Goal: Task Accomplishment & Management: Use online tool/utility

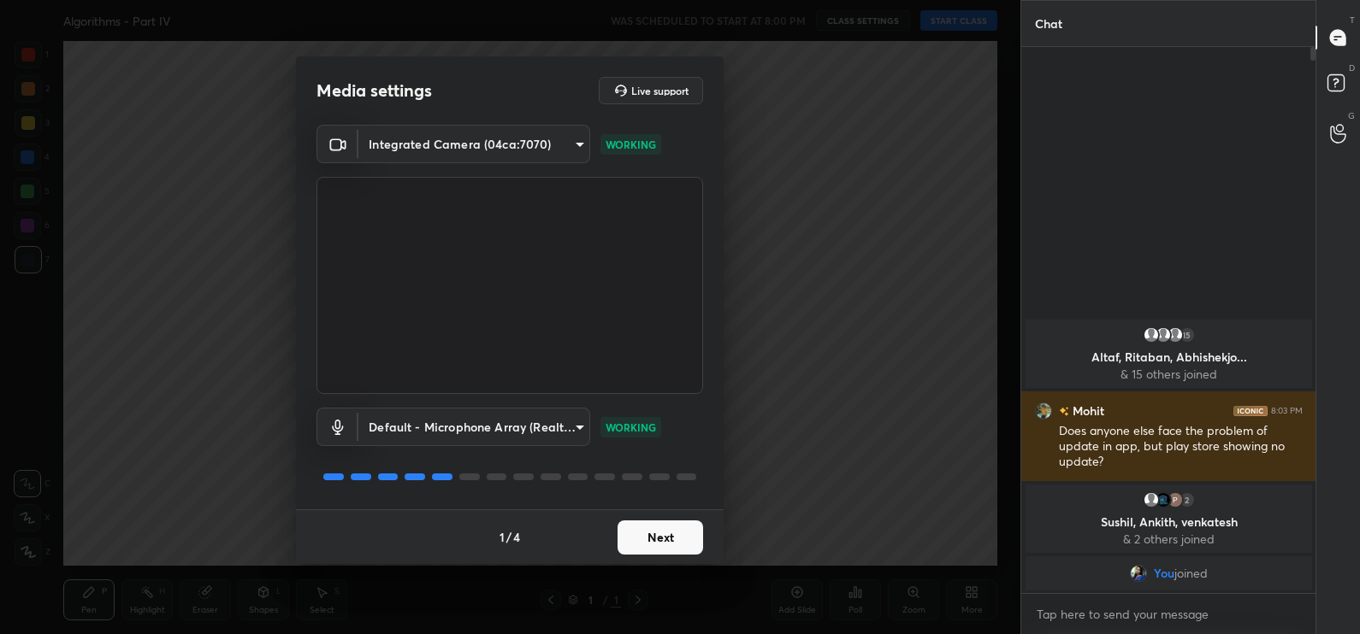
click at [681, 543] on button "Next" at bounding box center [660, 538] width 86 height 34
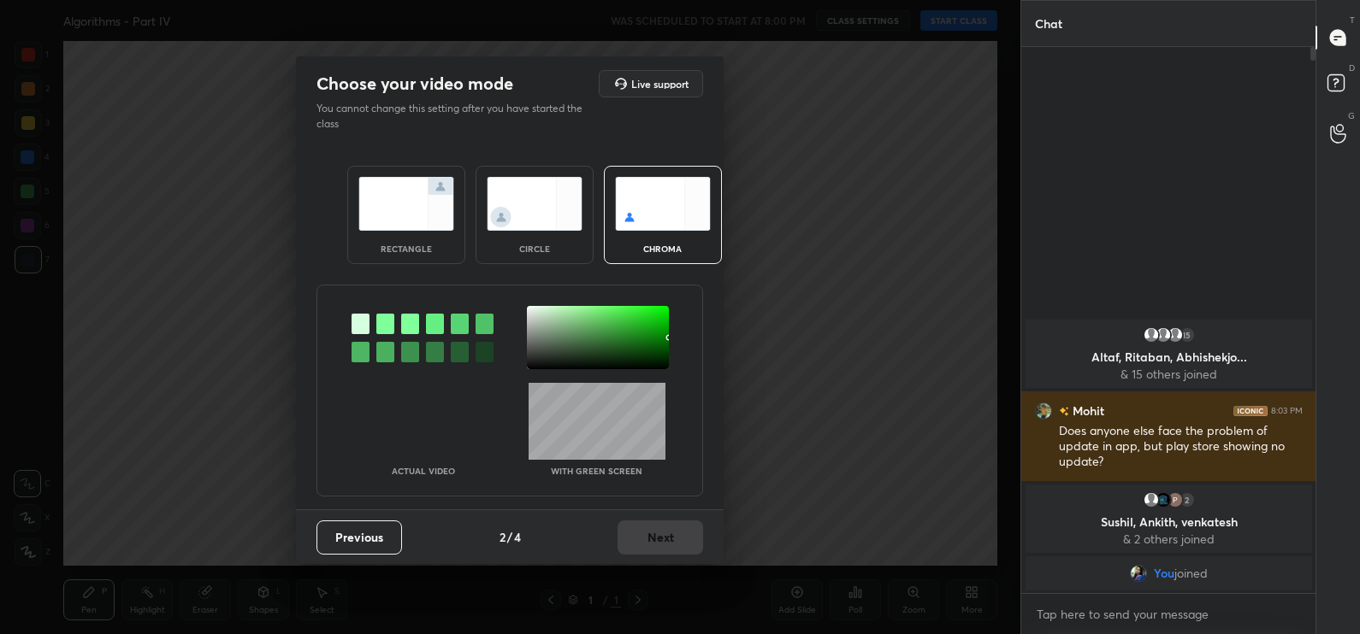
click at [430, 262] on div "rectangle" at bounding box center [406, 215] width 118 height 98
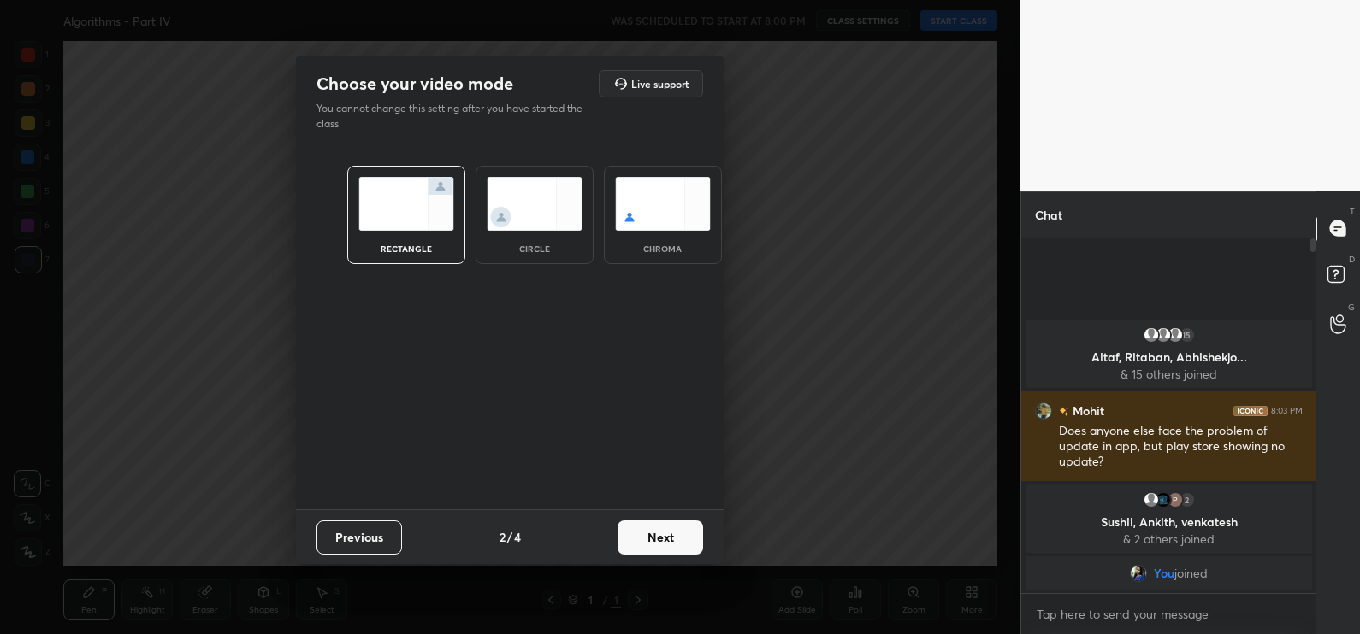
click at [688, 548] on button "Next" at bounding box center [660, 538] width 86 height 34
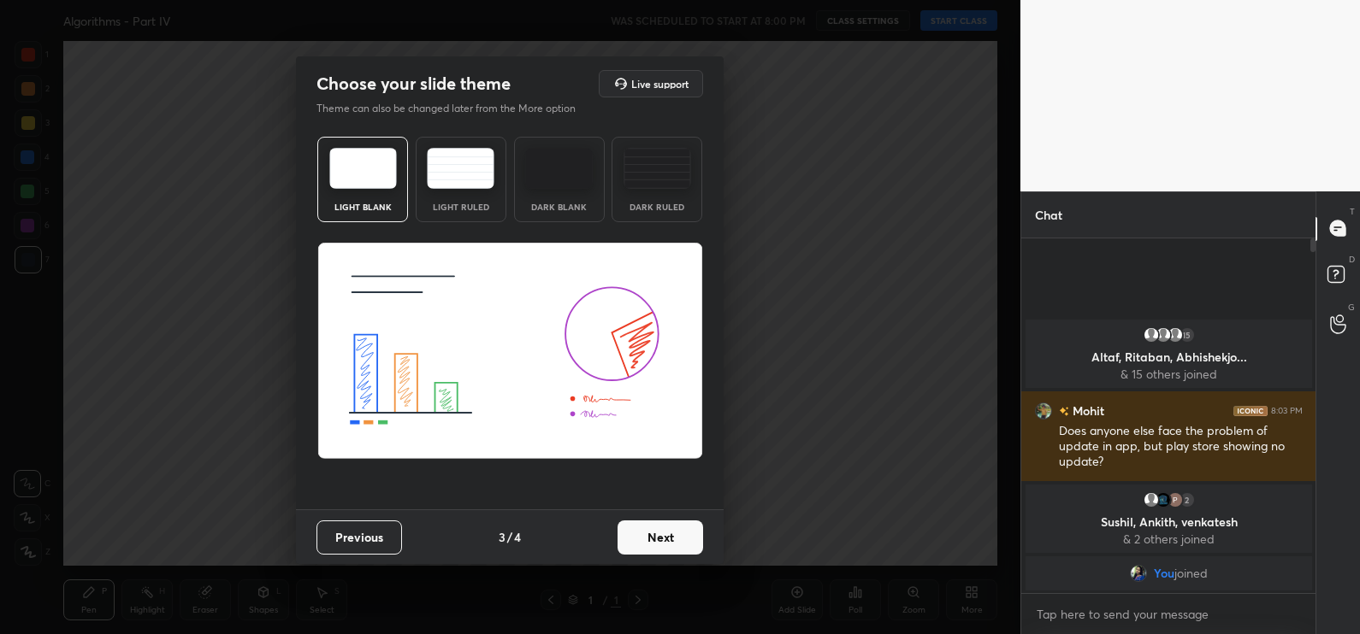
click at [675, 528] on button "Next" at bounding box center [660, 538] width 86 height 34
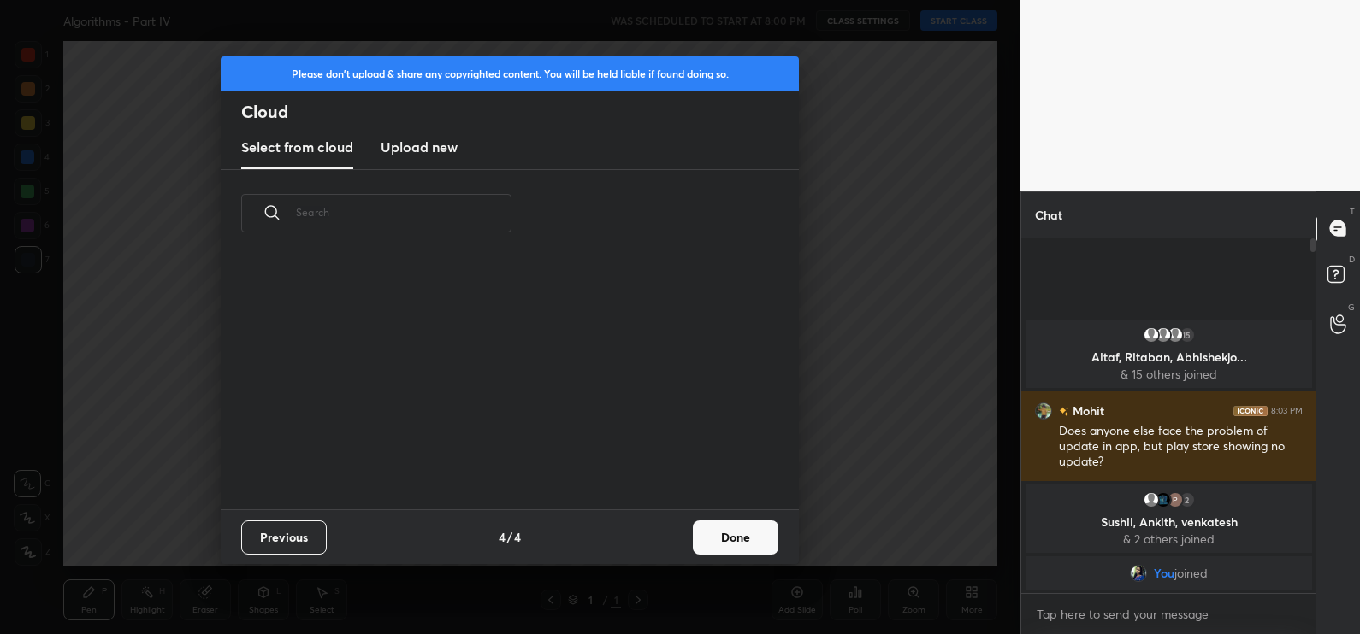
scroll to position [252, 549]
click at [764, 539] on button "Done" at bounding box center [736, 538] width 86 height 34
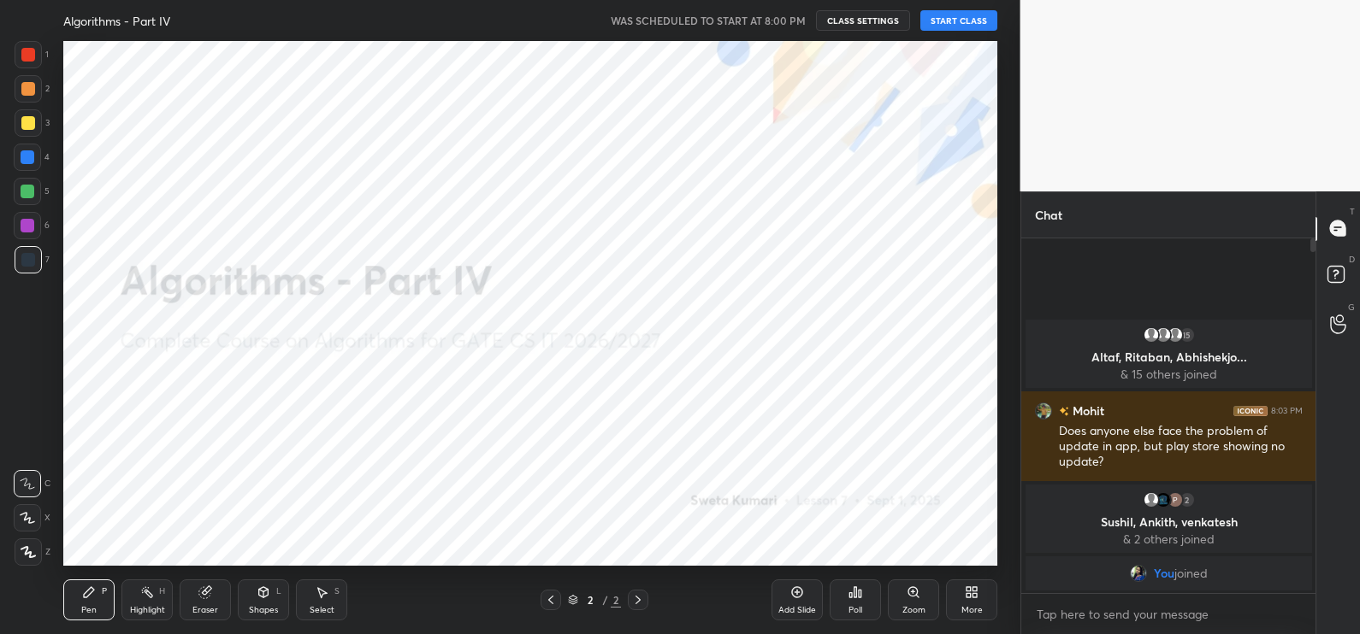
click at [947, 17] on button "START CLASS" at bounding box center [958, 20] width 77 height 21
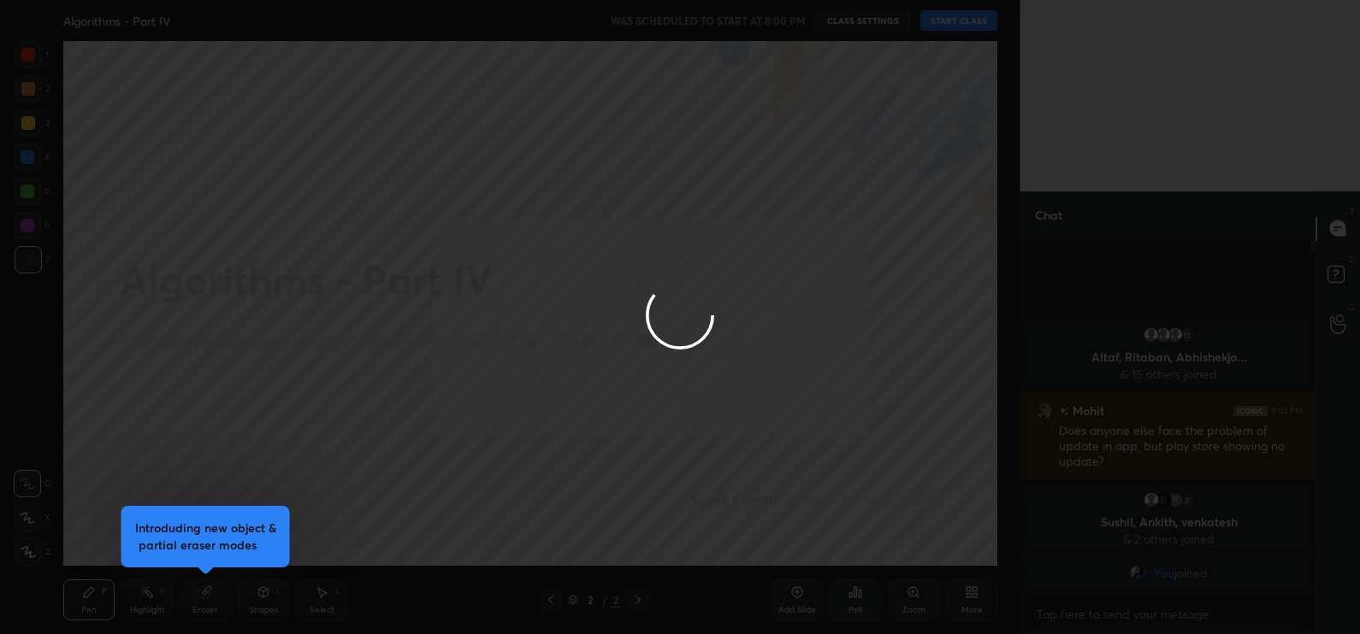
type textarea "x"
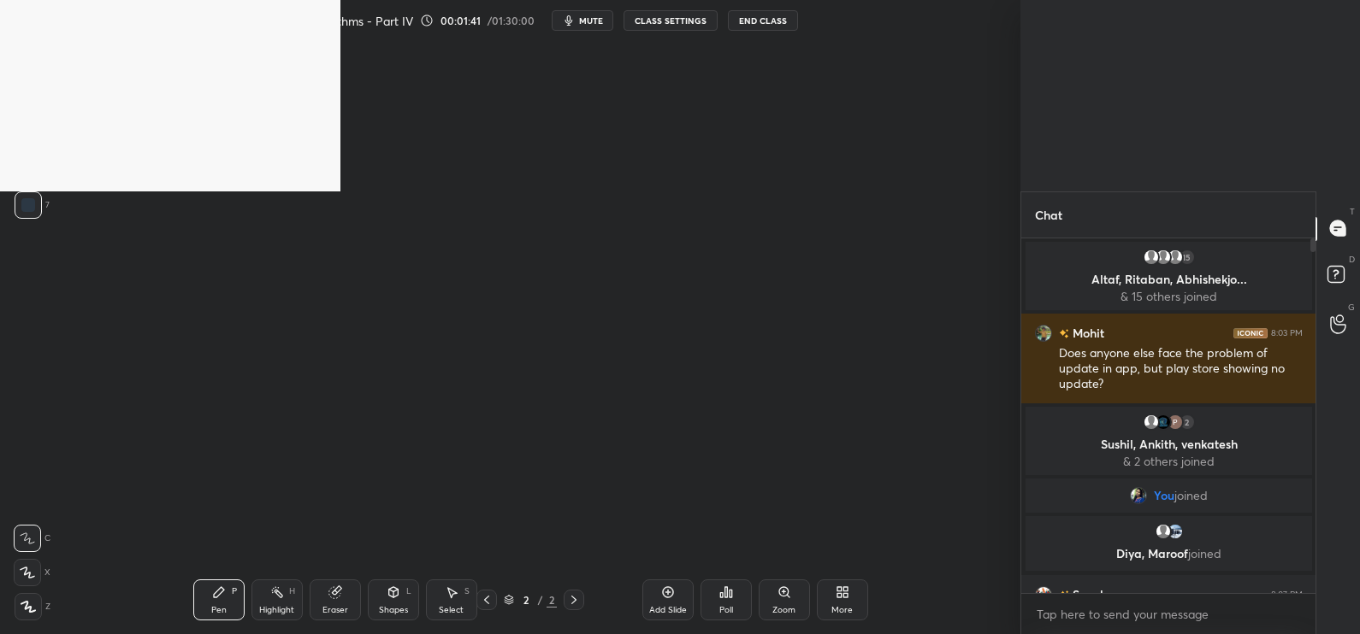
scroll to position [5, 5]
type textarea "x"
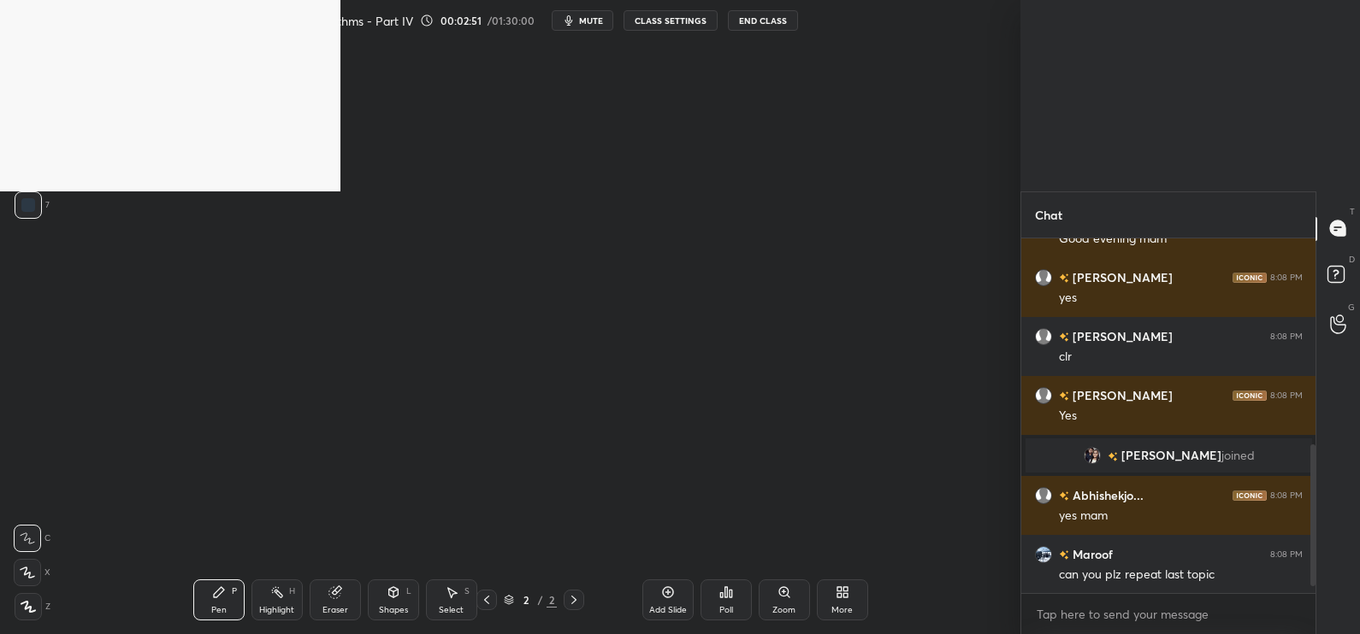
scroll to position [534, 0]
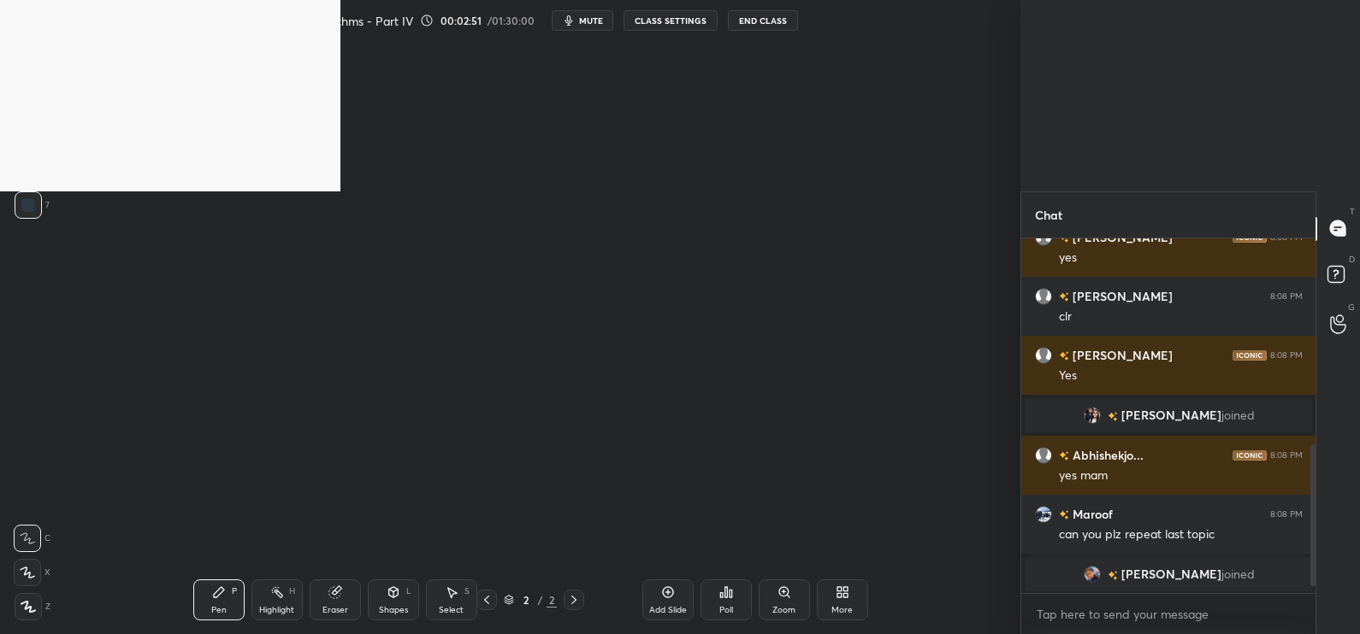
click at [240, 602] on div "Pen P" at bounding box center [218, 600] width 51 height 41
drag, startPoint x: 540, startPoint y: 171, endPoint x: 621, endPoint y: 162, distance: 81.8
click at [621, 162] on div "Setting up your live class Poll for secs No correct answer Start poll" at bounding box center [531, 303] width 952 height 525
drag, startPoint x: 599, startPoint y: 164, endPoint x: 590, endPoint y: 215, distance: 51.2
click at [590, 216] on div "Setting up your live class Poll for secs No correct answer Start poll" at bounding box center [531, 303] width 952 height 525
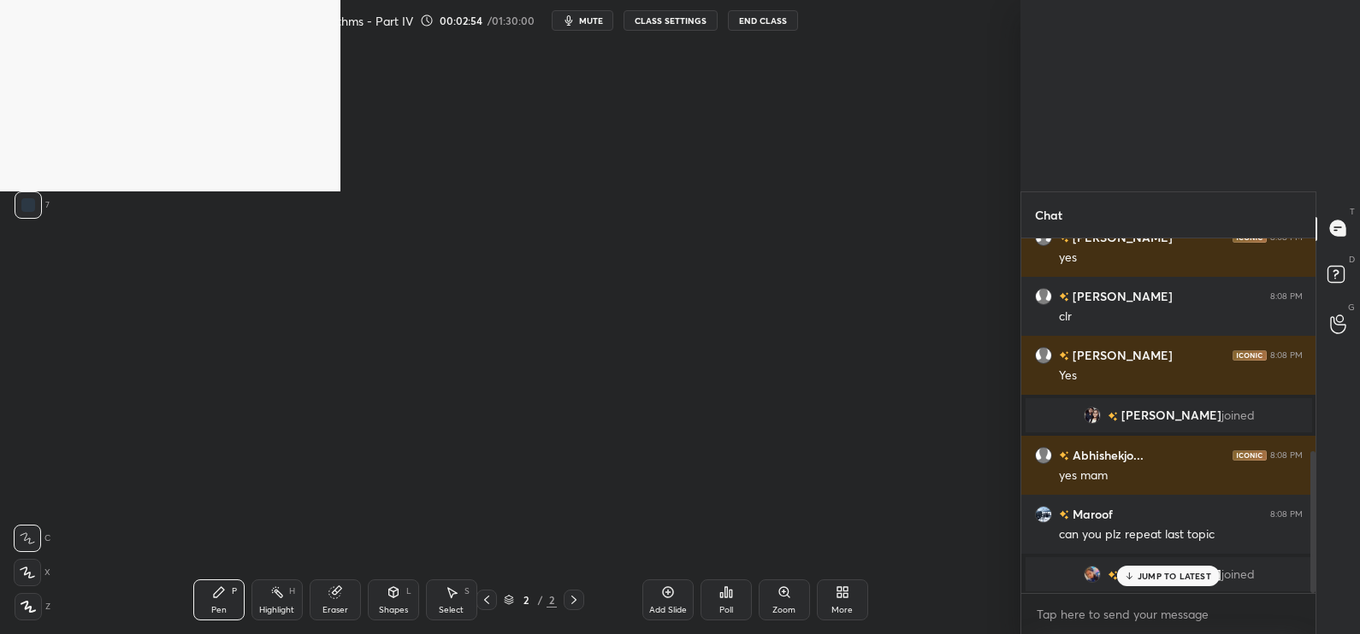
click at [24, 204] on div at bounding box center [28, 205] width 14 height 14
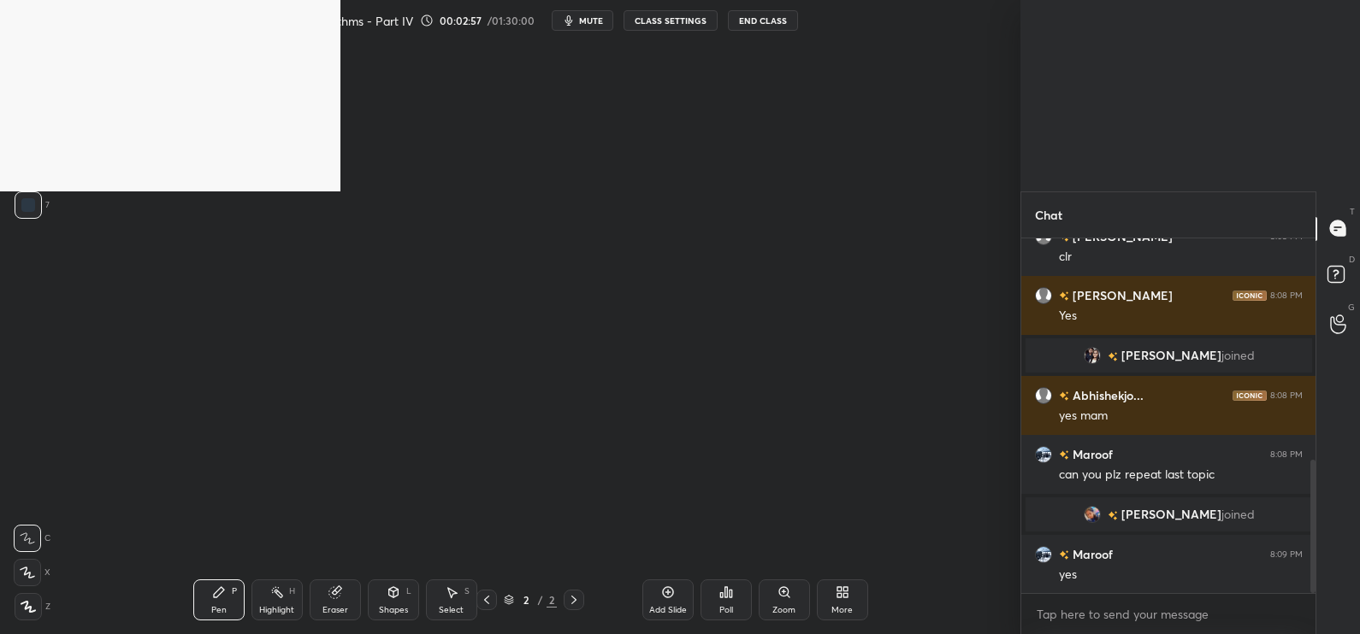
click at [672, 585] on div "Add Slide" at bounding box center [667, 600] width 51 height 41
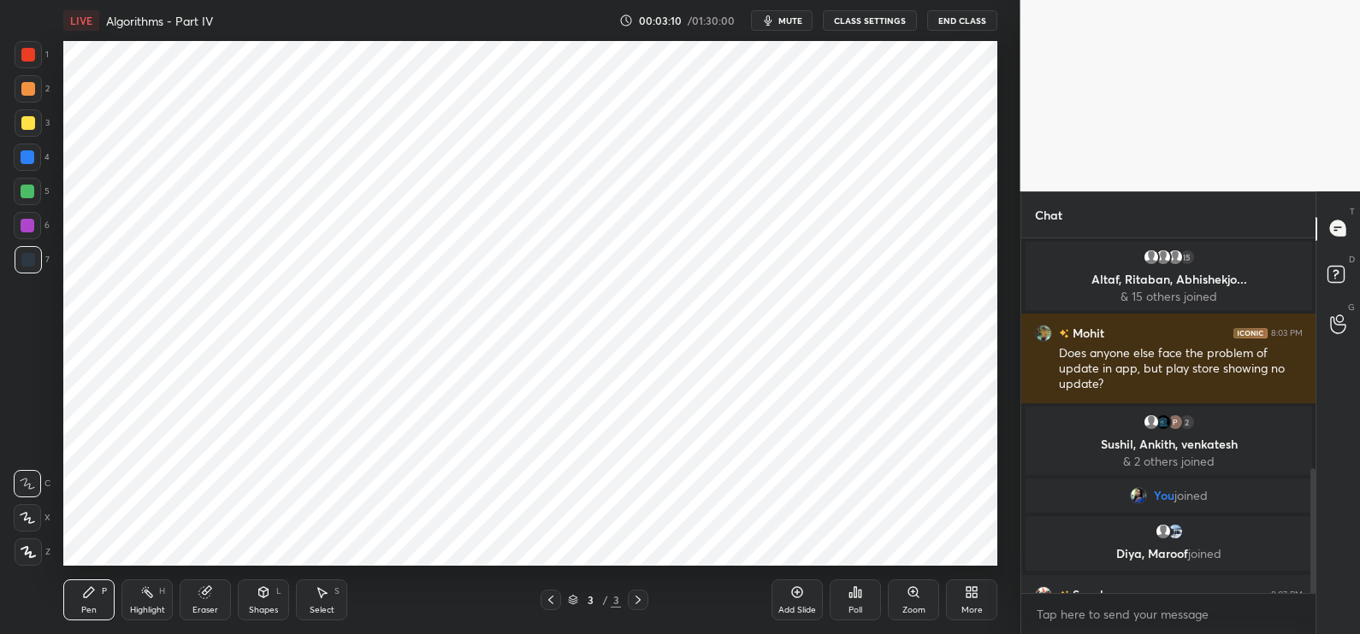
scroll to position [653, 0]
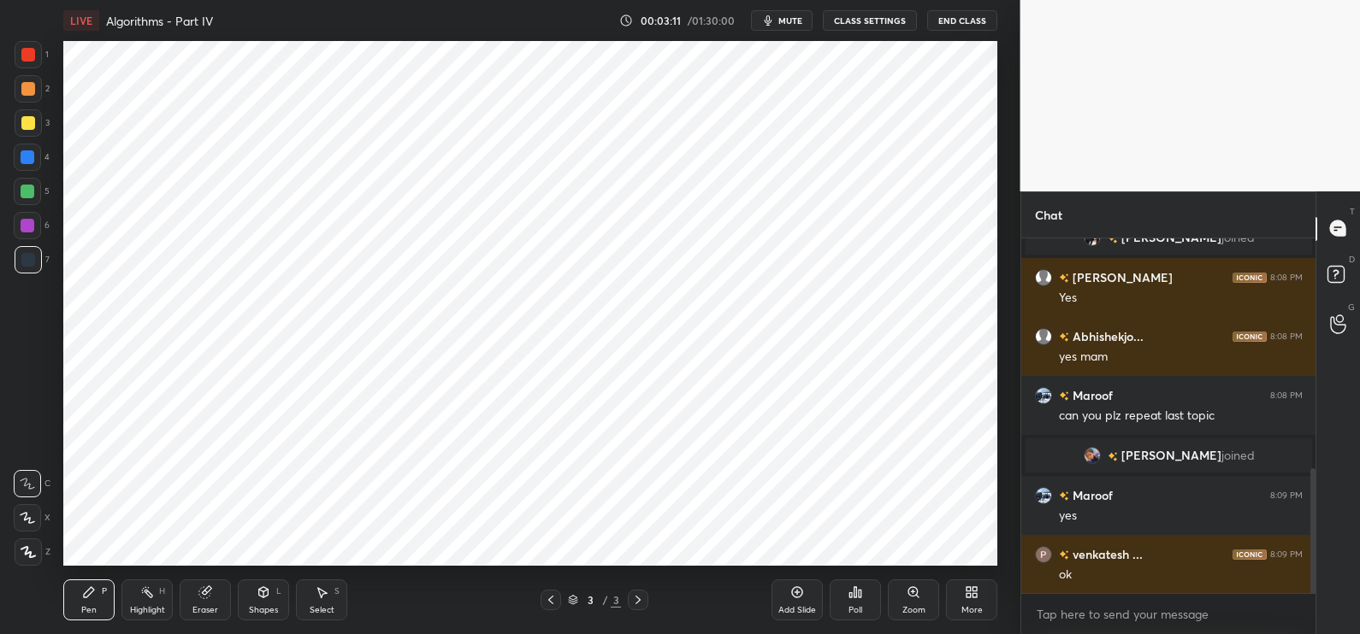
click at [986, 604] on div "More" at bounding box center [971, 600] width 51 height 41
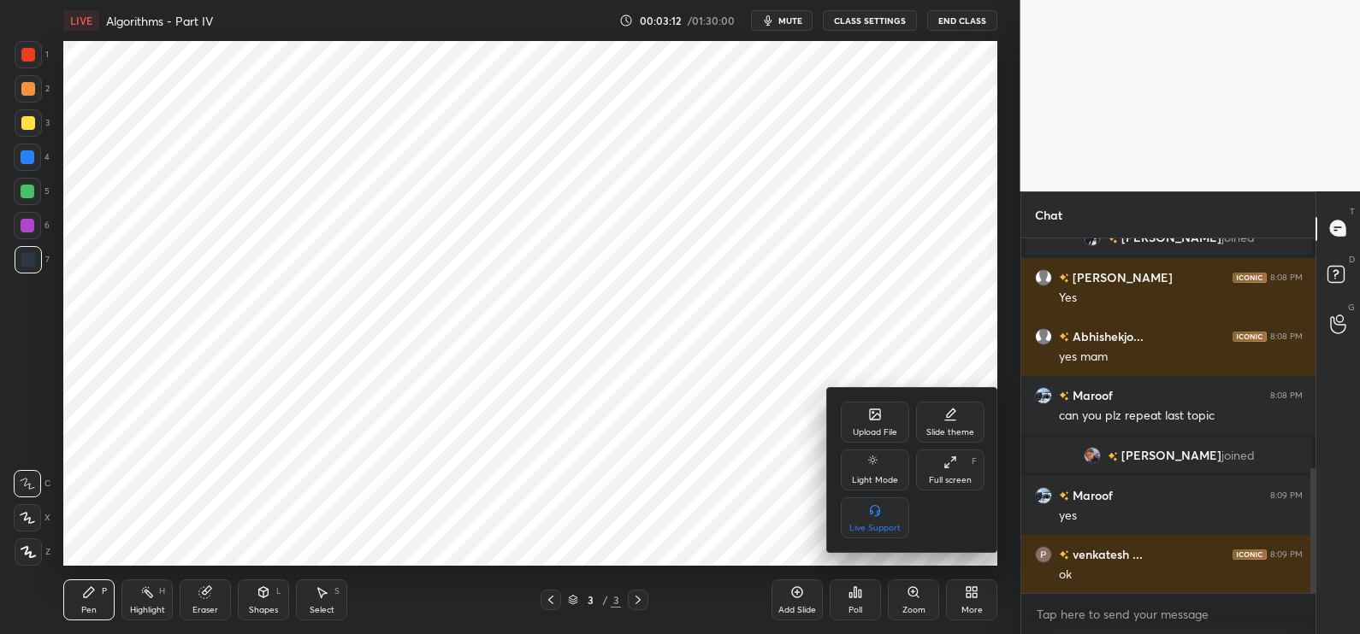
click at [886, 436] on div "Upload File" at bounding box center [874, 432] width 44 height 9
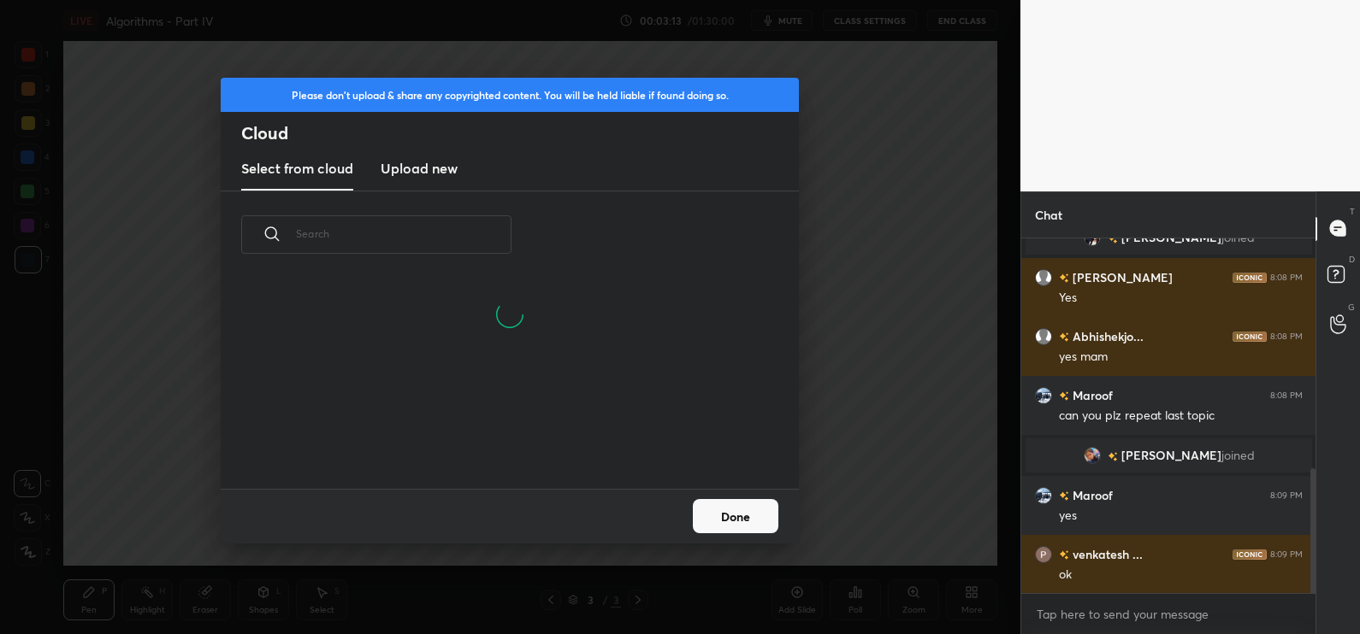
click at [390, 172] on h3 "Upload new" at bounding box center [418, 168] width 77 height 21
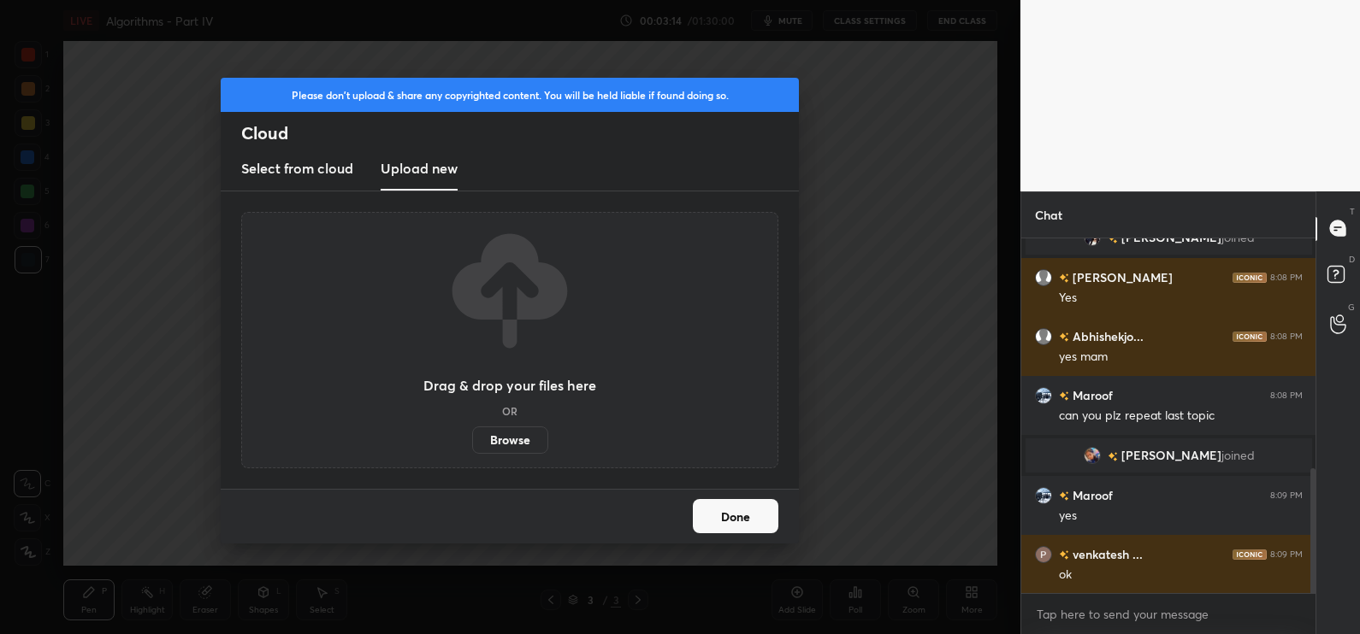
click at [541, 431] on label "Browse" at bounding box center [510, 440] width 76 height 27
click at [472, 431] on input "Browse" at bounding box center [472, 440] width 0 height 27
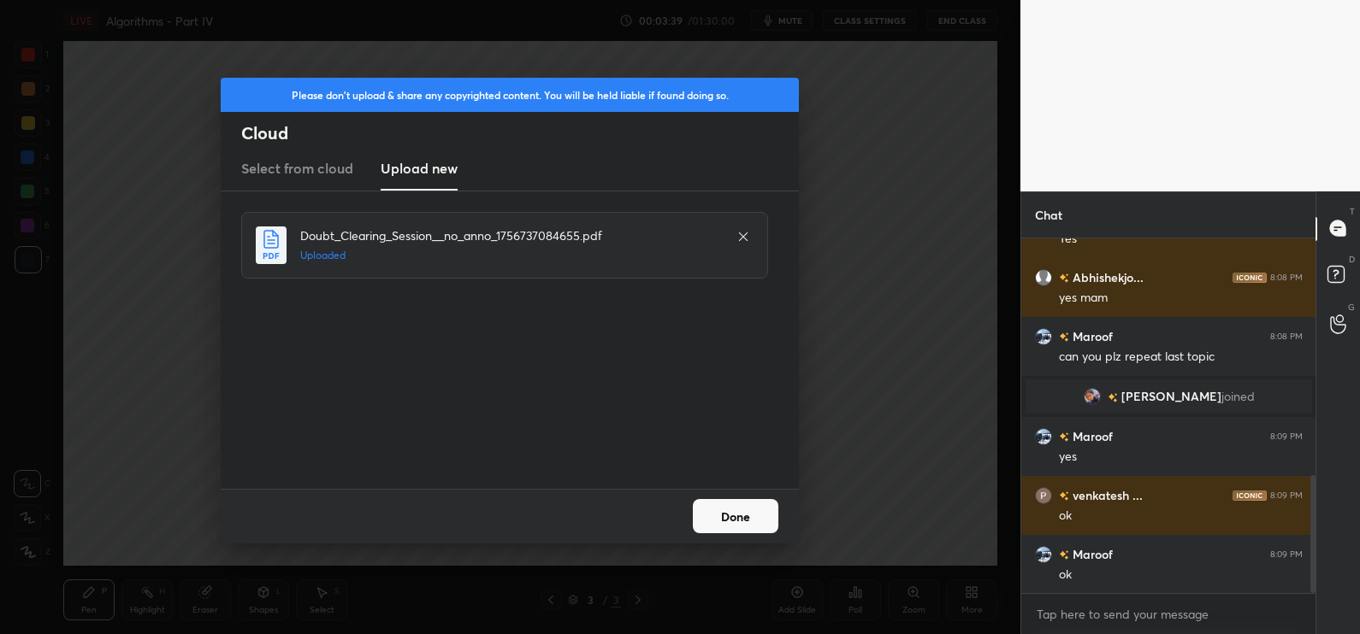
click at [728, 505] on button "Done" at bounding box center [736, 516] width 86 height 34
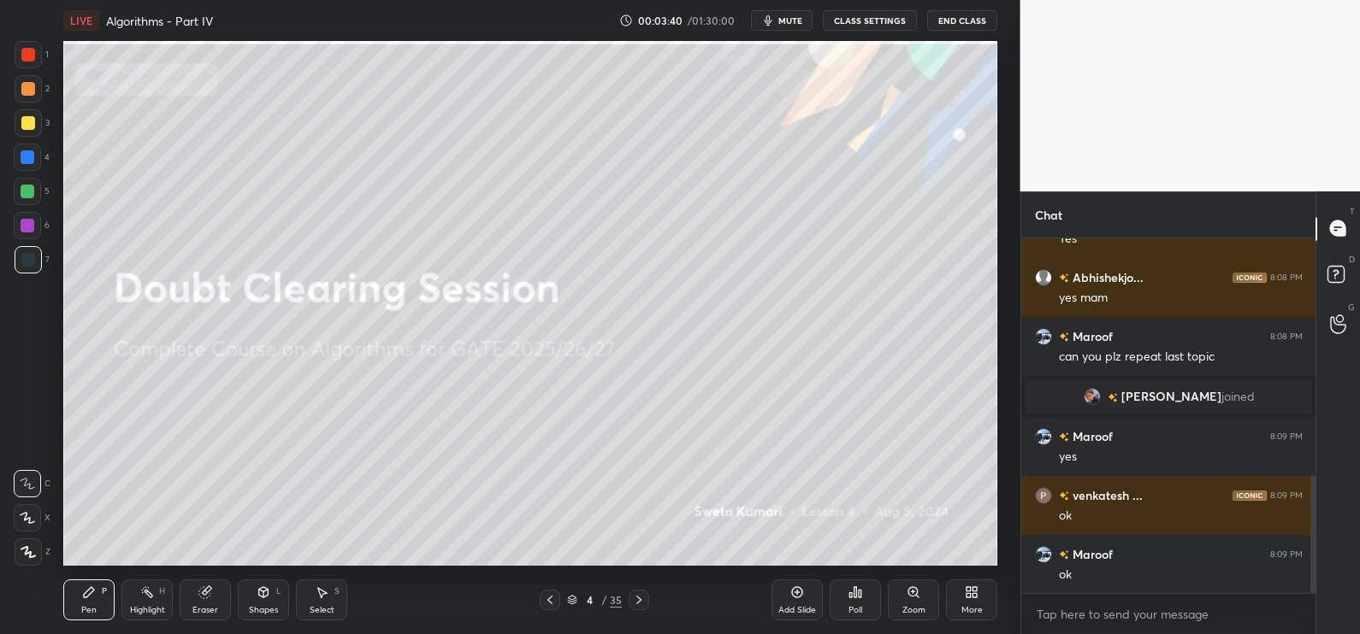
click at [560, 594] on div "4 / 35" at bounding box center [594, 600] width 109 height 21
click at [556, 596] on icon at bounding box center [550, 600] width 14 height 14
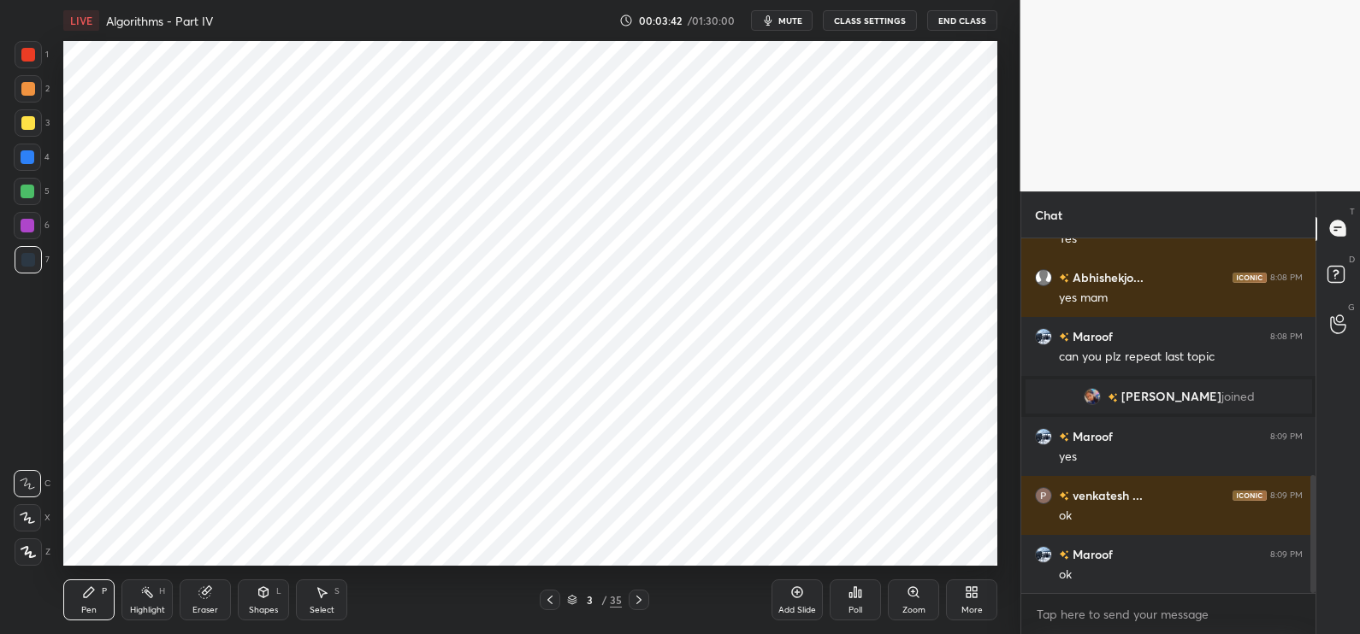
click at [567, 598] on icon at bounding box center [572, 600] width 10 height 10
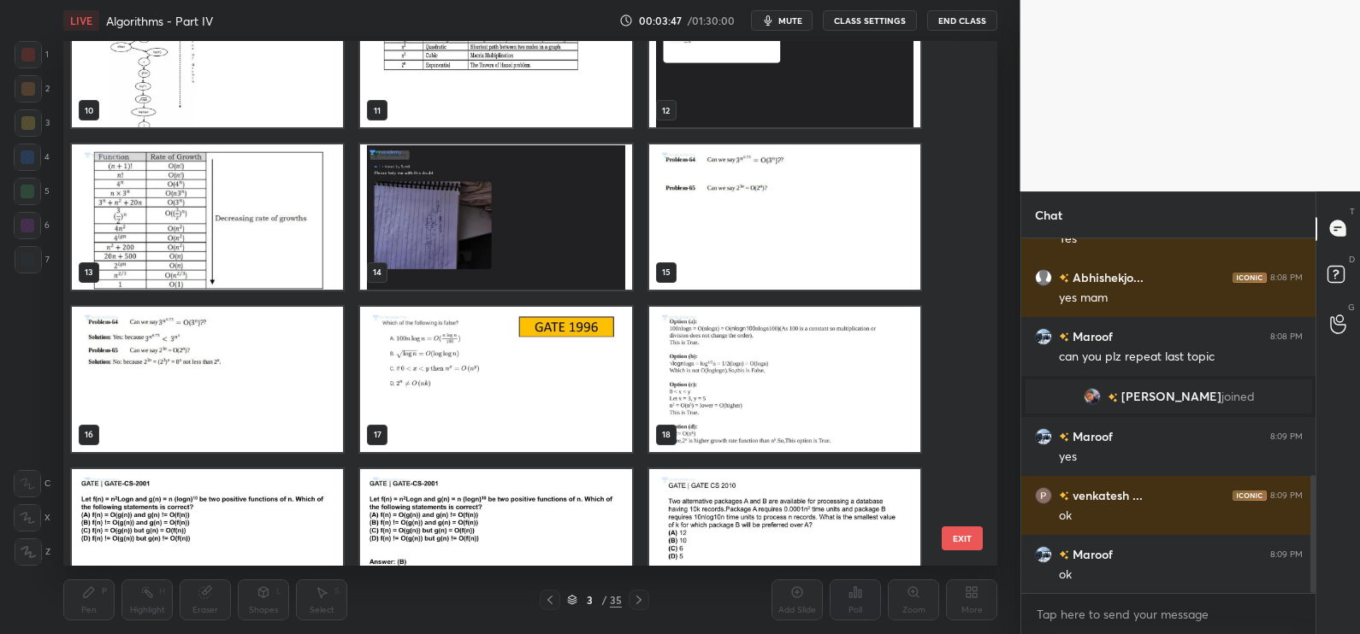
scroll to position [752, 0]
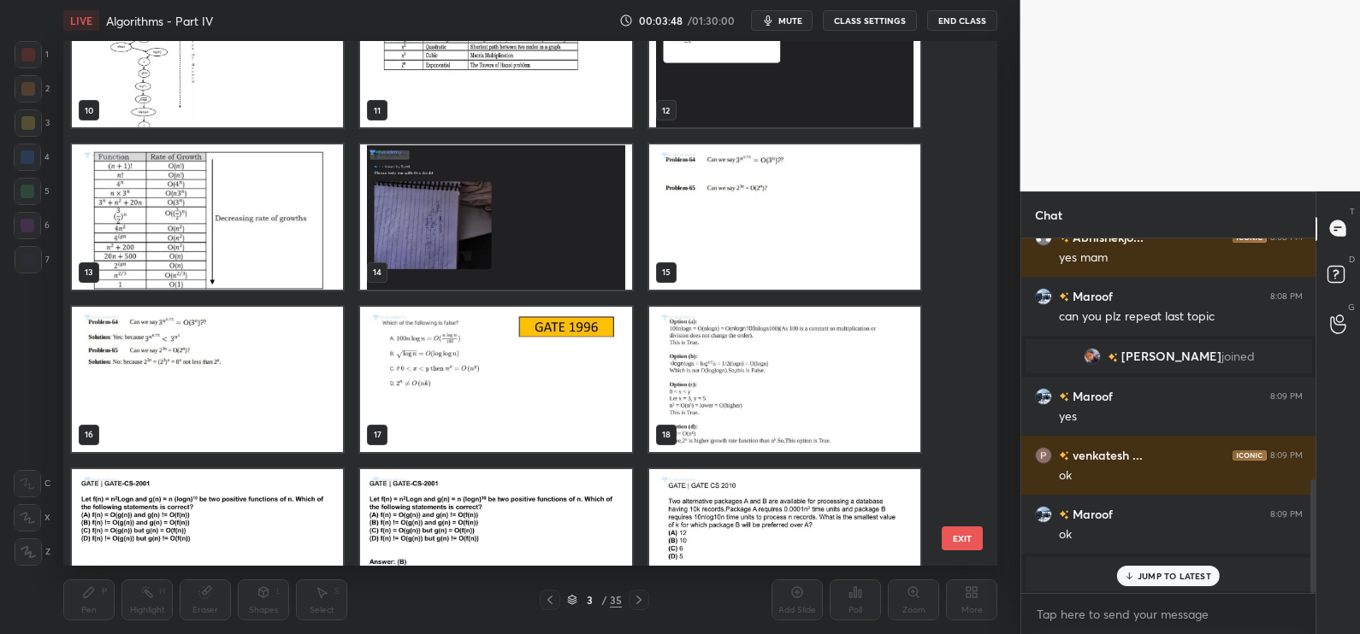
click at [457, 363] on img "grid" at bounding box center [495, 379] width 271 height 145
click at [965, 545] on button "EXIT" at bounding box center [961, 539] width 41 height 24
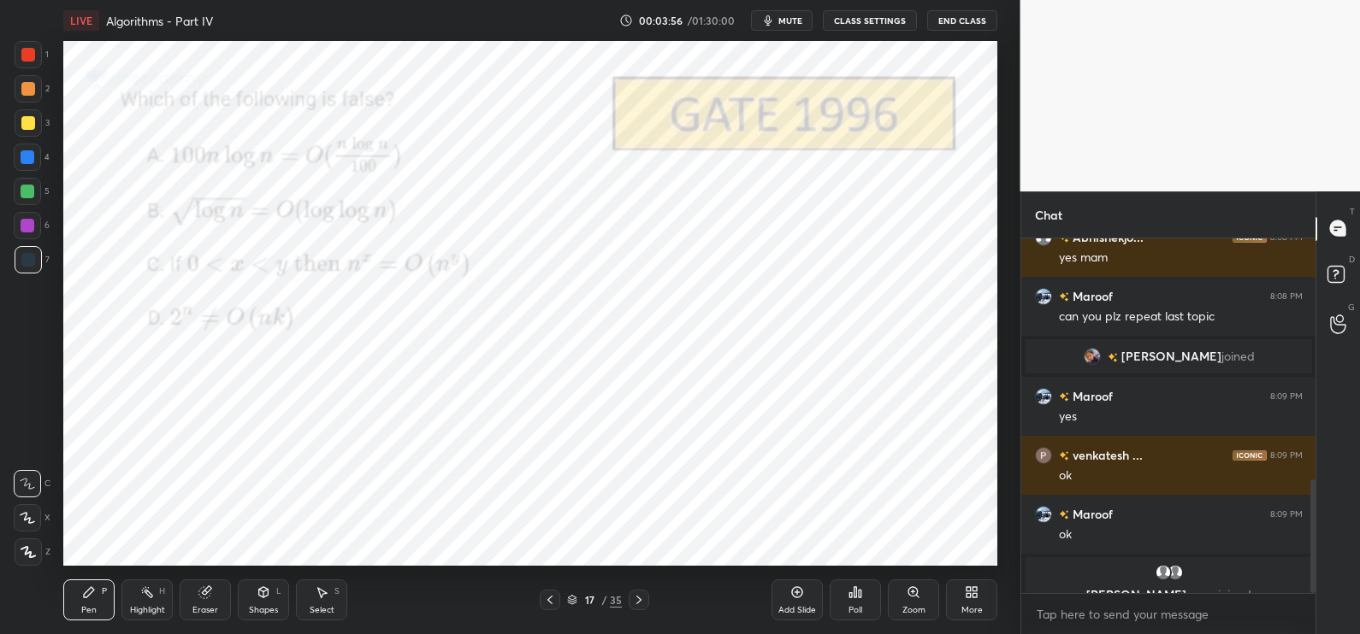
click at [29, 56] on div at bounding box center [28, 55] width 14 height 14
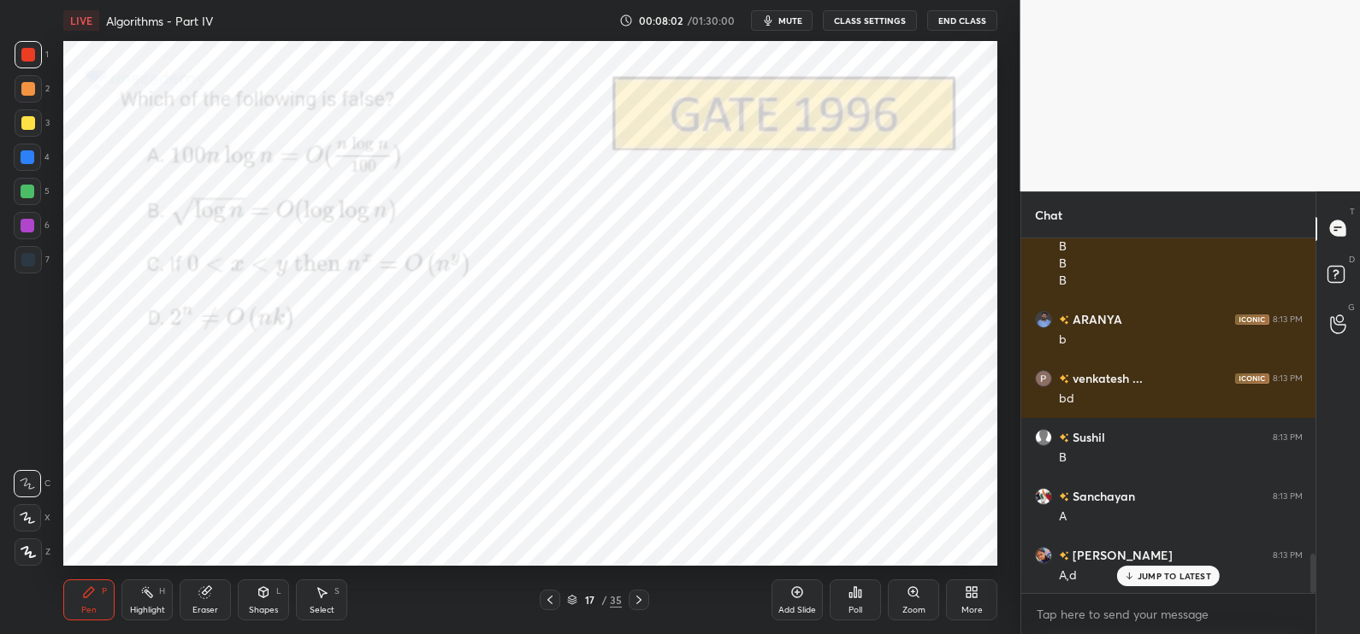
scroll to position [2945, 0]
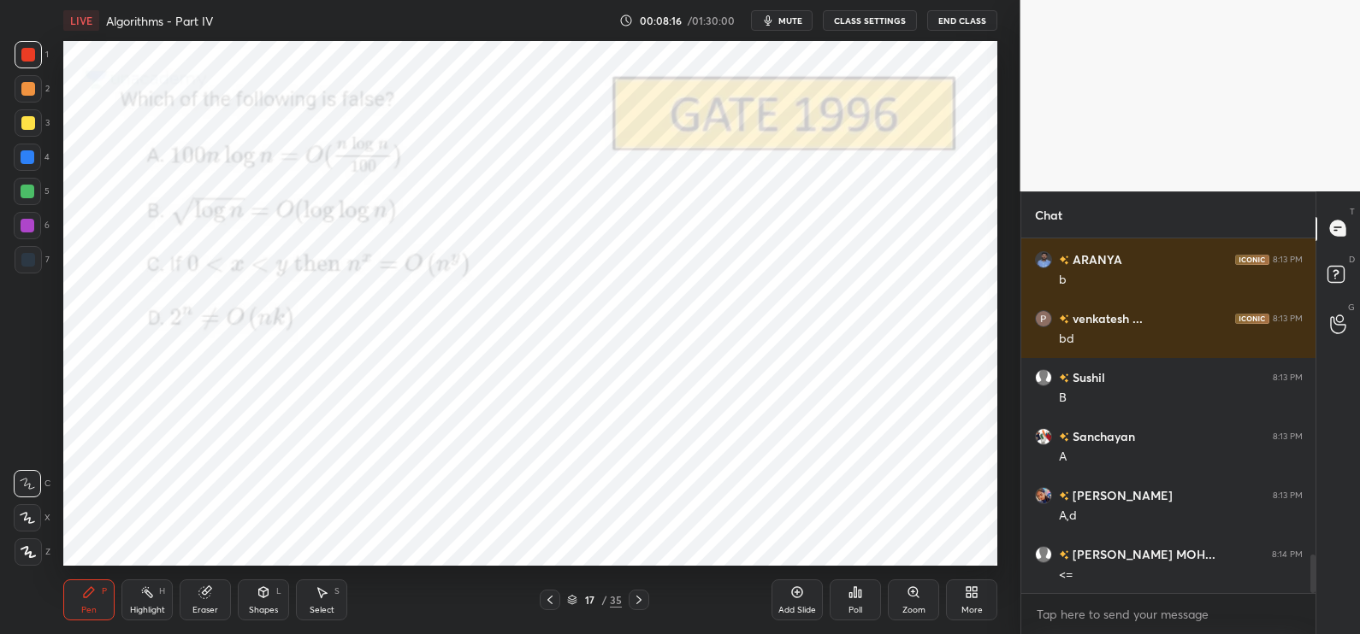
drag, startPoint x: 27, startPoint y: 542, endPoint x: 55, endPoint y: 535, distance: 28.2
click at [26, 543] on div at bounding box center [28, 552] width 27 height 27
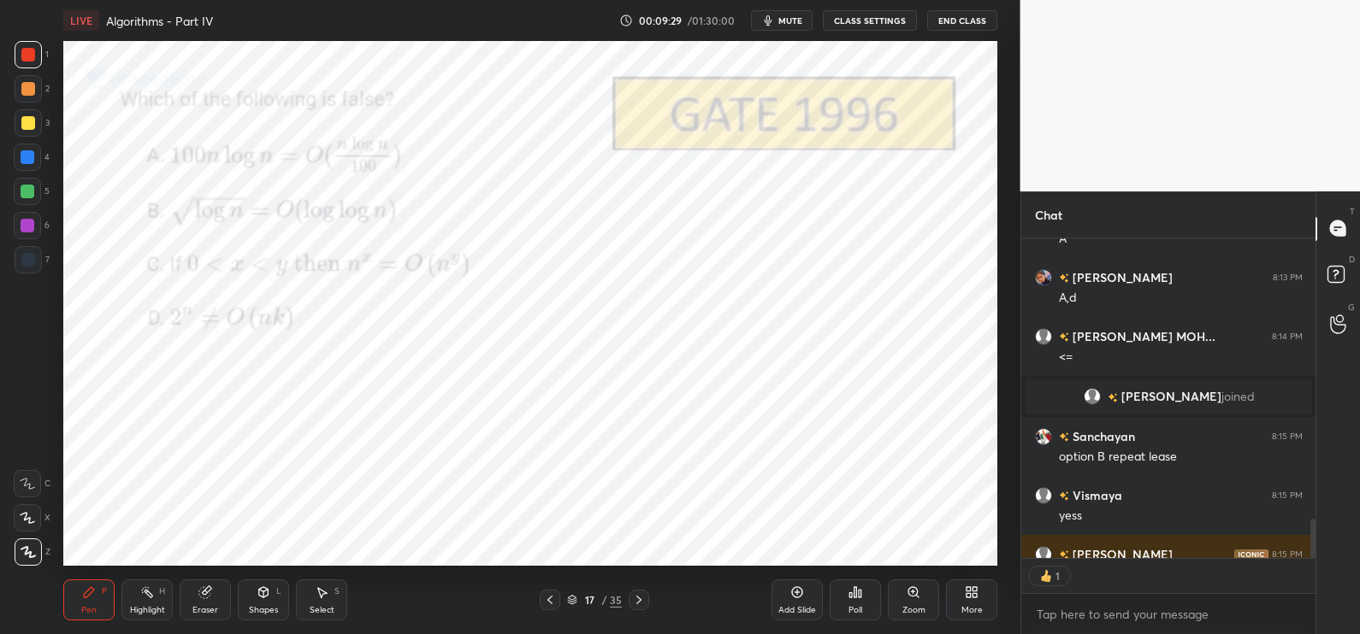
scroll to position [2636, 0]
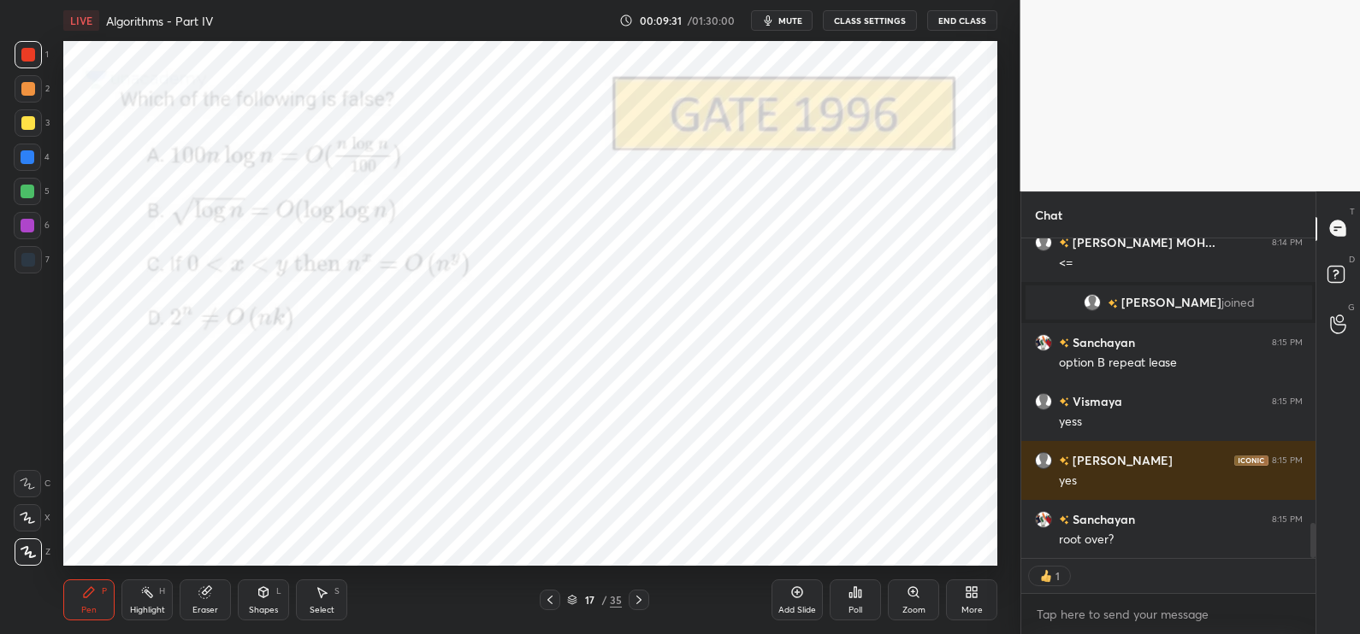
type textarea "x"
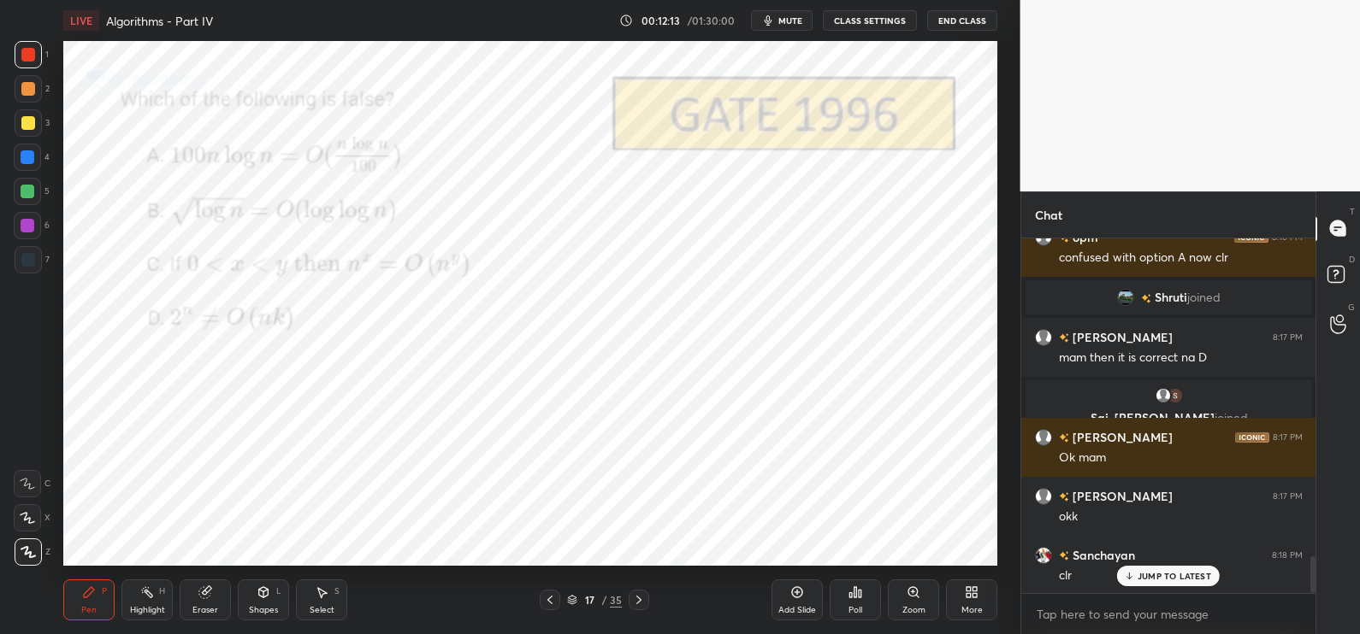
scroll to position [3095, 0]
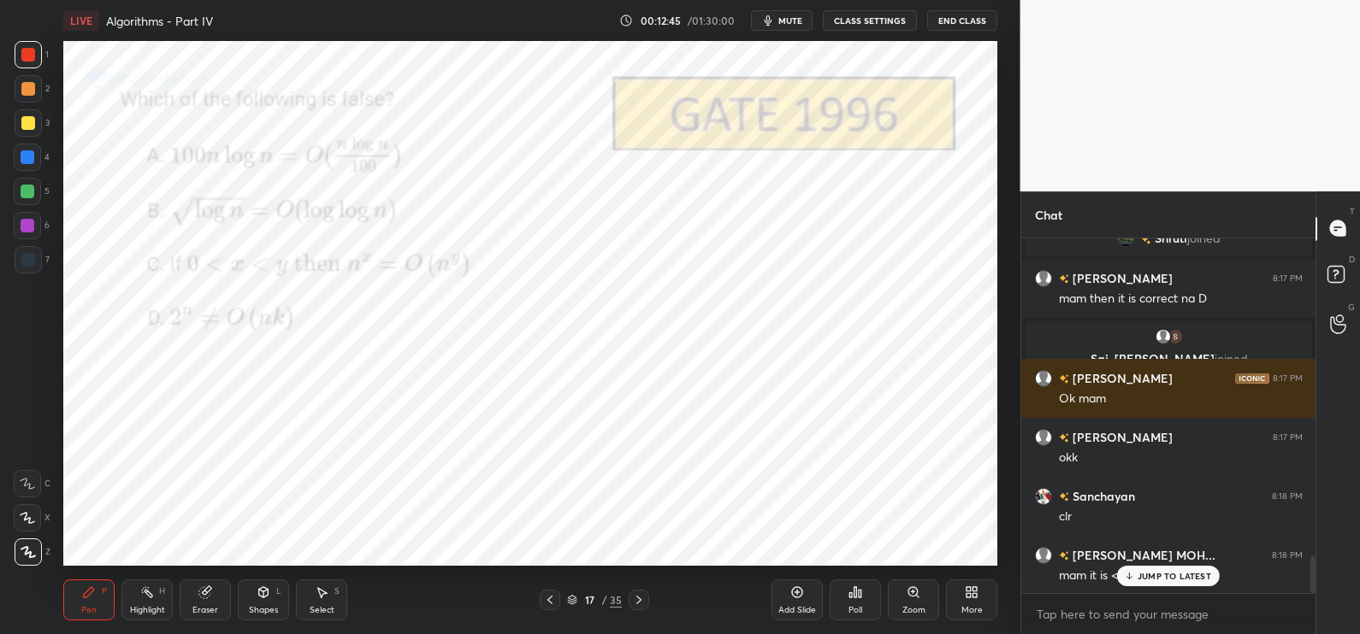
click at [1129, 569] on div "JUMP TO LATEST" at bounding box center [1168, 576] width 103 height 21
click at [202, 594] on icon at bounding box center [204, 592] width 11 height 11
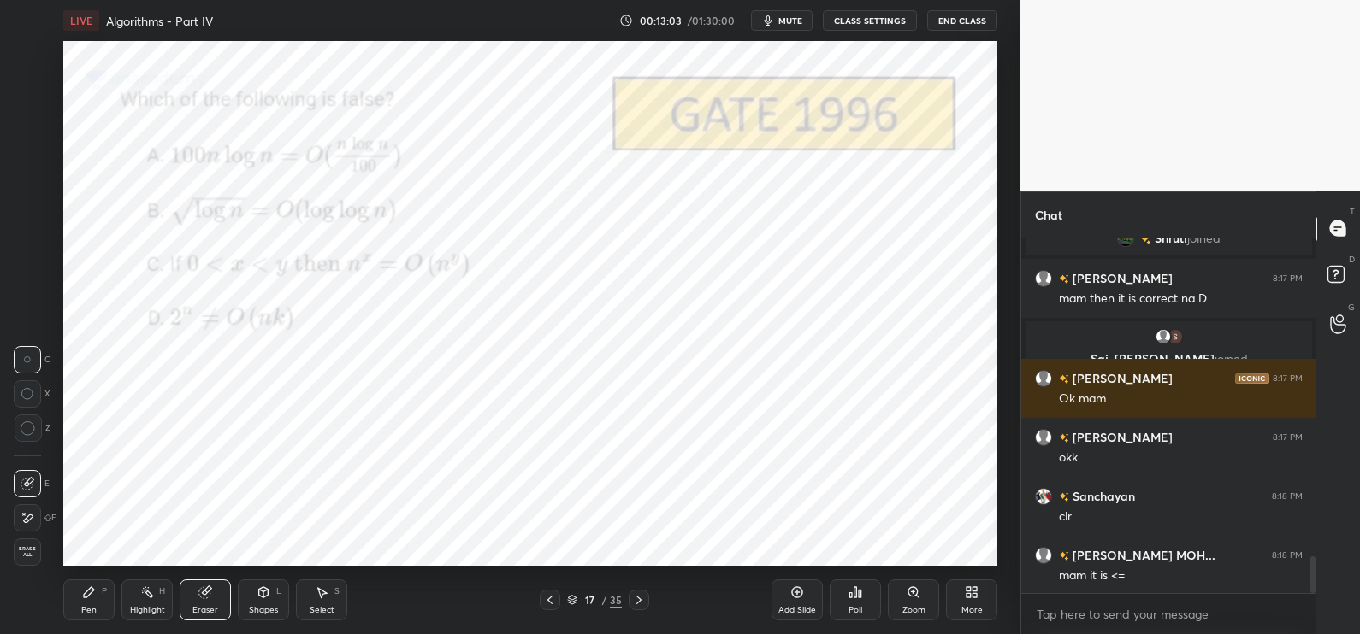
click at [96, 595] on div "Pen P" at bounding box center [88, 600] width 51 height 41
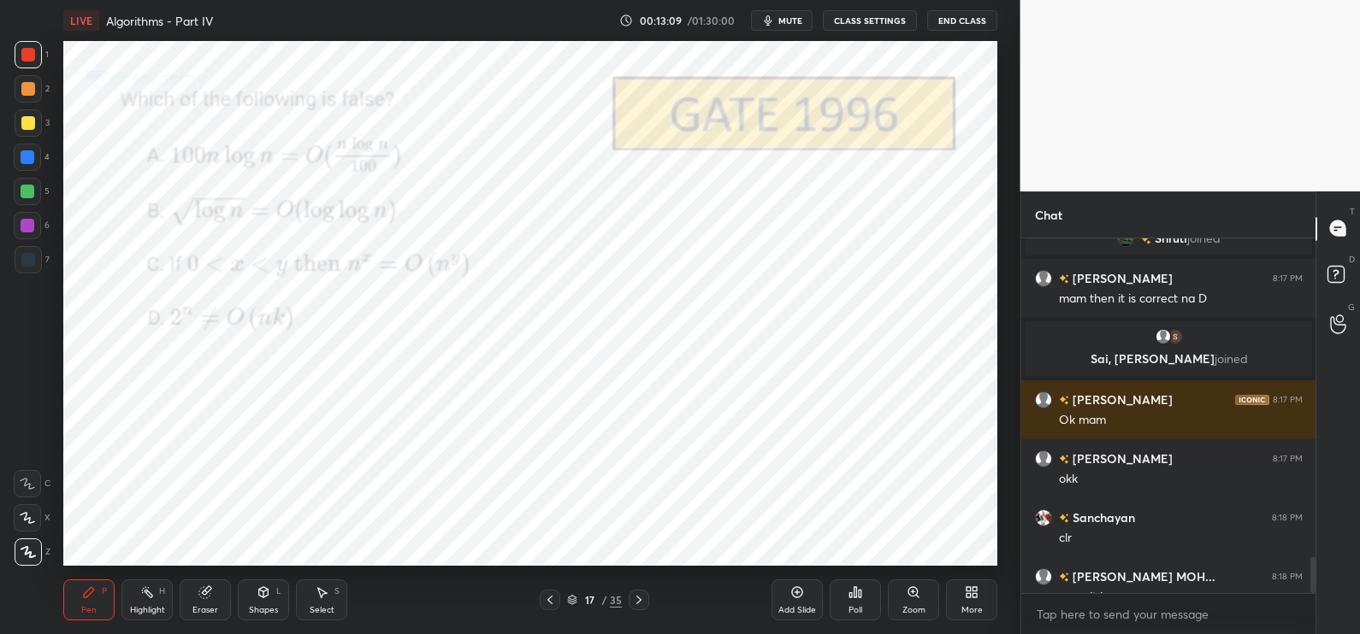
scroll to position [3159, 0]
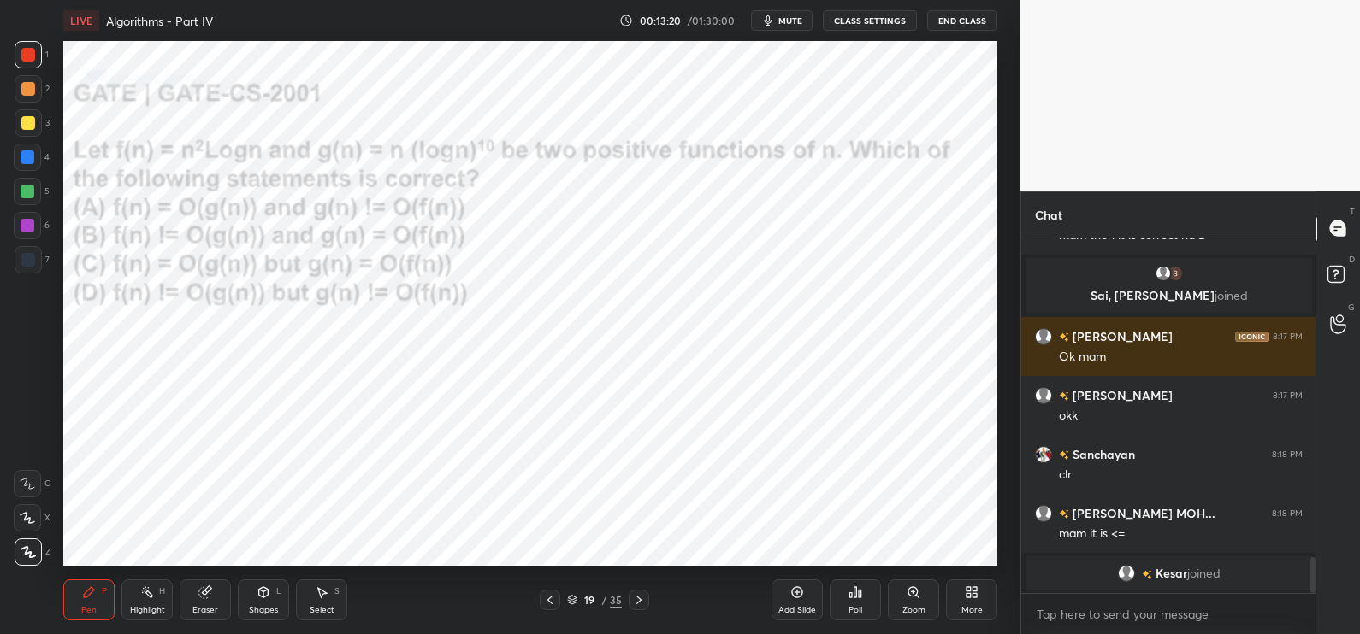
drag, startPoint x: 569, startPoint y: 602, endPoint x: 573, endPoint y: 580, distance: 22.5
click at [569, 601] on icon at bounding box center [572, 600] width 10 height 10
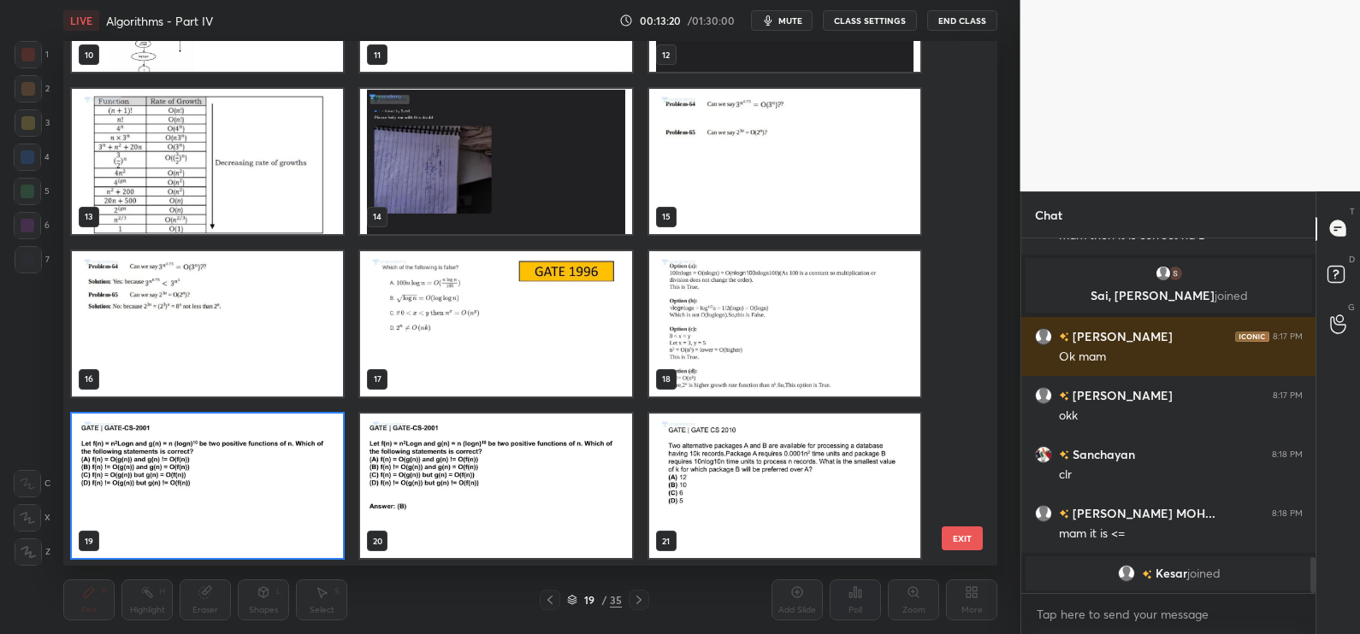
scroll to position [521, 925]
click at [945, 541] on button "EXIT" at bounding box center [961, 539] width 41 height 24
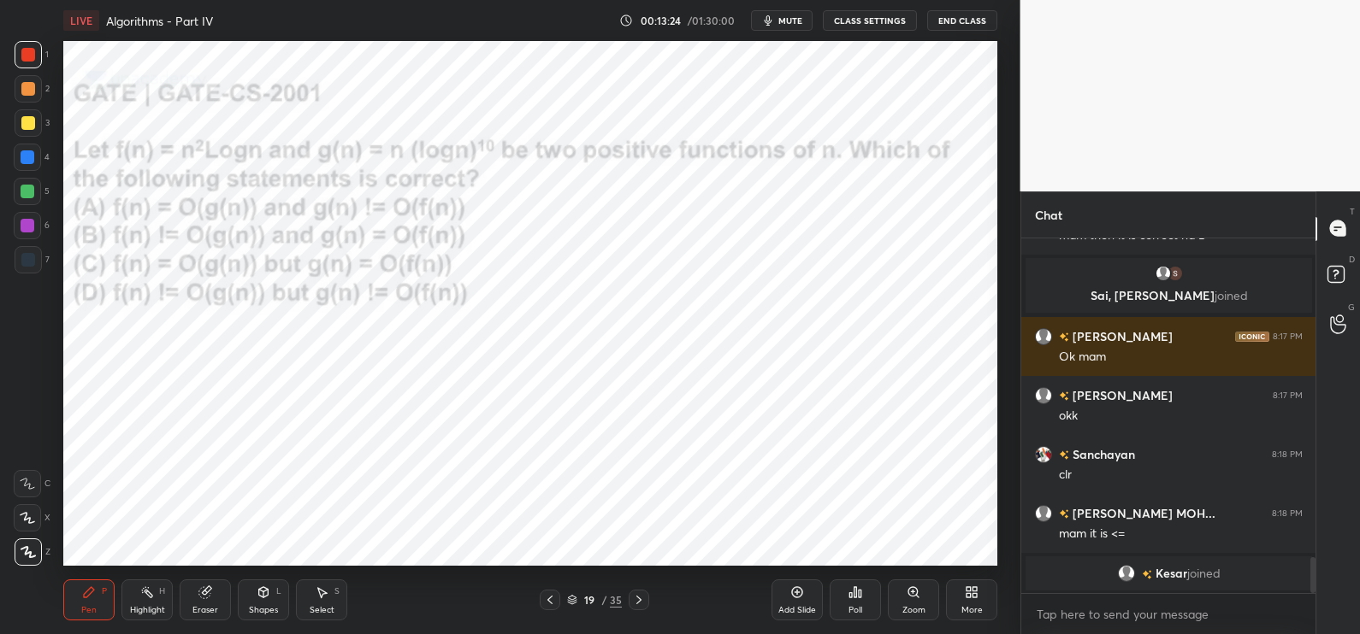
scroll to position [0, 0]
click at [871, 584] on div "Poll" at bounding box center [854, 600] width 51 height 41
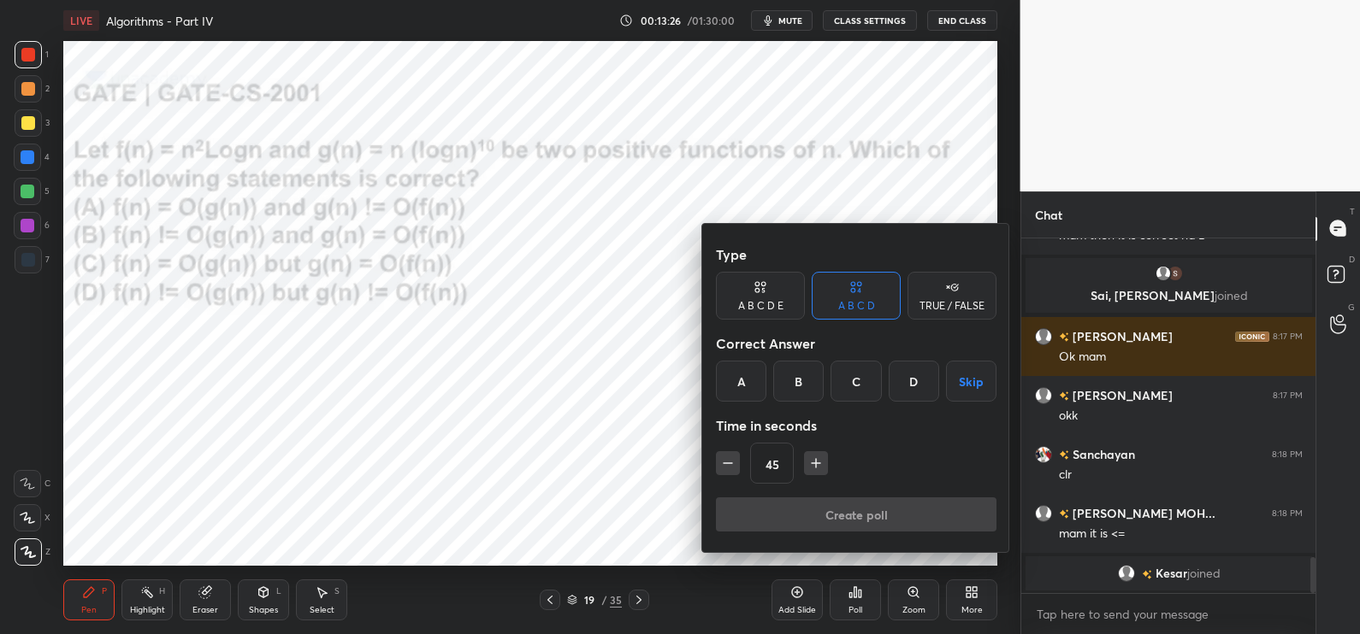
click at [805, 397] on div "B" at bounding box center [798, 381] width 50 height 41
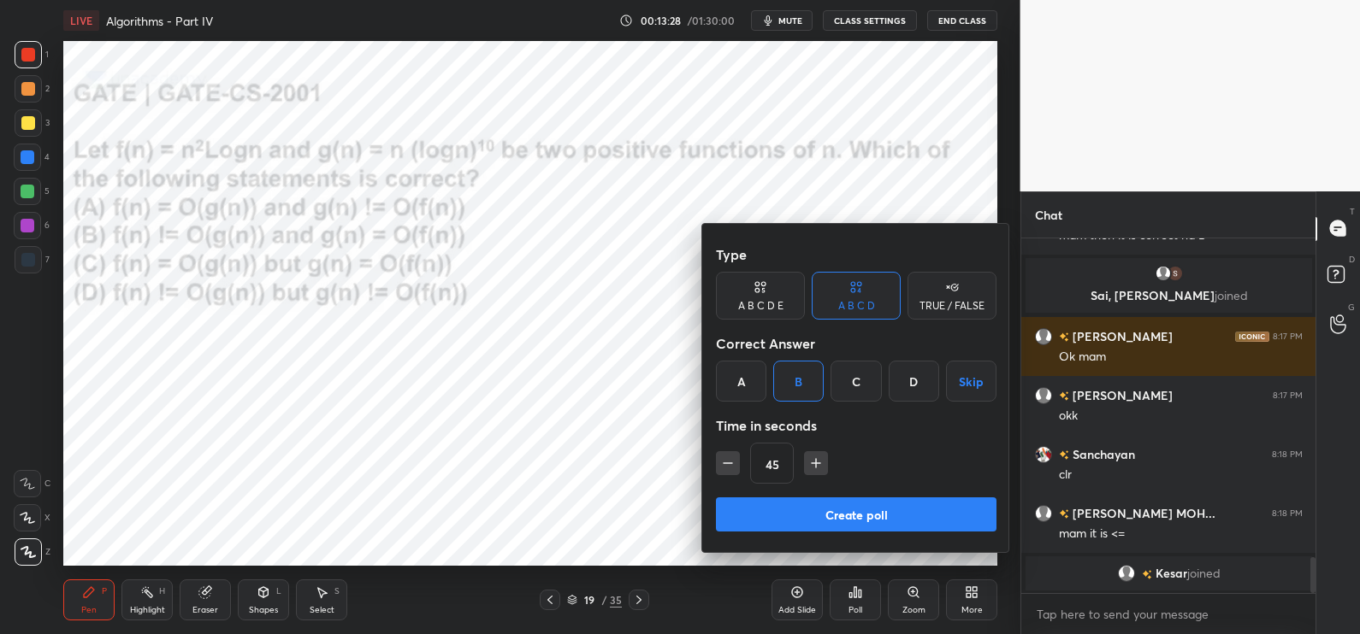
click at [812, 451] on button "button" at bounding box center [816, 463] width 24 height 24
type input "60"
click at [810, 504] on button "Create poll" at bounding box center [856, 515] width 280 height 34
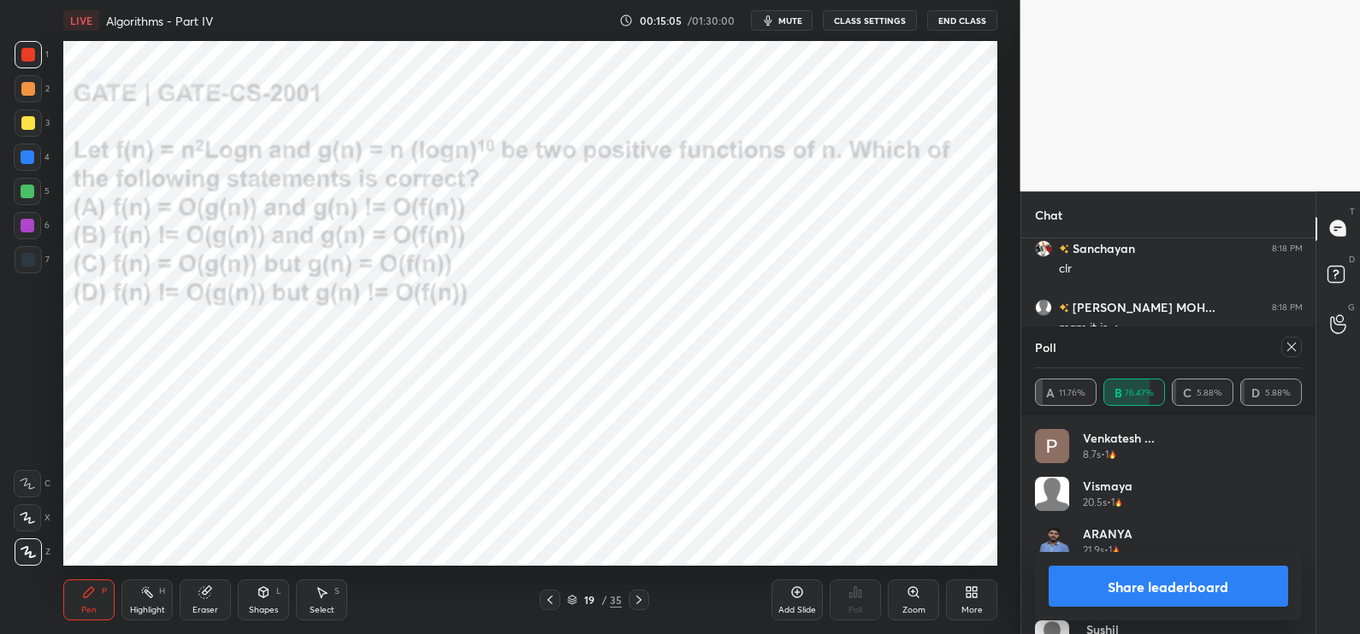
scroll to position [3129, 0]
click at [1200, 584] on button "Share leaderboard" at bounding box center [1168, 586] width 240 height 41
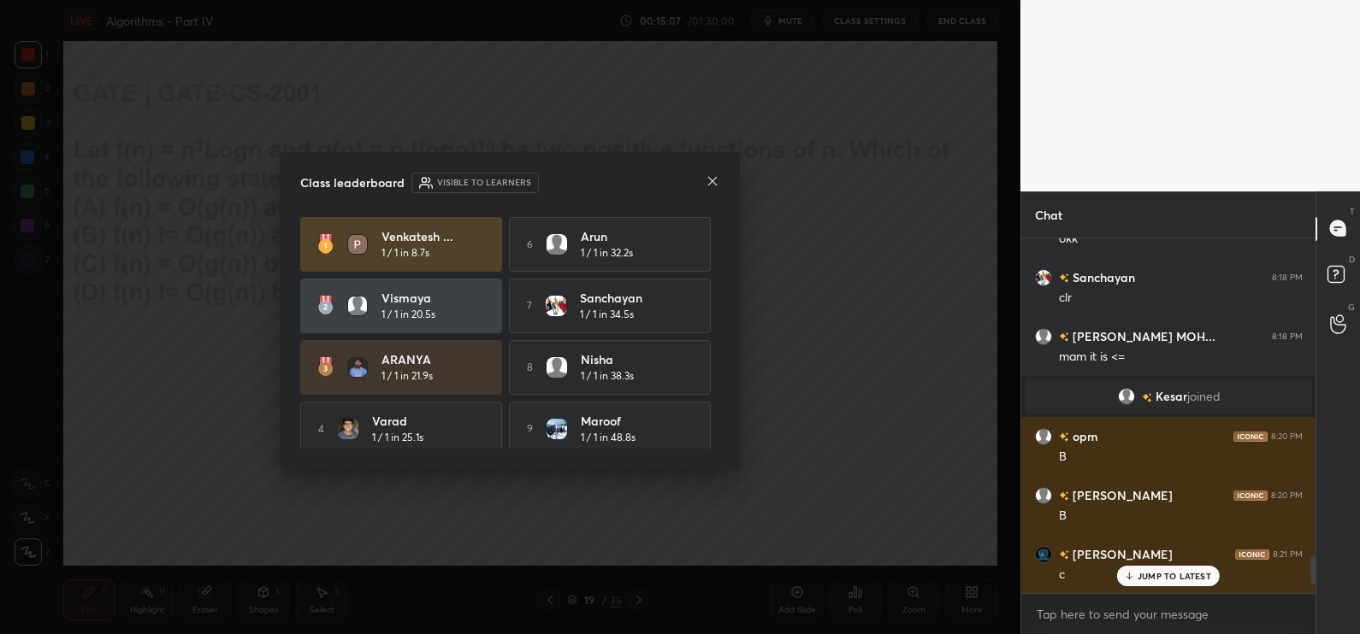
scroll to position [351, 289]
click at [1161, 573] on p "JUMP TO LATEST" at bounding box center [1174, 576] width 74 height 10
click at [710, 182] on icon at bounding box center [712, 181] width 14 height 14
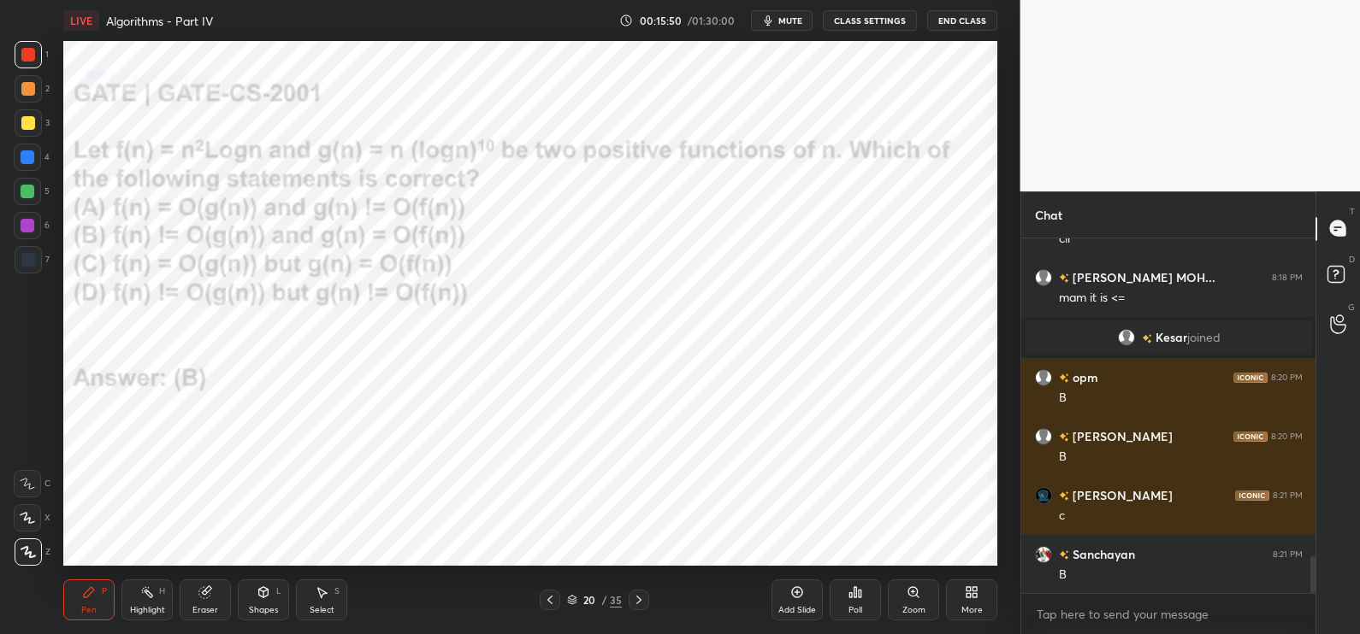
scroll to position [3158, 0]
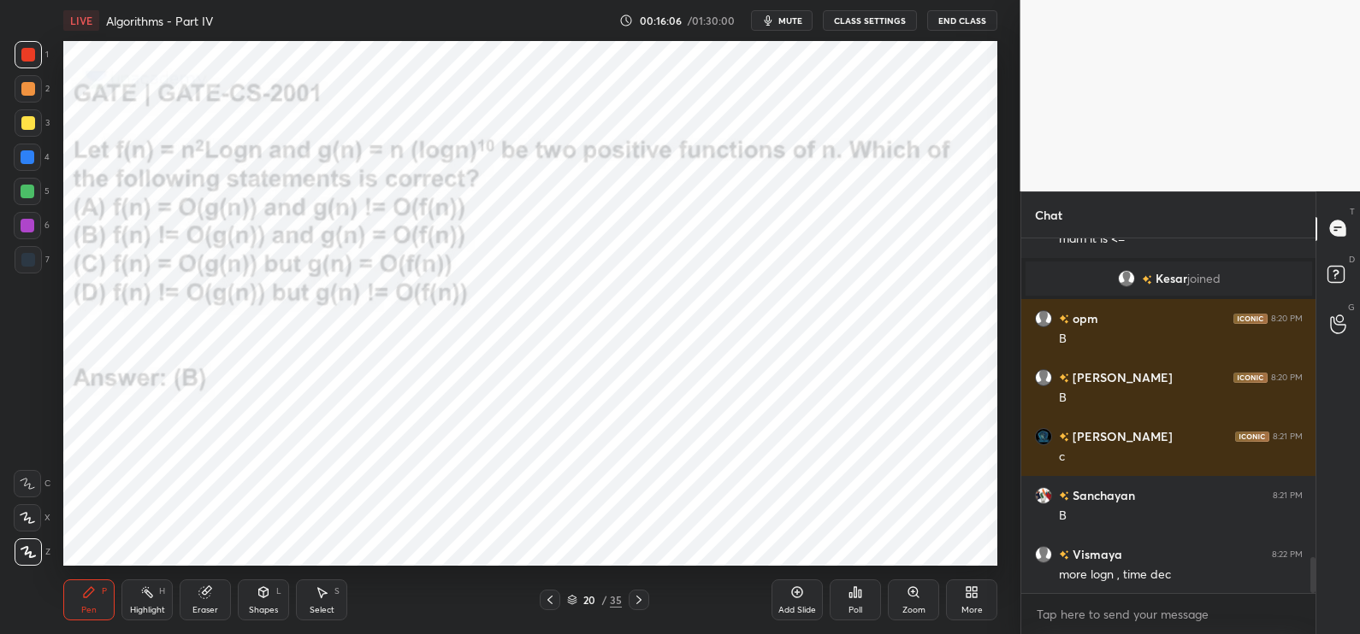
drag, startPoint x: 198, startPoint y: 600, endPoint x: 276, endPoint y: 572, distance: 83.6
click at [199, 600] on div "Eraser" at bounding box center [205, 600] width 51 height 41
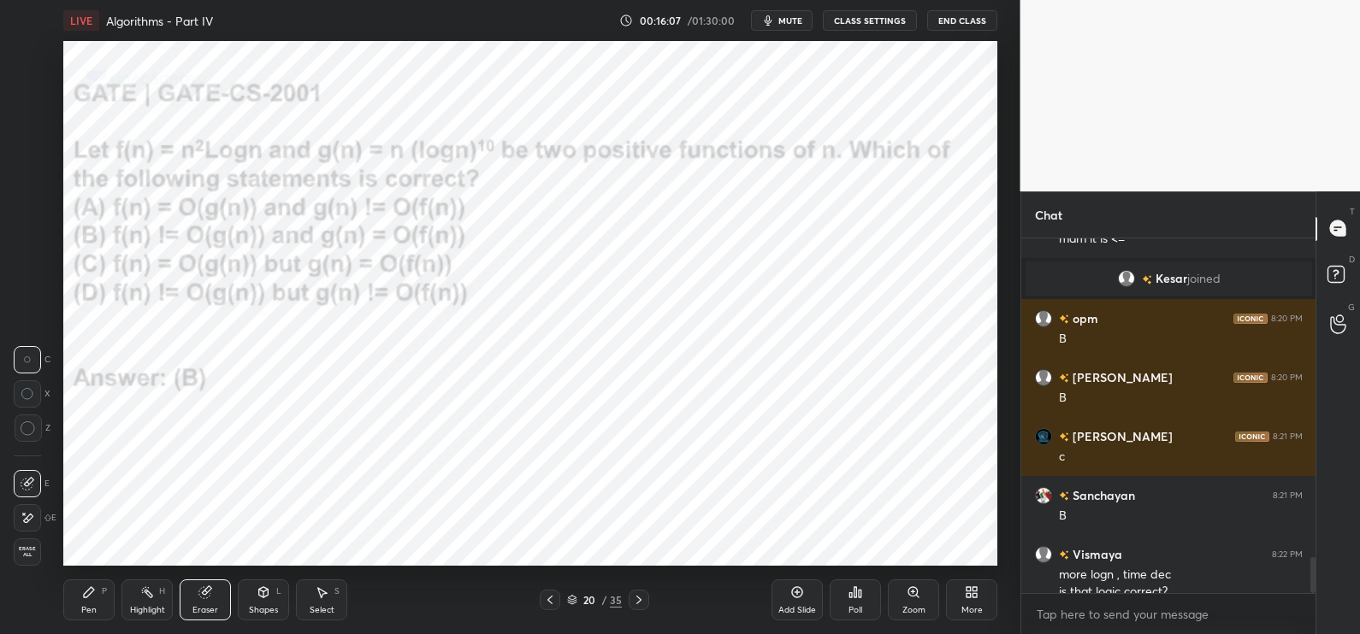
scroll to position [3175, 0]
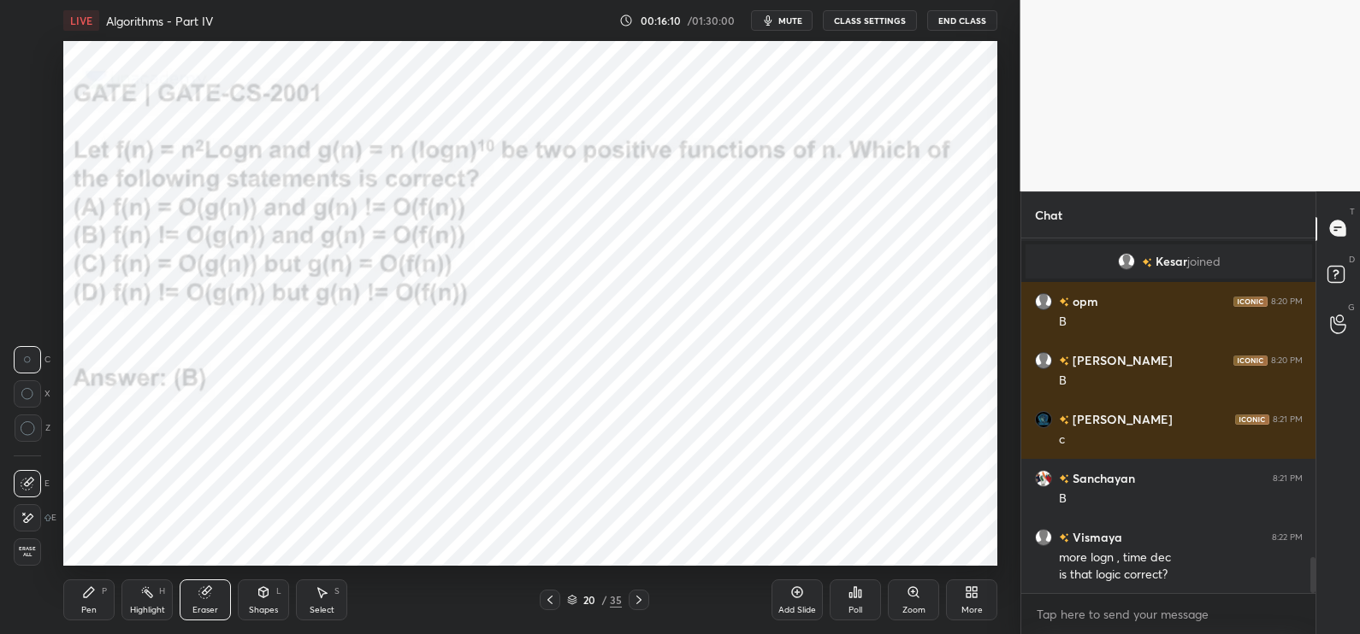
click at [85, 607] on div "Pen" at bounding box center [88, 610] width 15 height 9
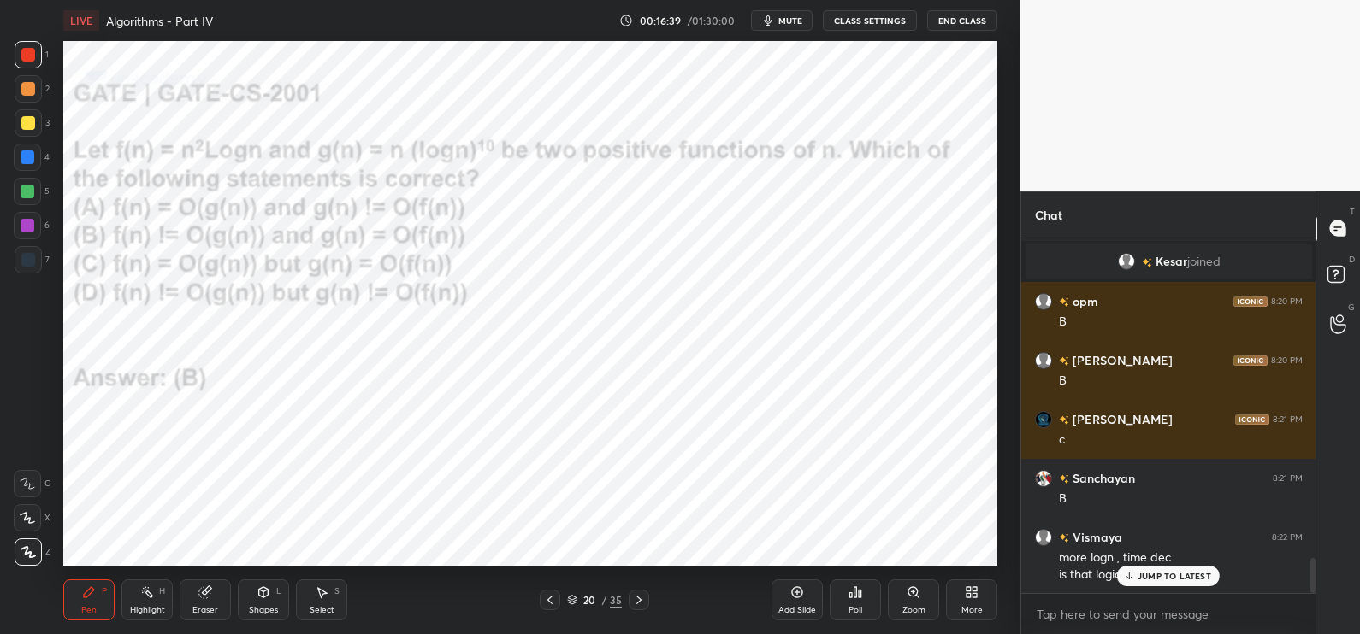
scroll to position [3233, 0]
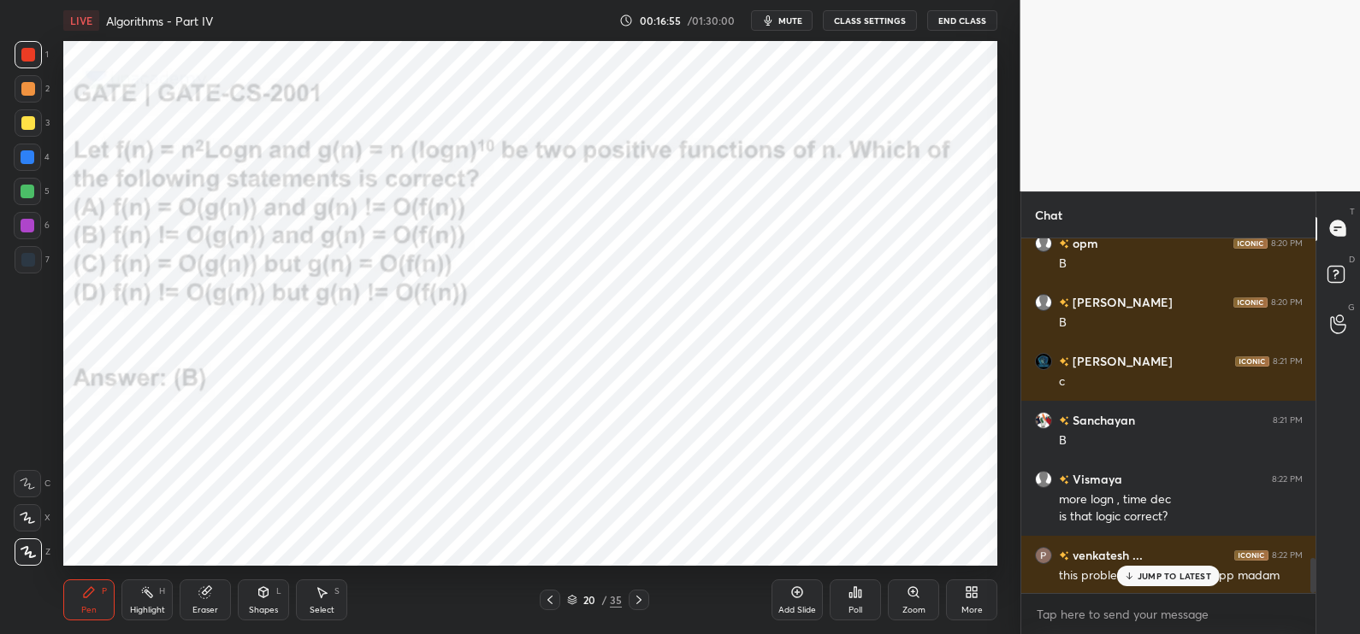
click at [1158, 581] on p "JUMP TO LATEST" at bounding box center [1174, 576] width 74 height 10
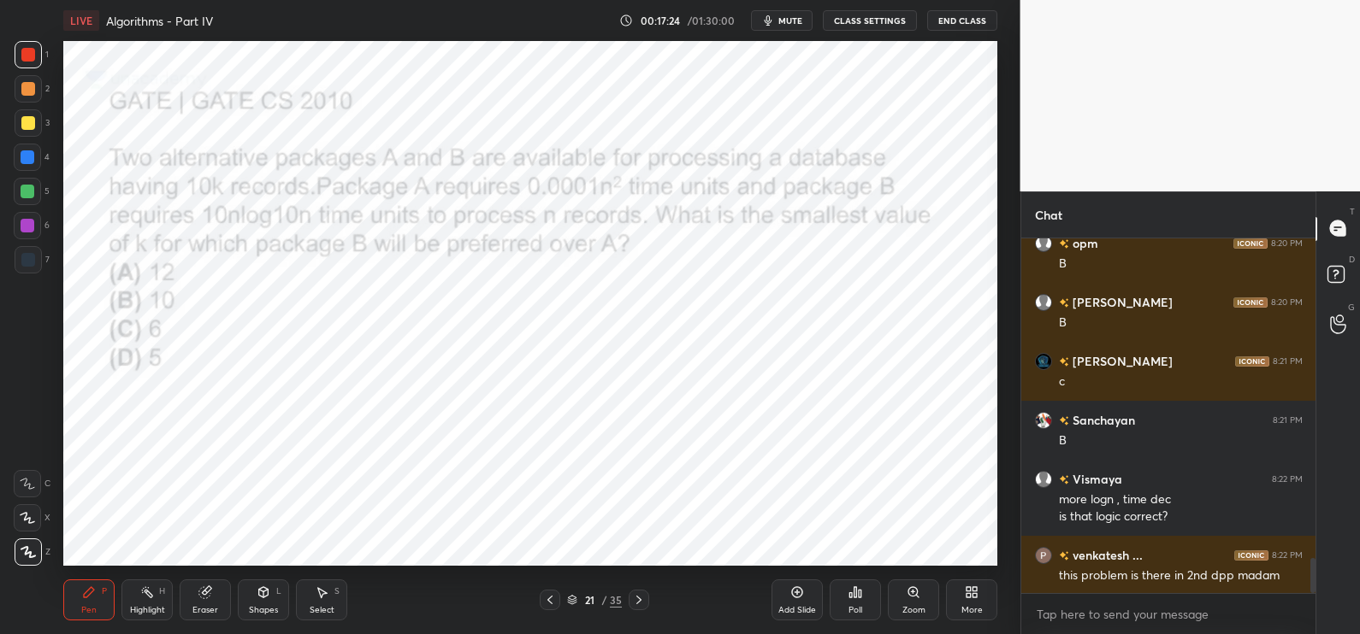
click at [860, 607] on div "Poll" at bounding box center [855, 610] width 14 height 9
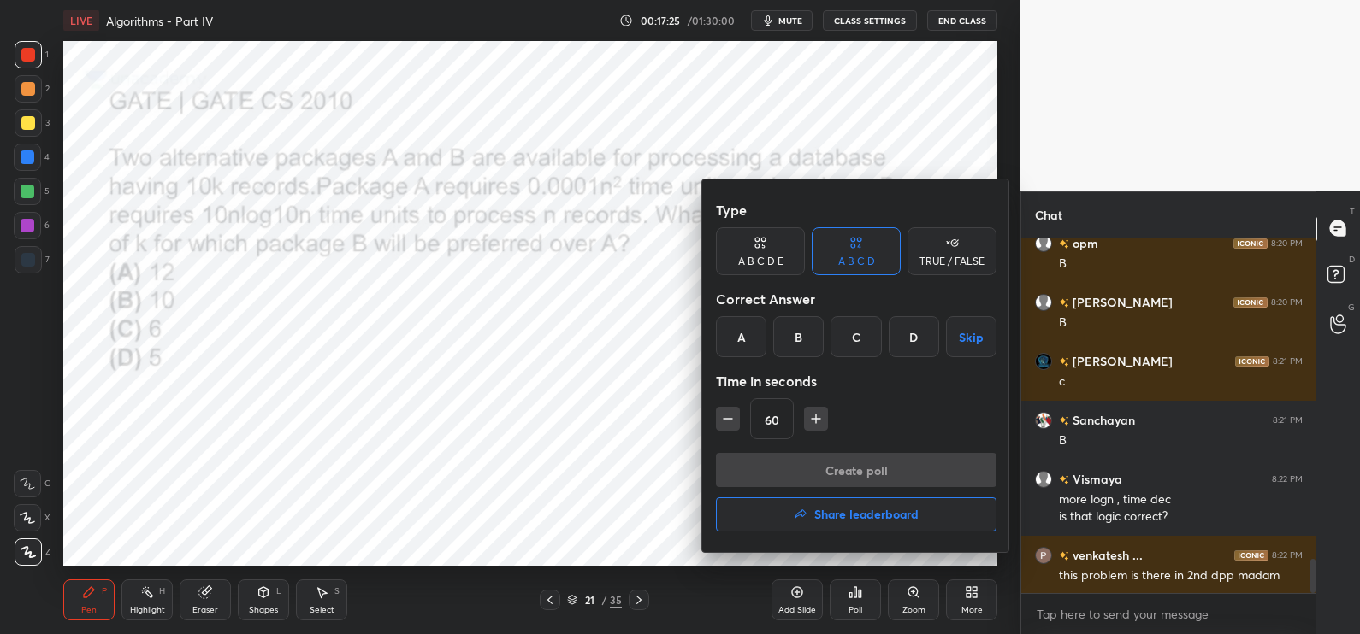
scroll to position [3308, 0]
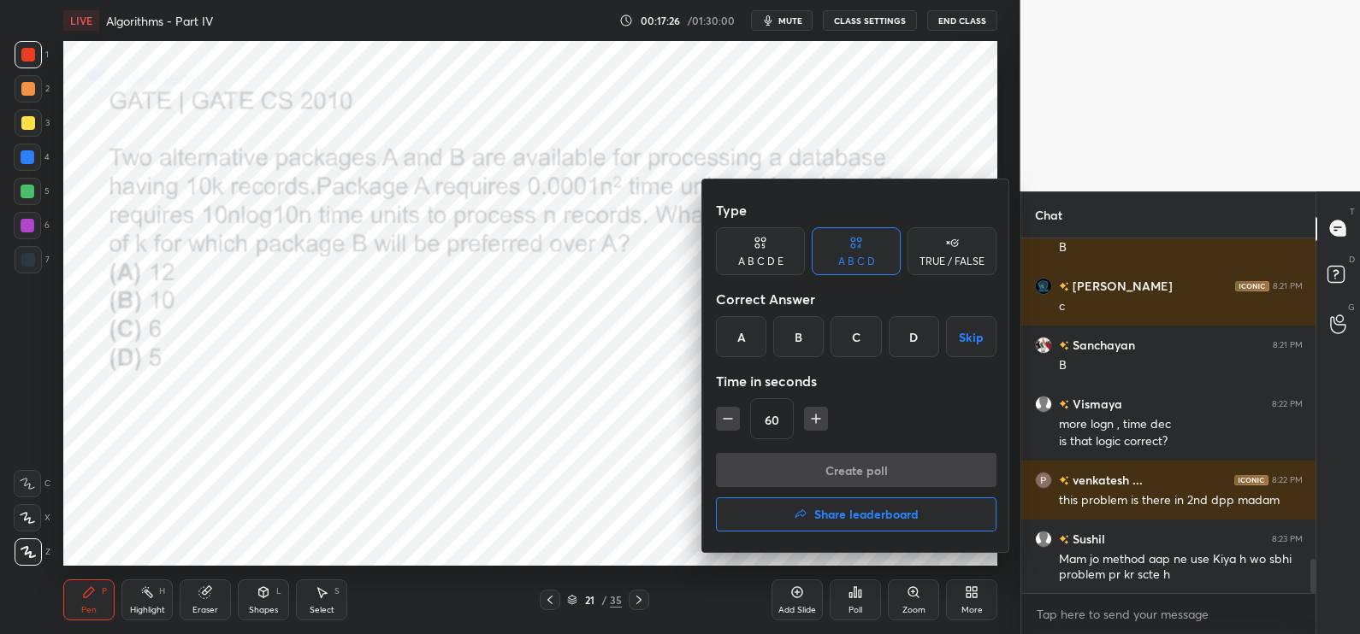
click at [863, 375] on div "Time in seconds" at bounding box center [856, 381] width 280 height 34
click at [856, 350] on div "C" at bounding box center [855, 336] width 50 height 41
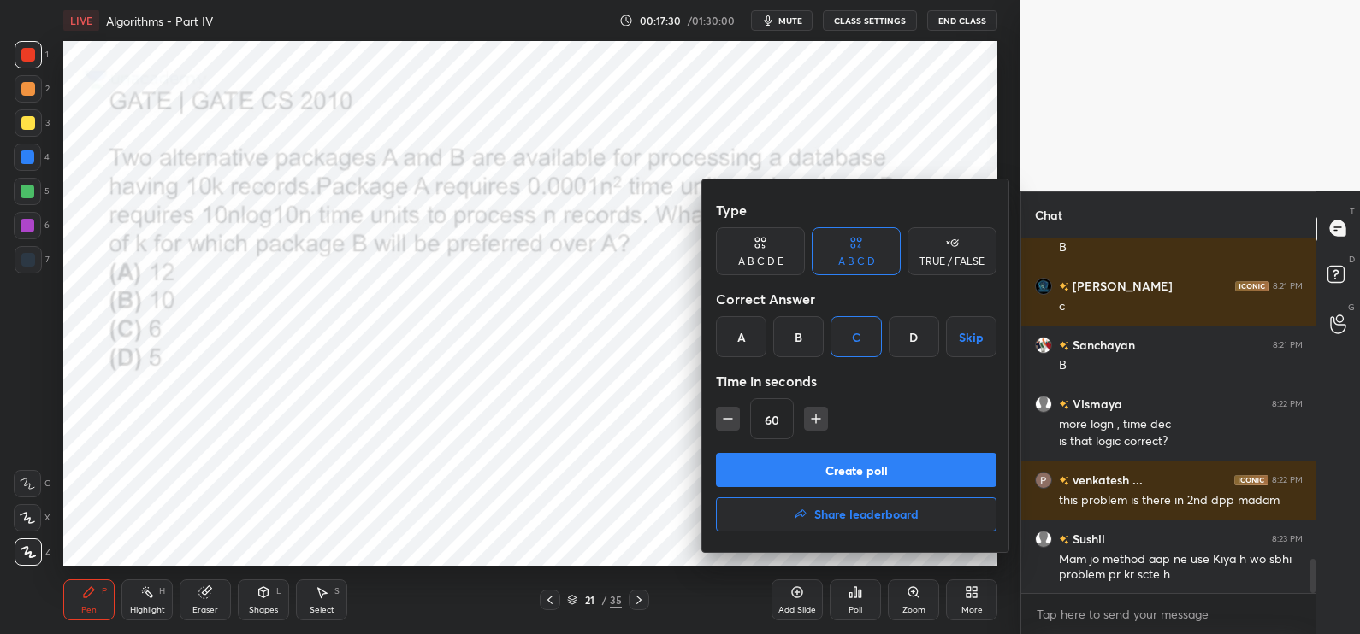
click at [817, 460] on button "Create poll" at bounding box center [856, 470] width 280 height 34
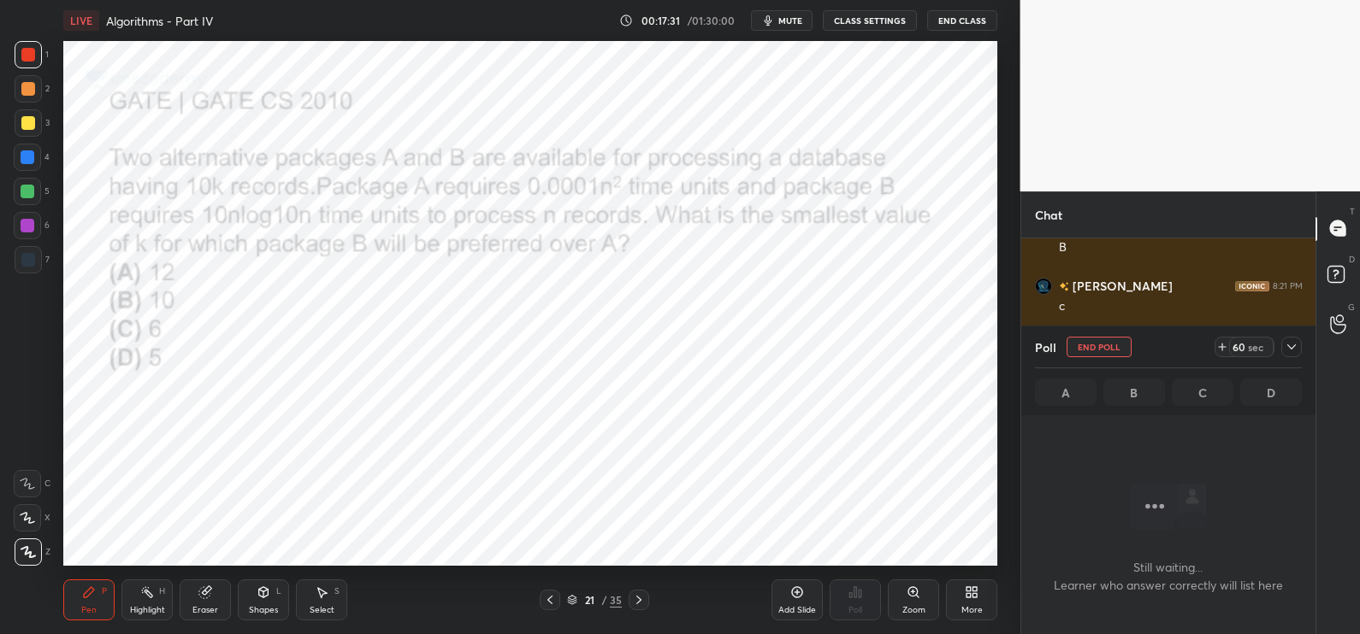
scroll to position [261, 289]
click at [1218, 351] on icon at bounding box center [1222, 347] width 14 height 14
click at [569, 597] on icon at bounding box center [572, 600] width 10 height 10
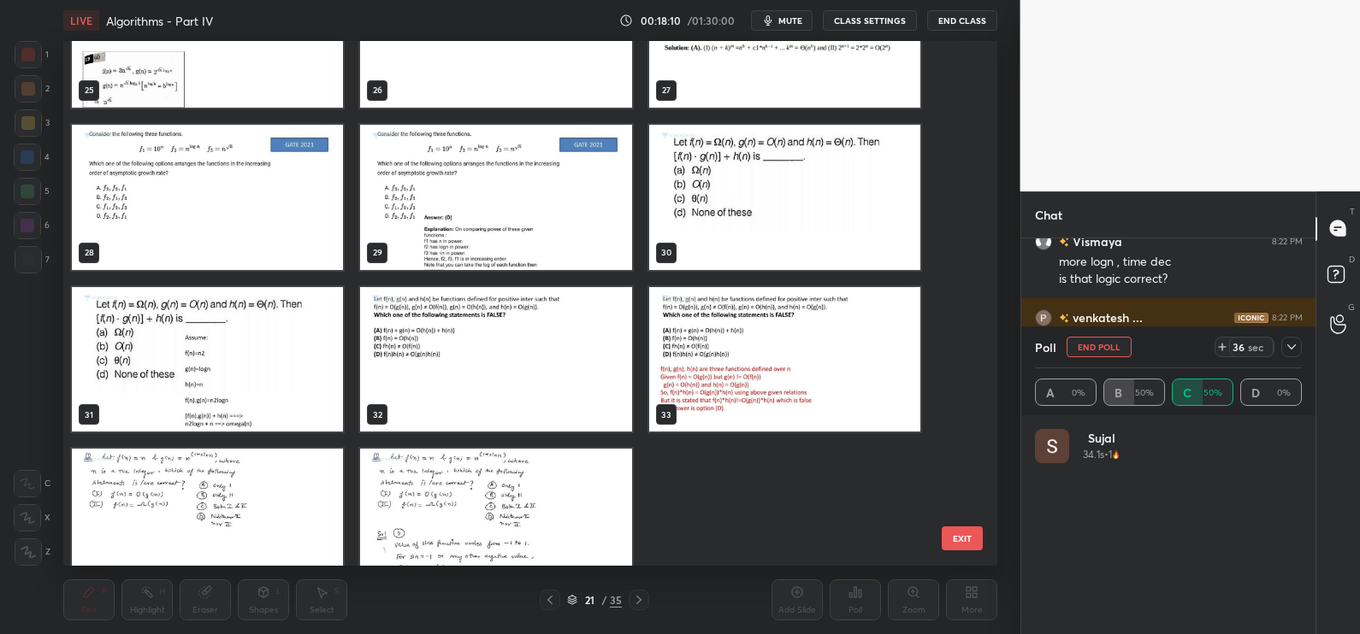
scroll to position [1420, 0]
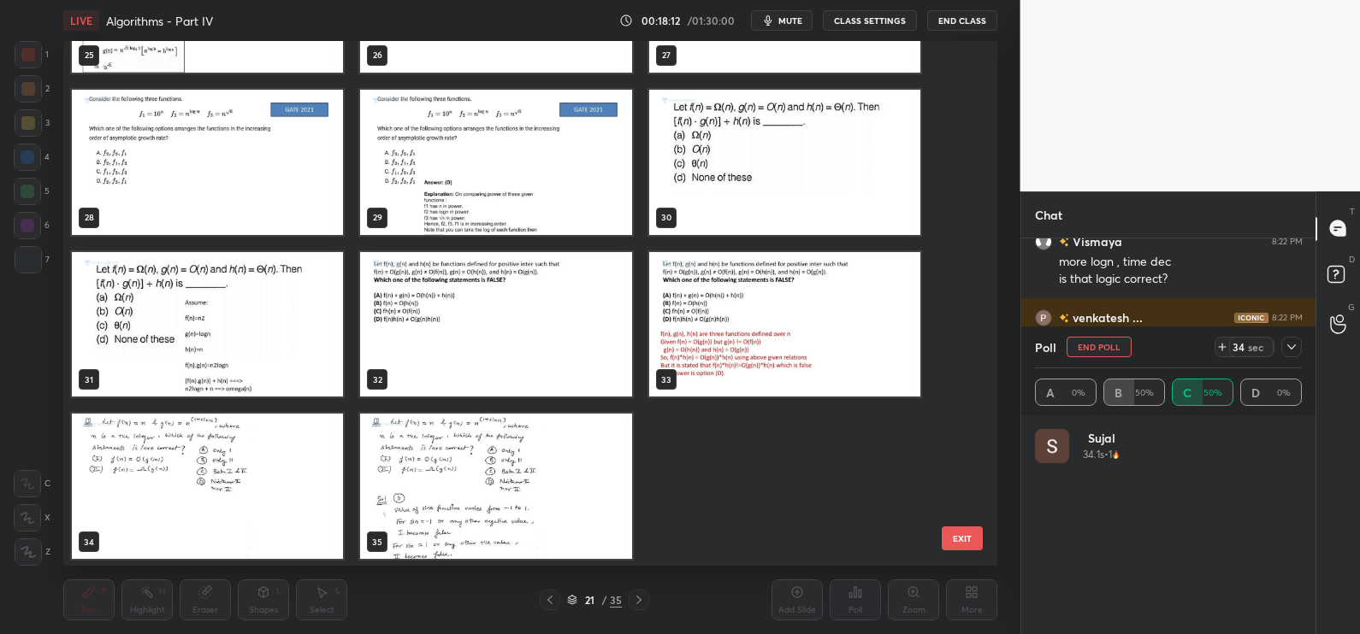
click at [945, 530] on button "EXIT" at bounding box center [961, 539] width 41 height 24
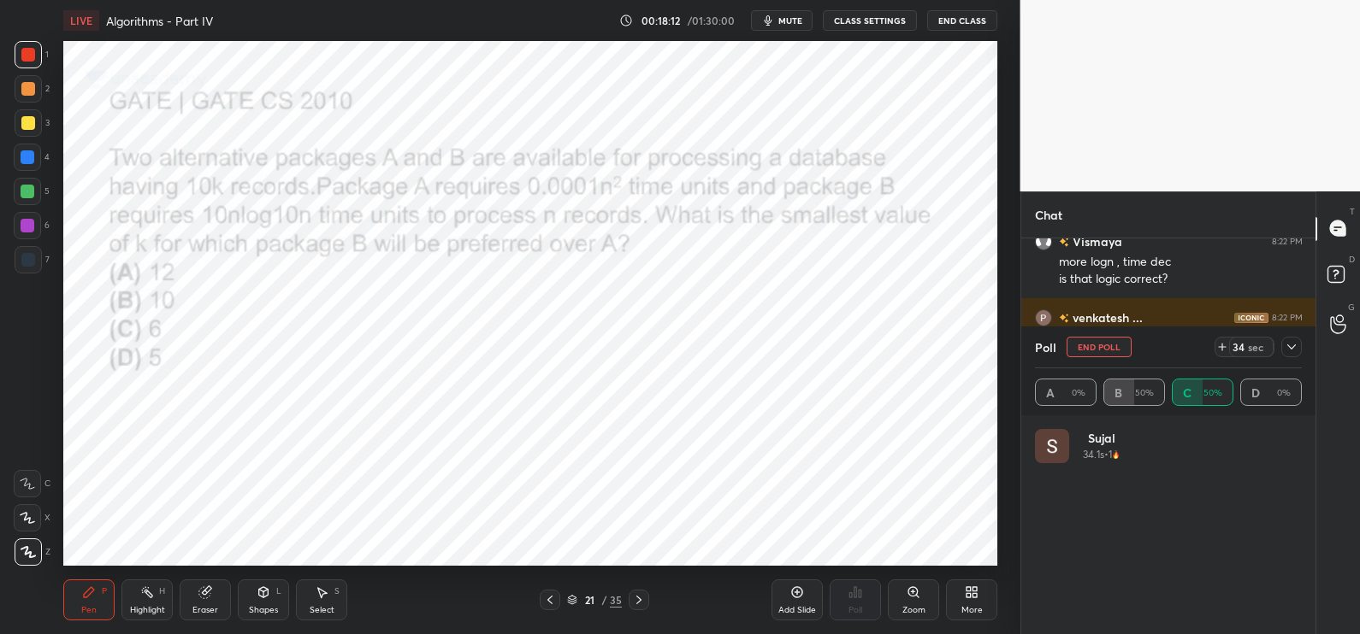
scroll to position [0, 0]
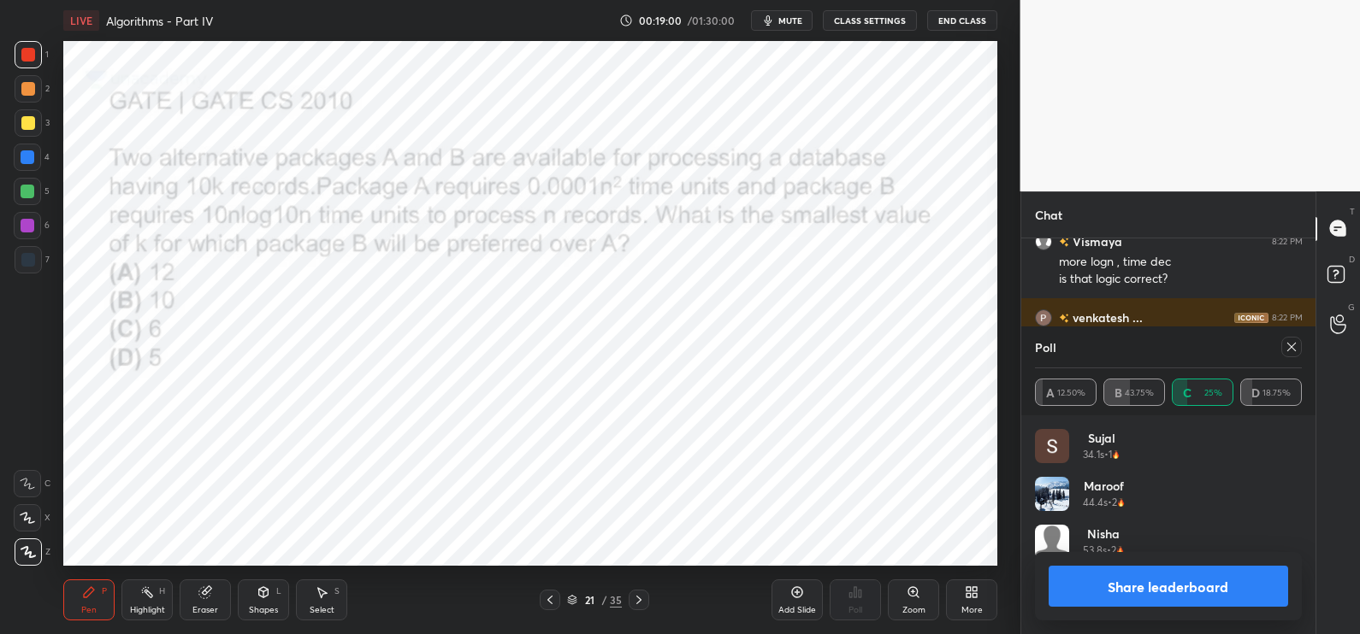
click at [1158, 564] on div "Share leaderboard" at bounding box center [1169, 586] width 268 height 68
click at [1153, 572] on button "Share leaderboard" at bounding box center [1168, 586] width 240 height 41
type textarea "x"
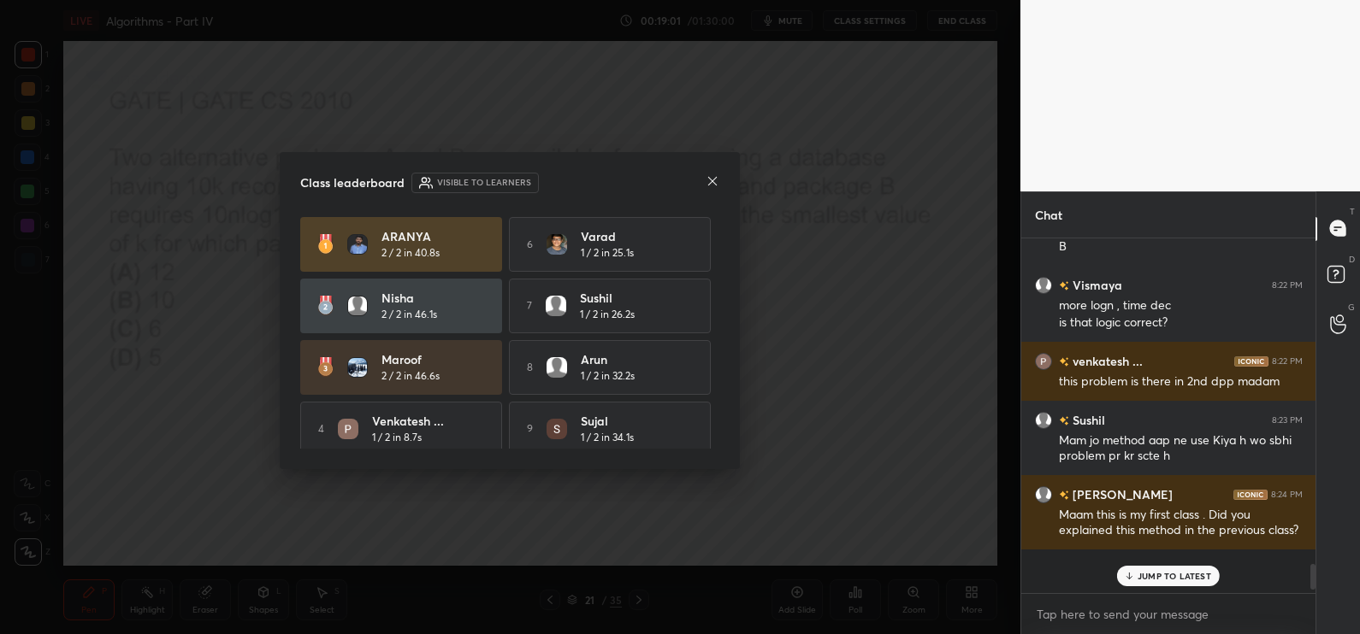
scroll to position [329, 289]
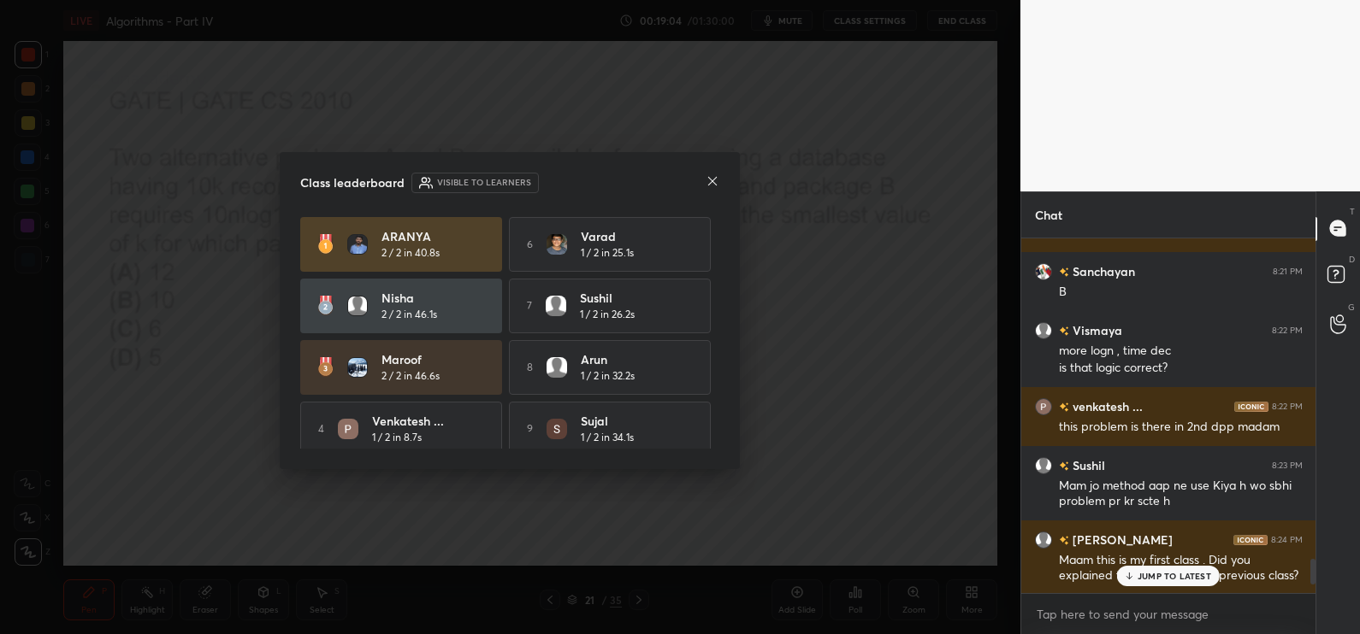
click at [705, 184] on div "Class leaderboard Visible to learners" at bounding box center [509, 183] width 419 height 21
click at [707, 183] on icon at bounding box center [712, 181] width 14 height 14
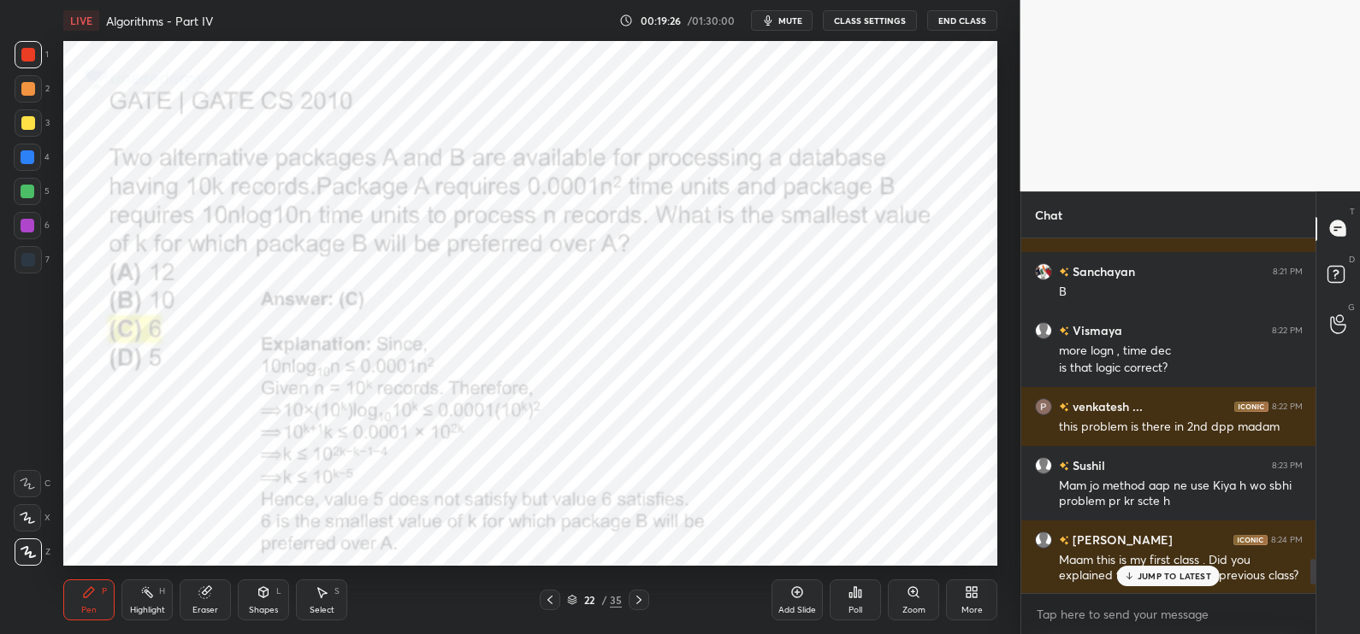
click at [911, 607] on div "Zoom" at bounding box center [913, 610] width 23 height 9
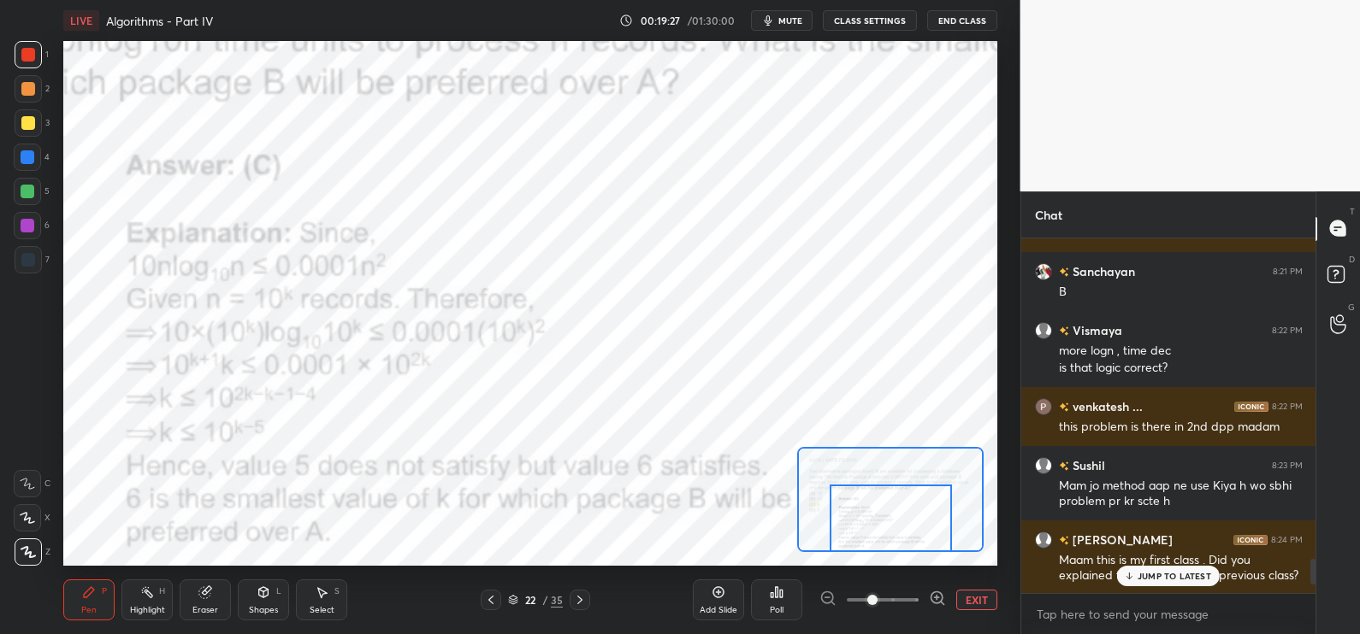
click at [902, 544] on div at bounding box center [890, 519] width 122 height 68
click at [906, 540] on div at bounding box center [890, 519] width 122 height 68
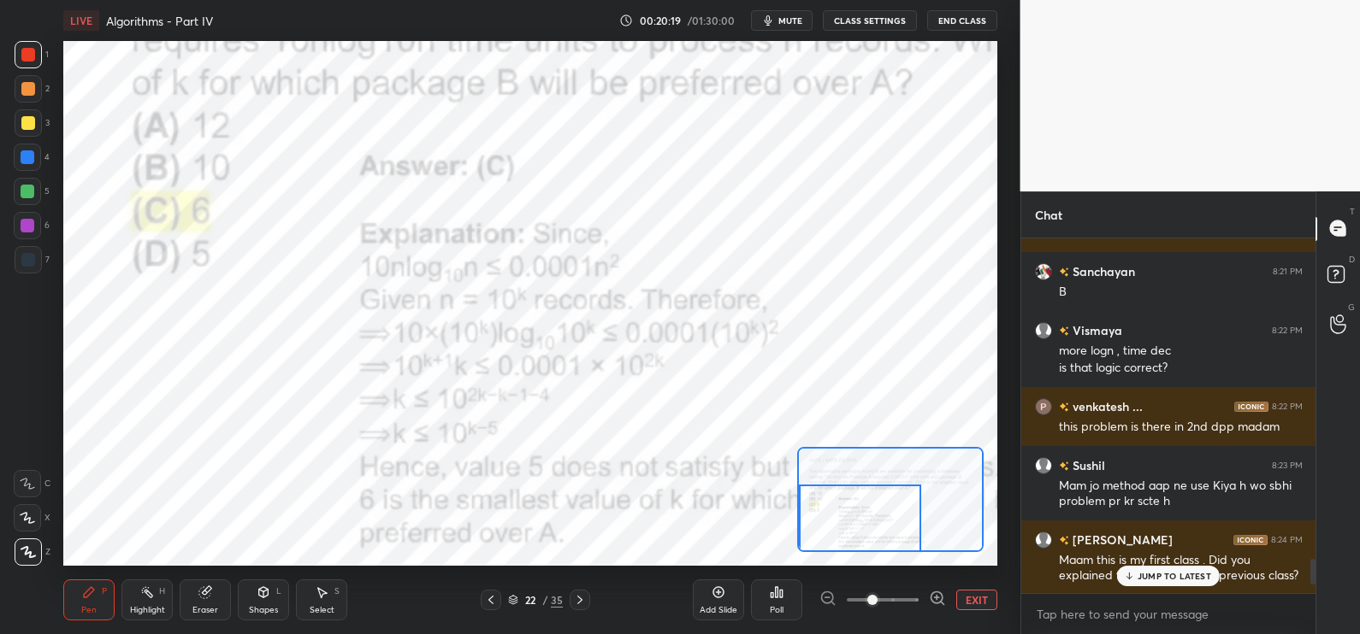
drag, startPoint x: 830, startPoint y: 513, endPoint x: 817, endPoint y: 522, distance: 16.6
click at [817, 522] on div at bounding box center [860, 519] width 122 height 68
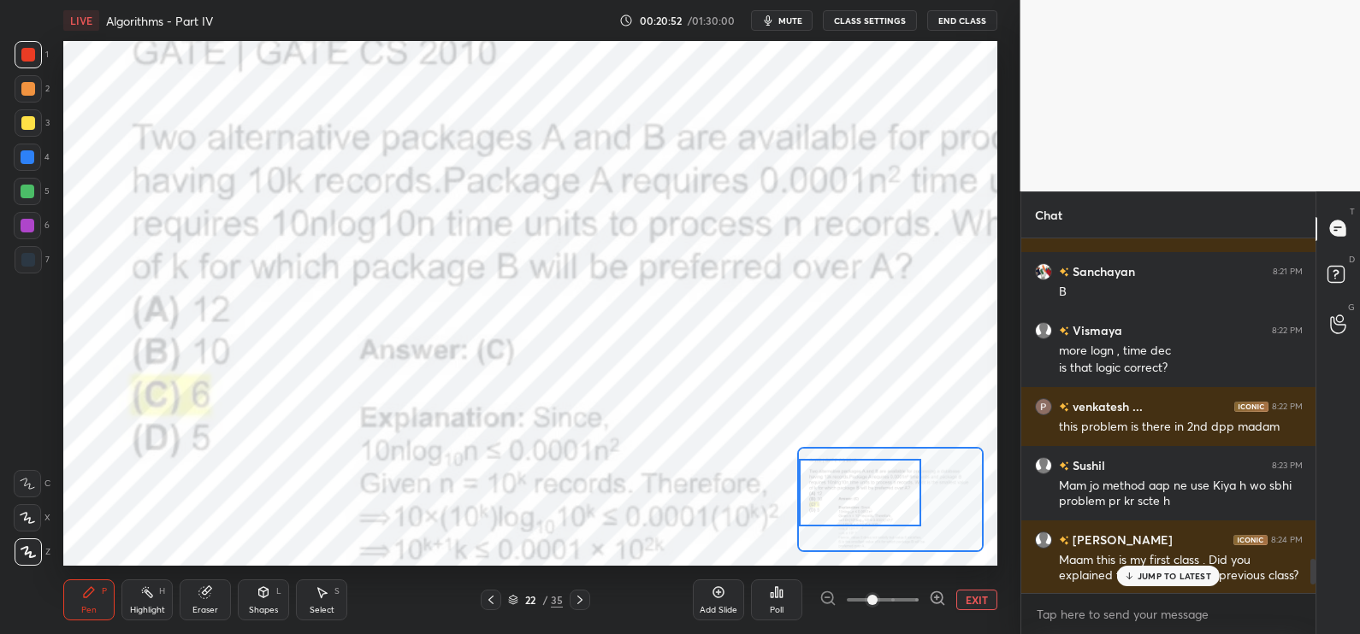
drag, startPoint x: 841, startPoint y: 515, endPoint x: 829, endPoint y: 503, distance: 16.3
click at [829, 492] on div at bounding box center [860, 493] width 122 height 68
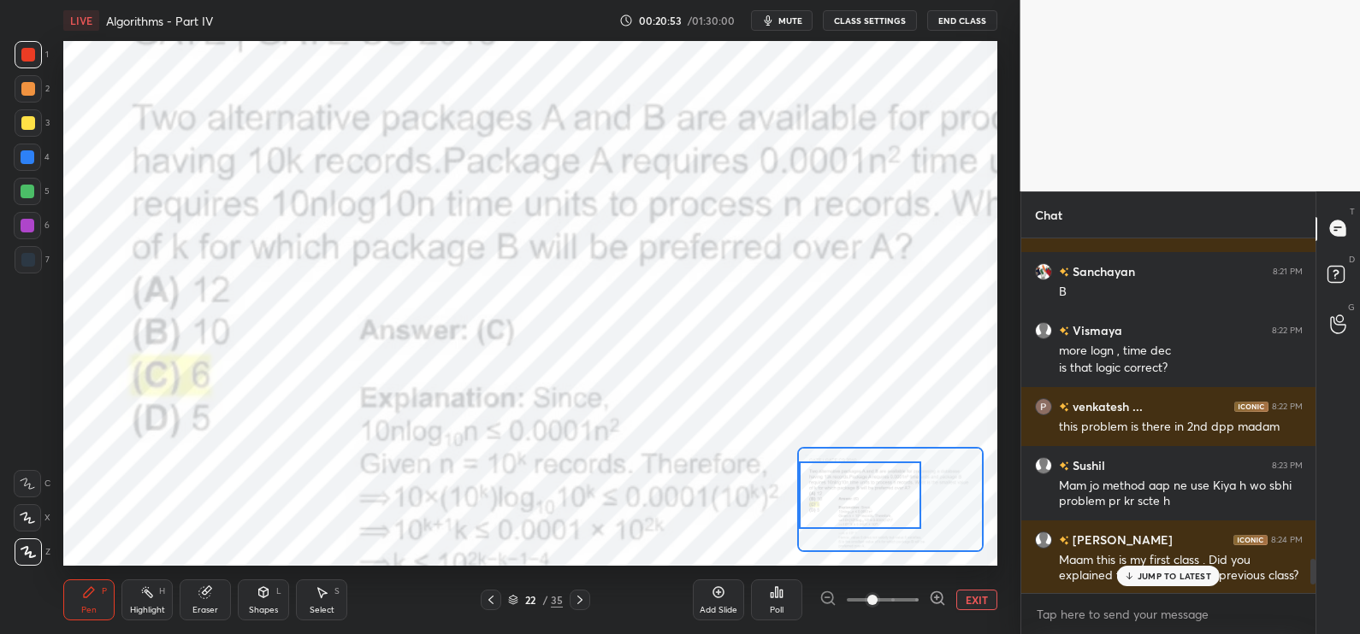
click at [979, 600] on button "EXIT" at bounding box center [976, 600] width 41 height 21
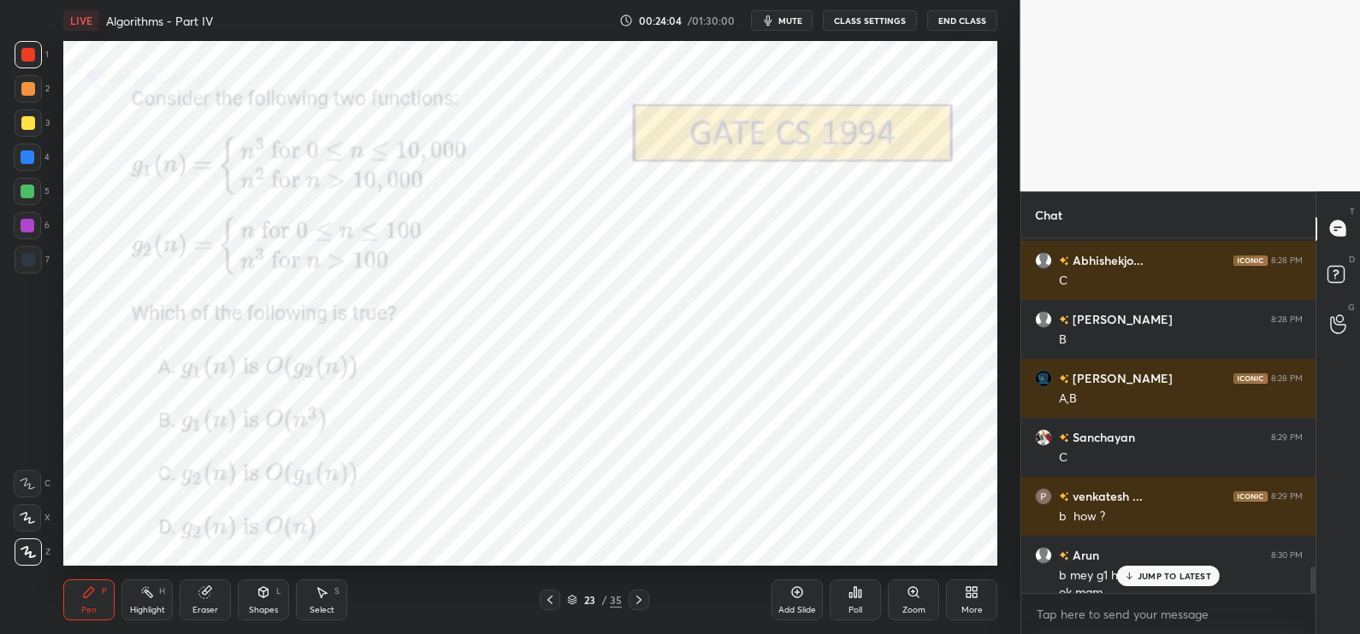
scroll to position [4443, 0]
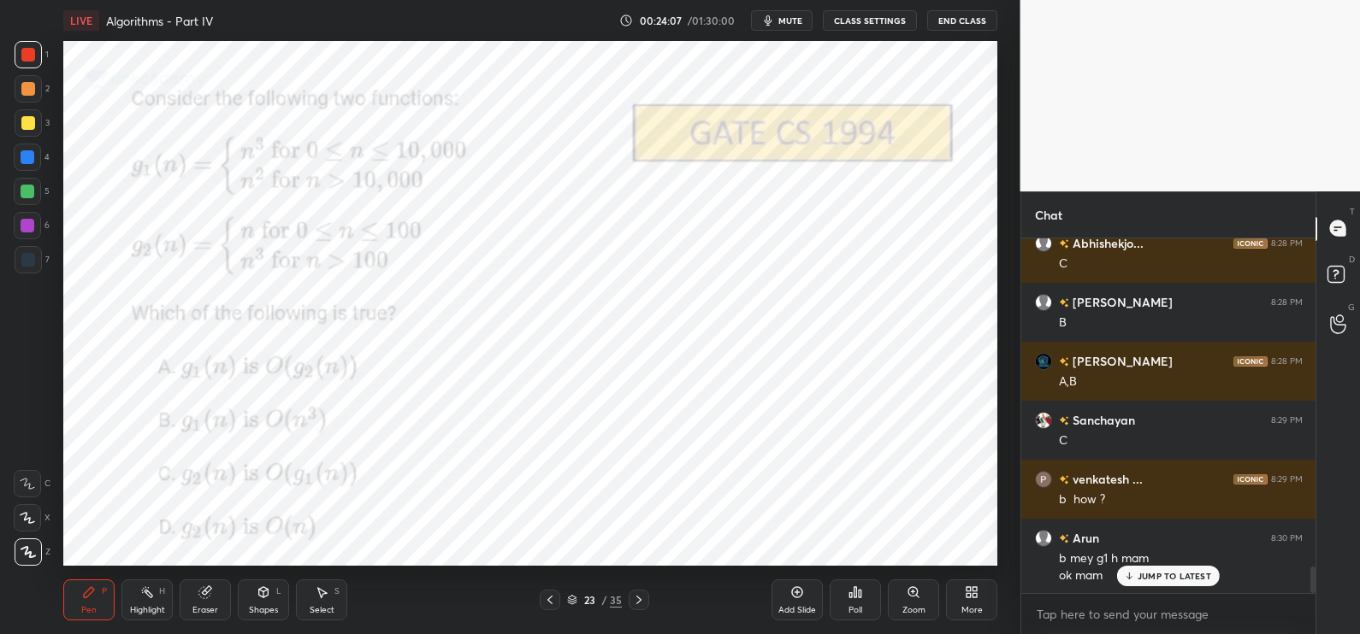
drag, startPoint x: 217, startPoint y: 607, endPoint x: 222, endPoint y: 585, distance: 22.8
click at [217, 605] on div "Eraser" at bounding box center [205, 600] width 51 height 41
click at [91, 614] on div "Pen" at bounding box center [88, 610] width 15 height 9
click at [308, 598] on div "Select S" at bounding box center [321, 600] width 51 height 41
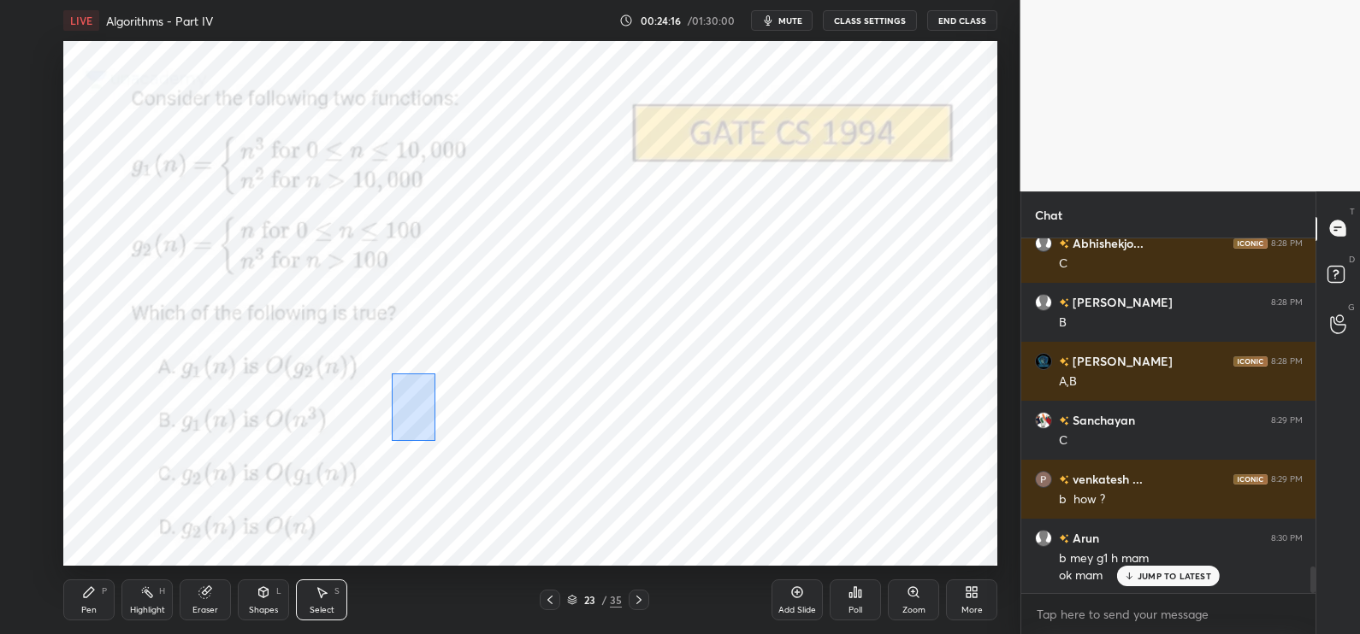
drag, startPoint x: 392, startPoint y: 375, endPoint x: 468, endPoint y: 463, distance: 115.7
click at [469, 463] on div "0 ° Undo Copy Duplicate Duplicate to new slide Delete" at bounding box center [530, 304] width 934 height 526
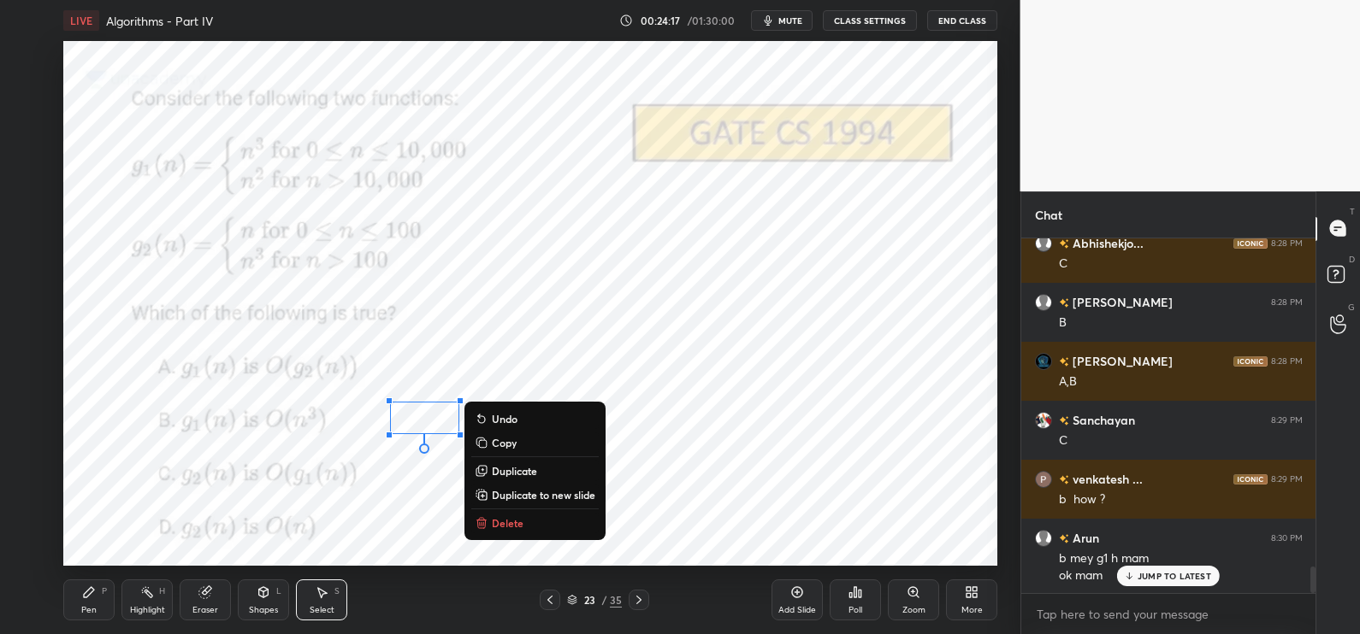
drag, startPoint x: 511, startPoint y: 523, endPoint x: 449, endPoint y: 532, distance: 63.0
click at [510, 523] on p "Delete" at bounding box center [508, 523] width 32 height 14
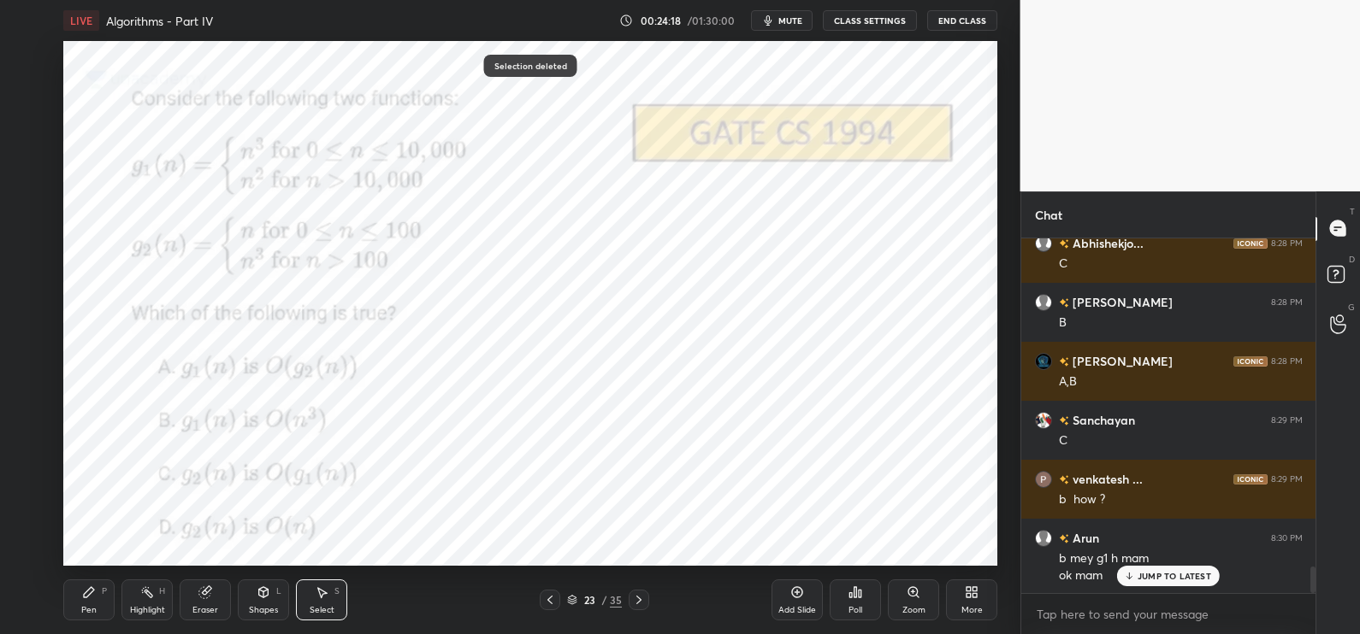
drag, startPoint x: 76, startPoint y: 611, endPoint x: 129, endPoint y: 583, distance: 60.1
click at [77, 611] on div "Pen P" at bounding box center [88, 600] width 51 height 41
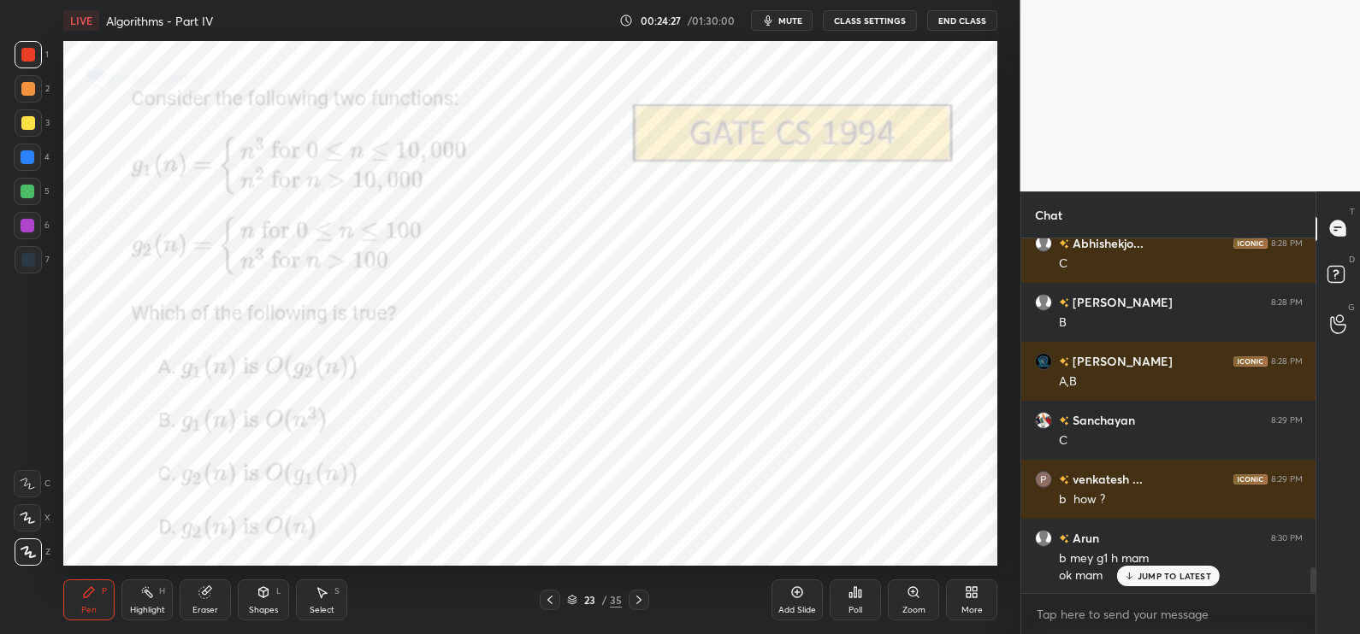
scroll to position [4502, 0]
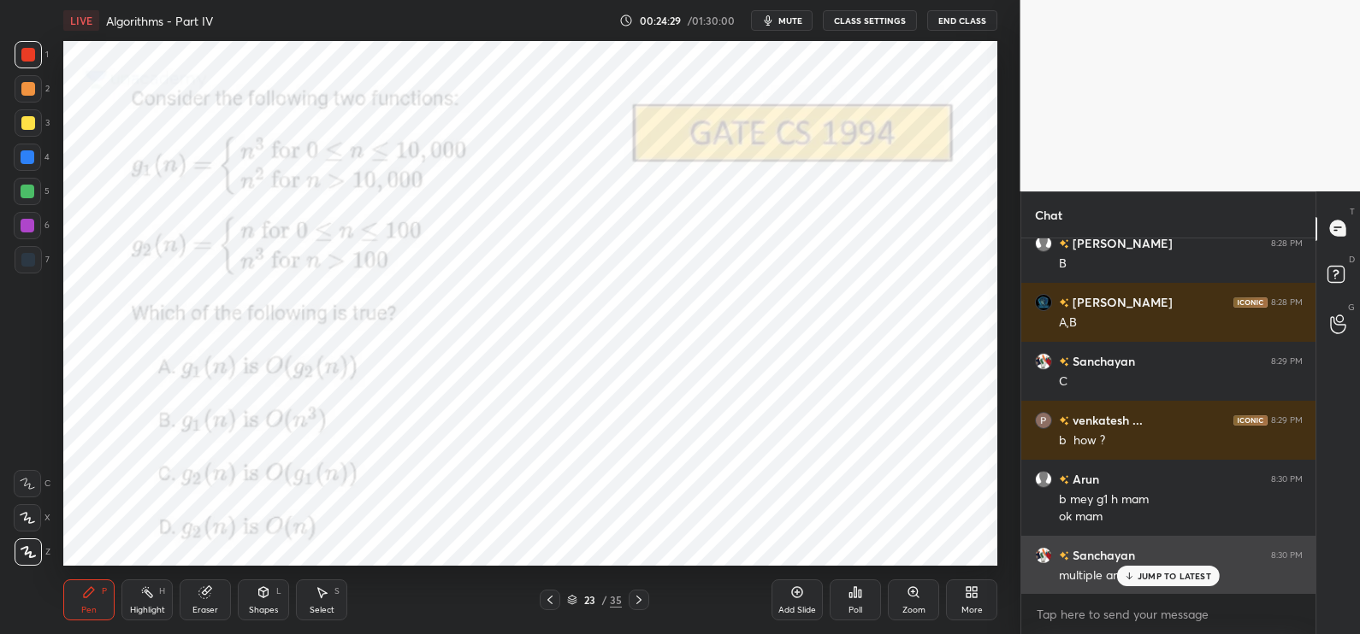
drag, startPoint x: 1178, startPoint y: 579, endPoint x: 1112, endPoint y: 580, distance: 66.7
click at [1177, 578] on p "JUMP TO LATEST" at bounding box center [1174, 576] width 74 height 10
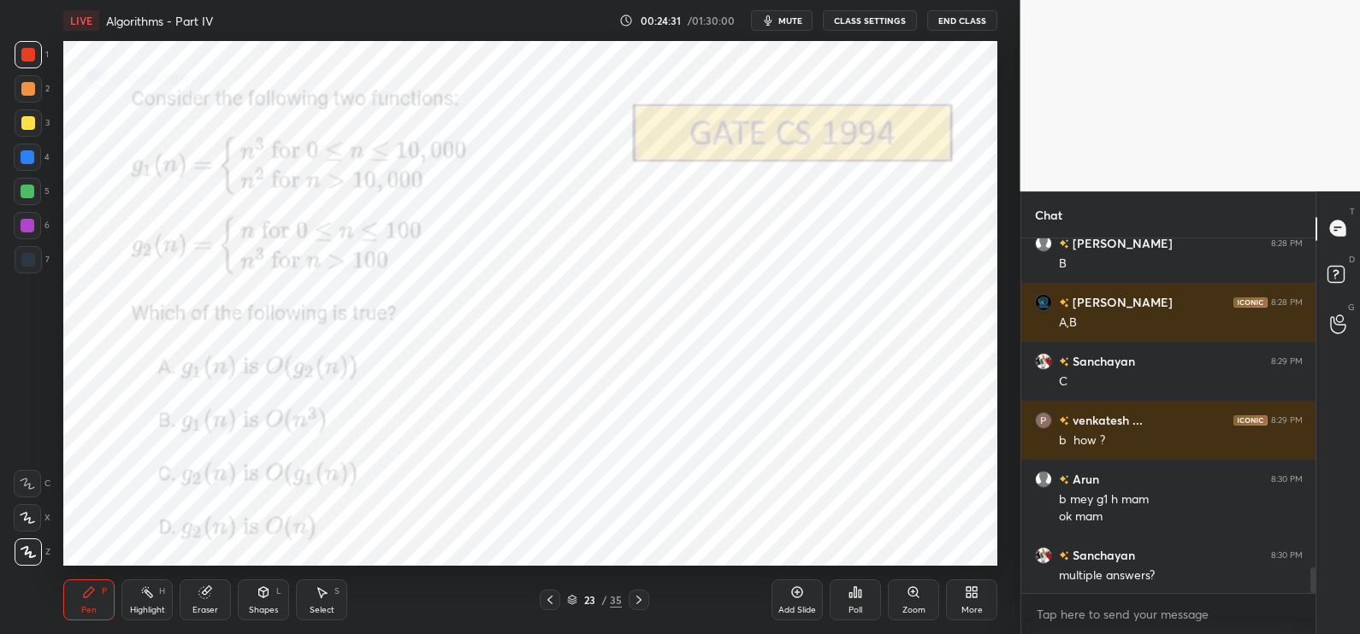
scroll to position [4562, 0]
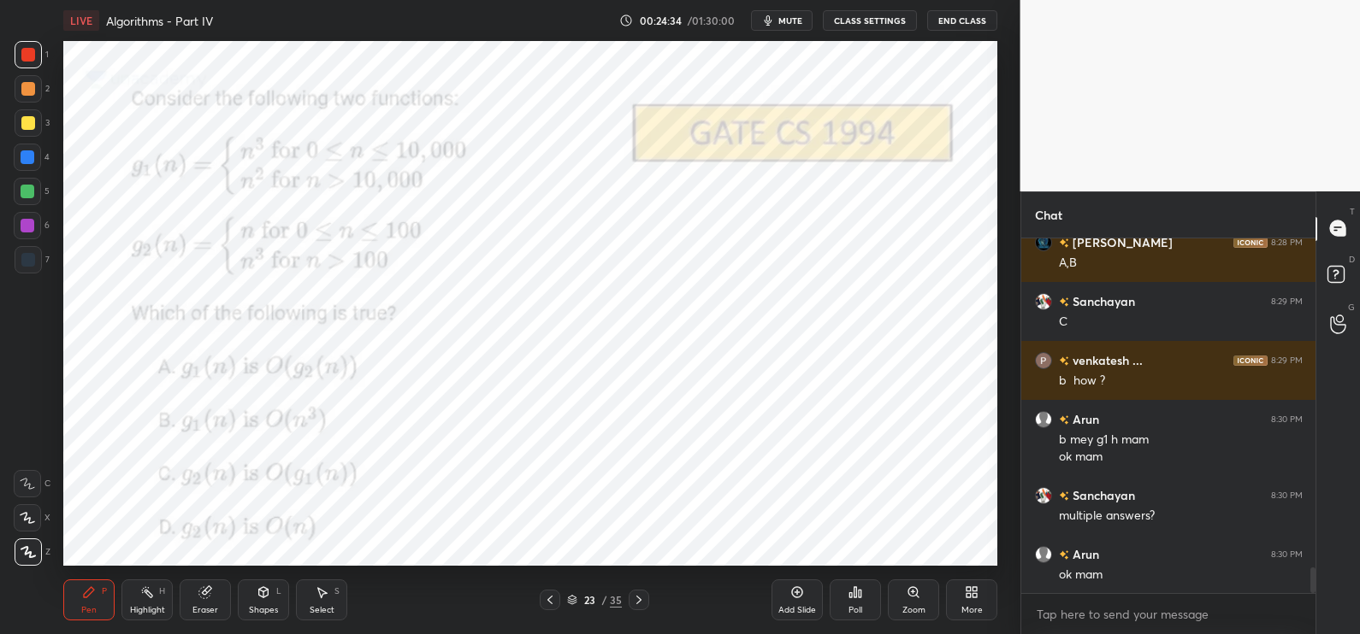
click at [1002, 385] on div "Setting up your live class Poll for secs No correct answer Start poll" at bounding box center [531, 303] width 952 height 525
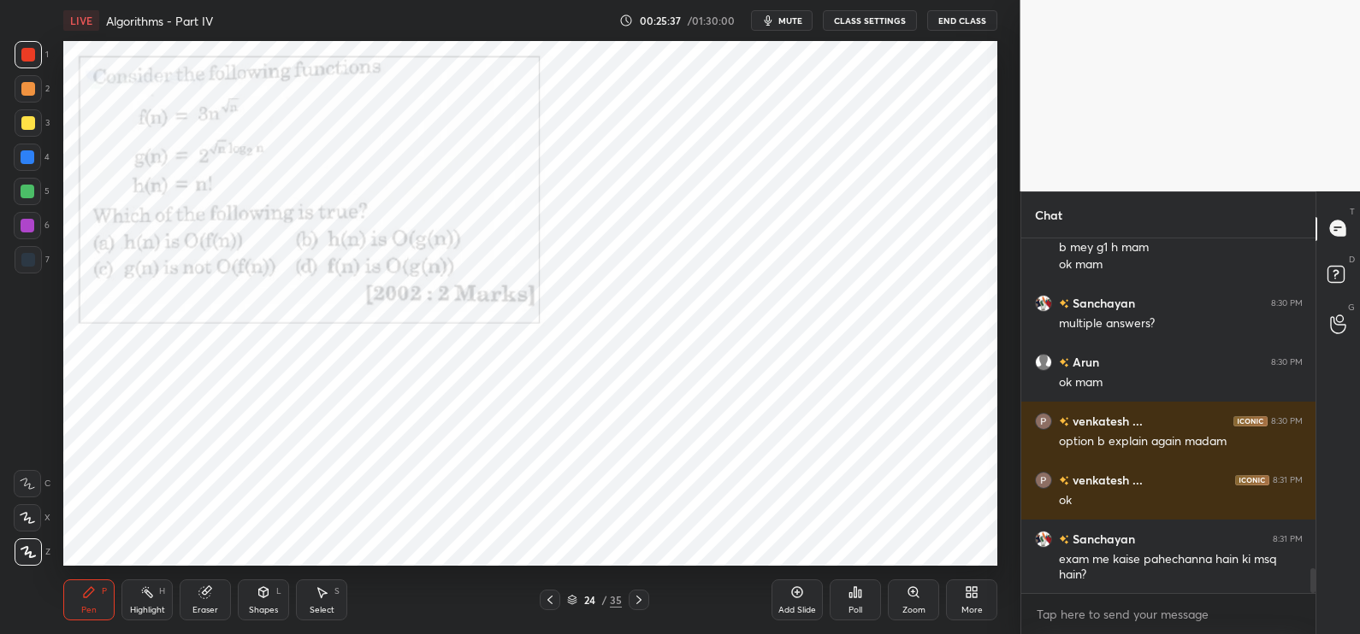
scroll to position [4771, 0]
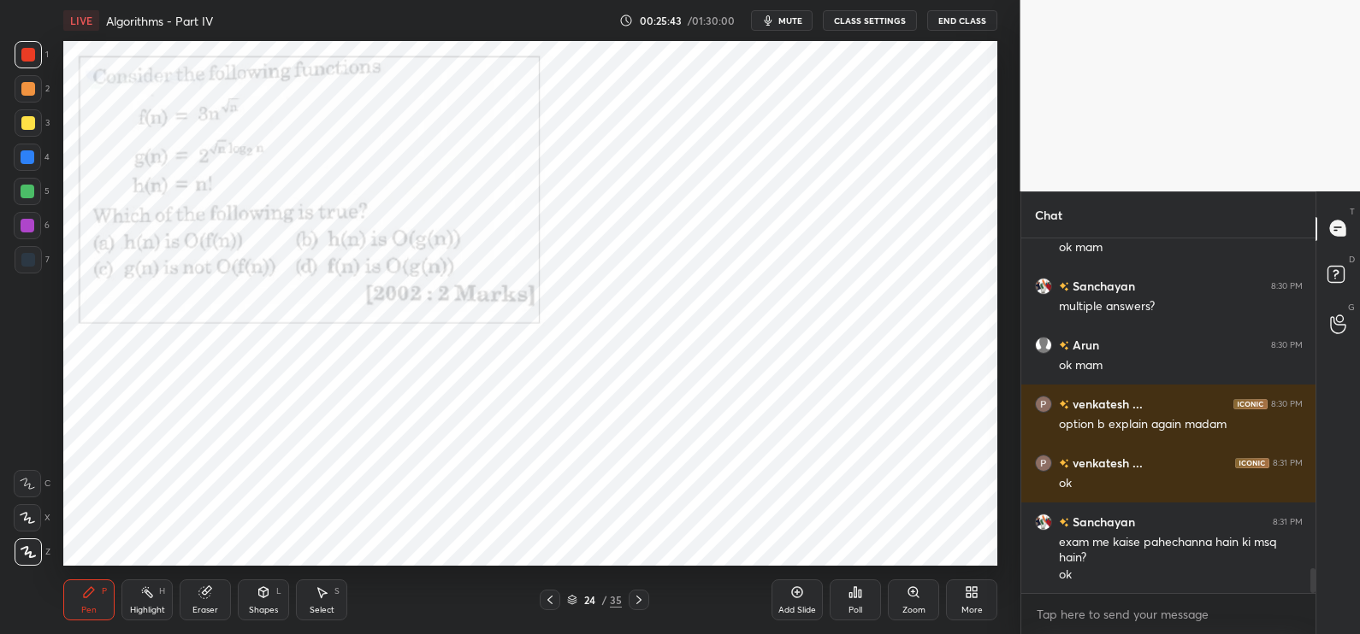
click at [573, 594] on div "24 / 35" at bounding box center [594, 600] width 55 height 15
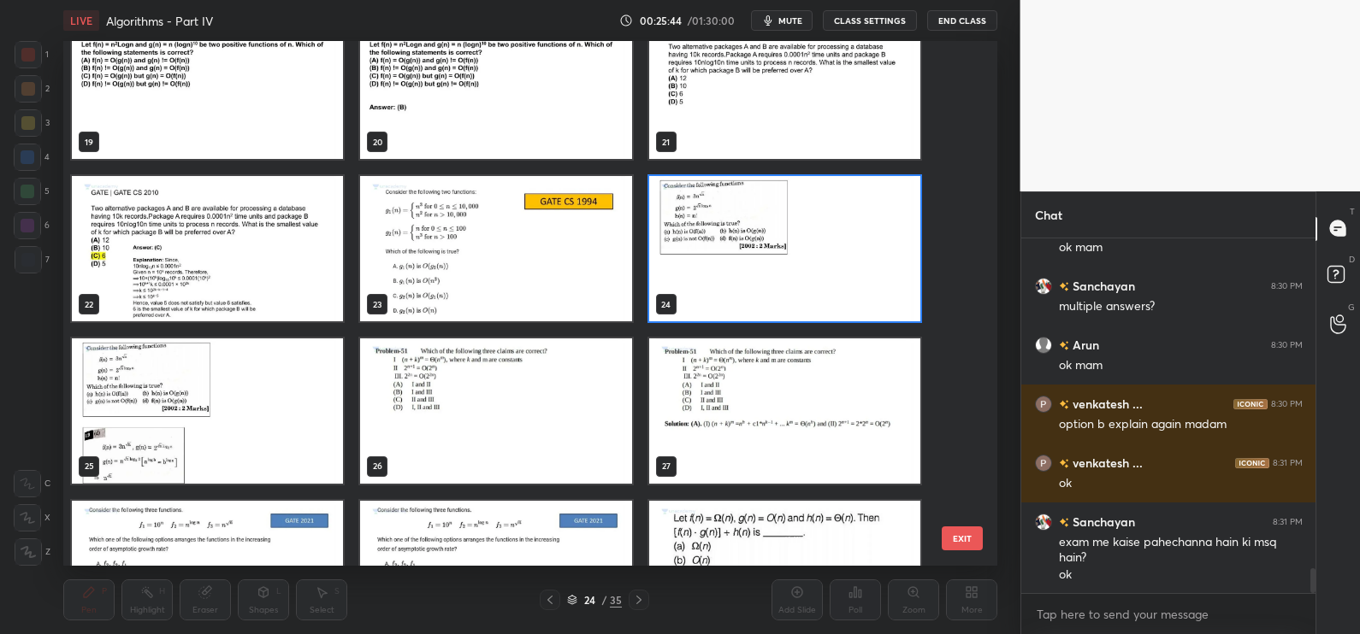
scroll to position [1009, 0]
click at [978, 528] on button "EXIT" at bounding box center [961, 539] width 41 height 24
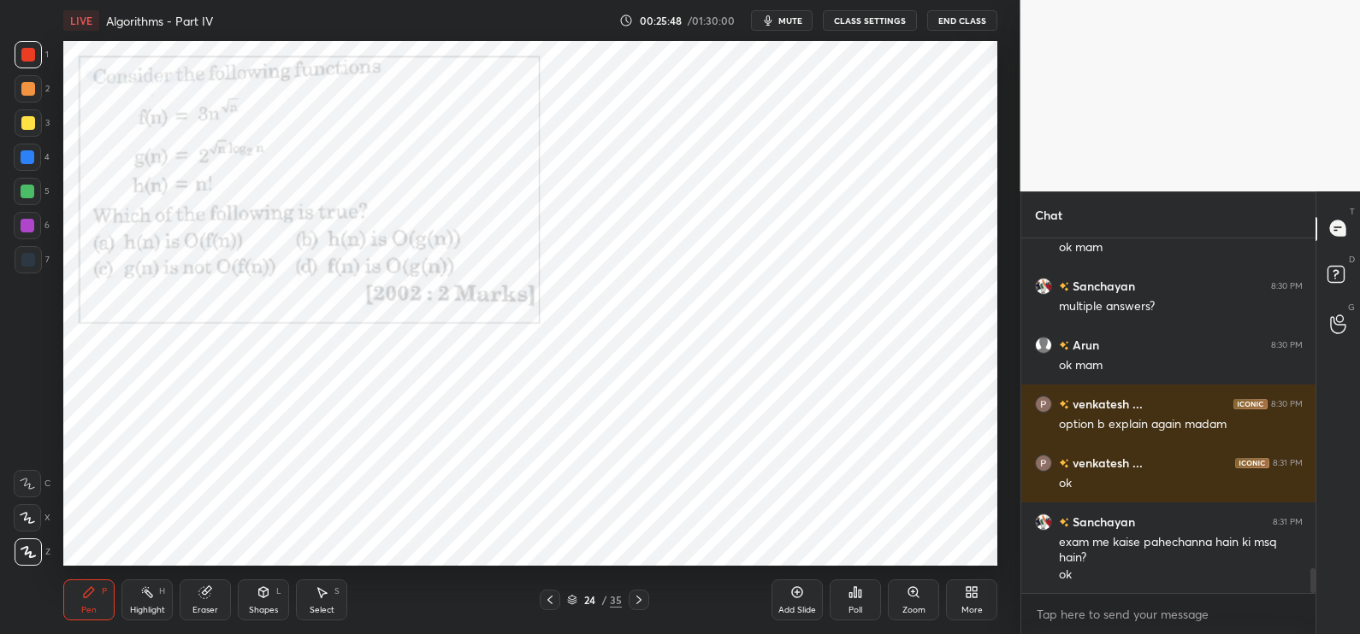
scroll to position [0, 0]
click at [872, 583] on div "Poll" at bounding box center [854, 600] width 51 height 41
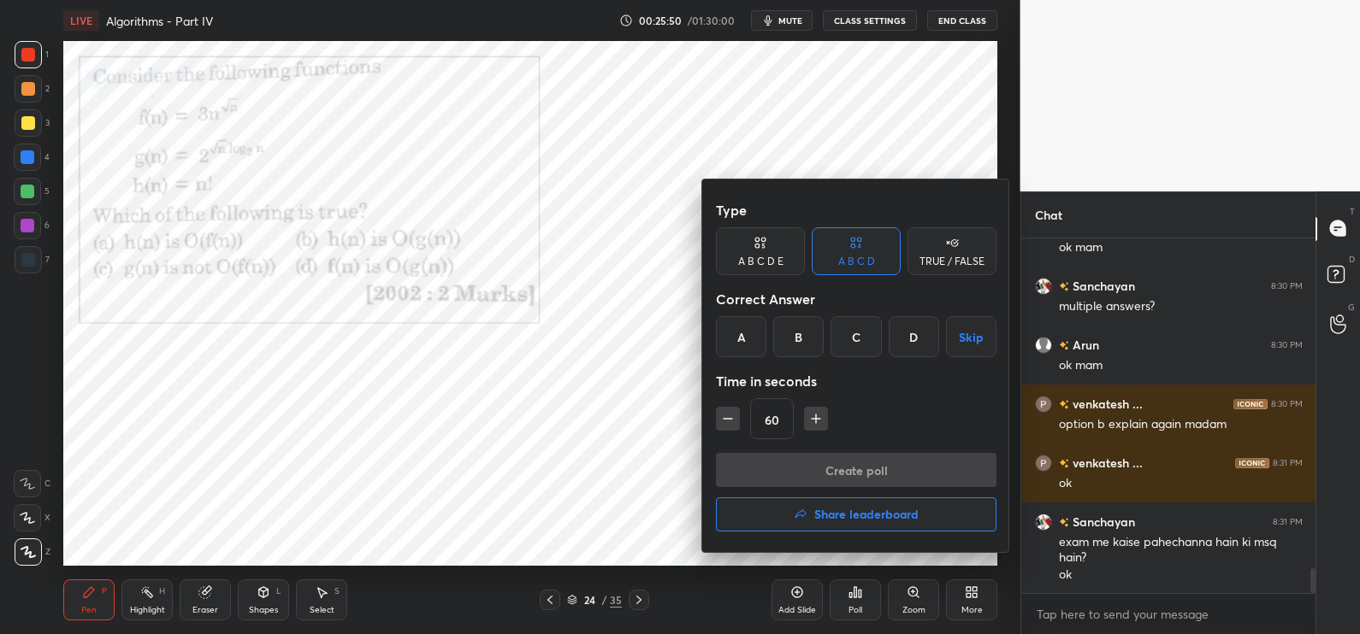
click at [906, 337] on div "D" at bounding box center [913, 336] width 50 height 41
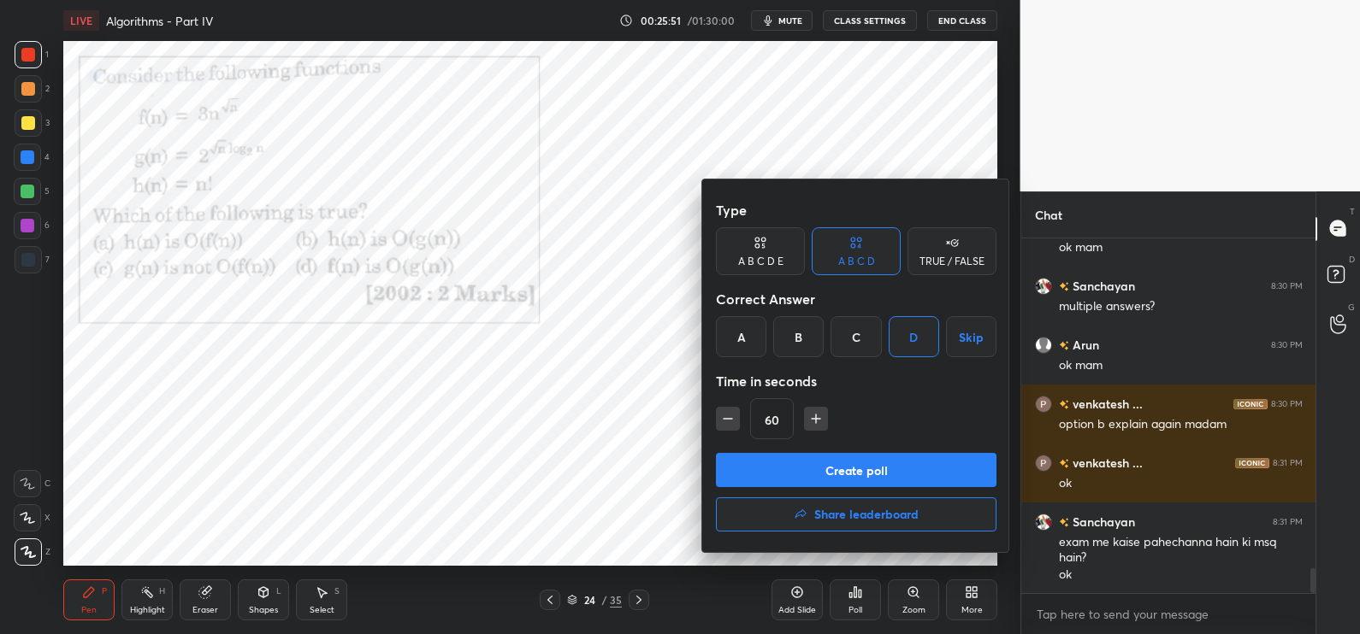
click at [821, 410] on icon "button" at bounding box center [815, 418] width 17 height 17
click at [739, 429] on button "button" at bounding box center [728, 419] width 24 height 24
type input "75"
click at [763, 454] on button "Create poll" at bounding box center [856, 470] width 280 height 34
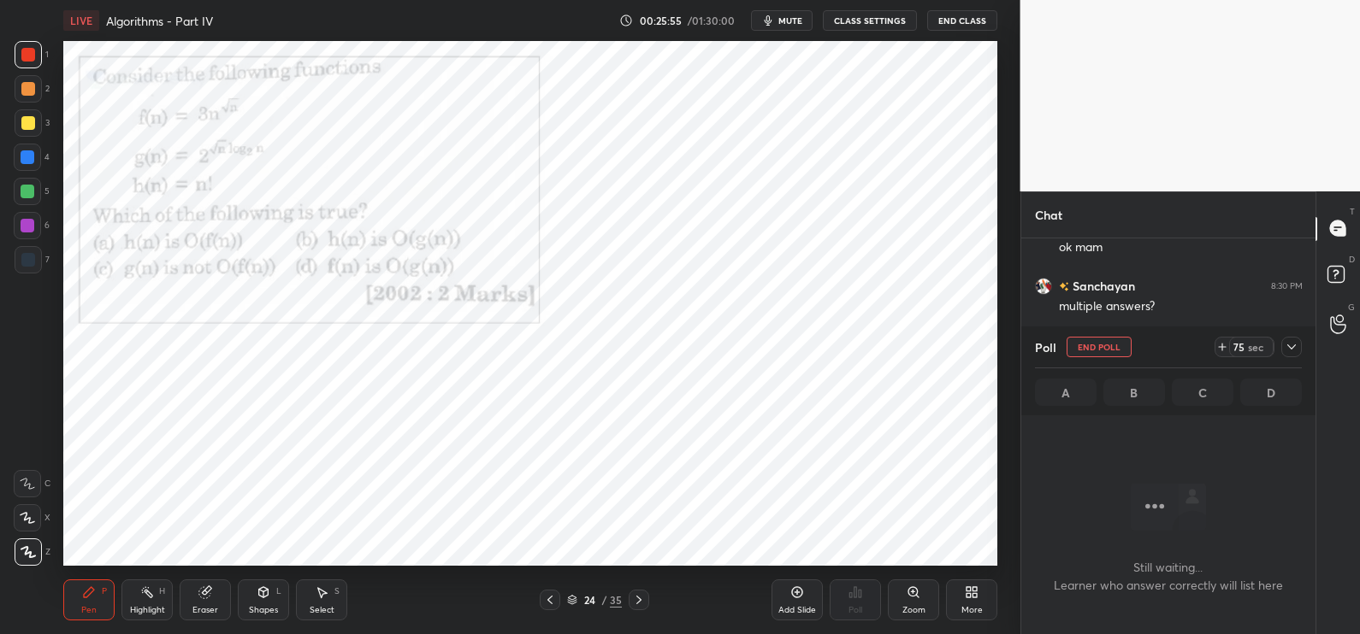
scroll to position [120, 289]
click at [573, 597] on icon at bounding box center [572, 600] width 10 height 10
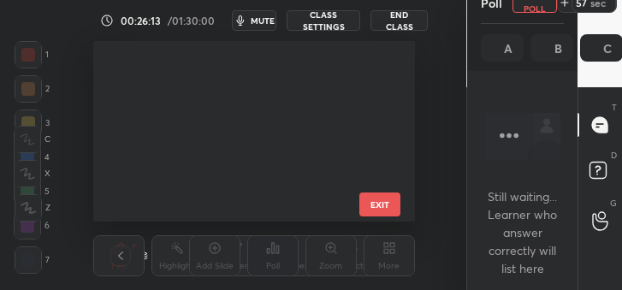
scroll to position [1, 5]
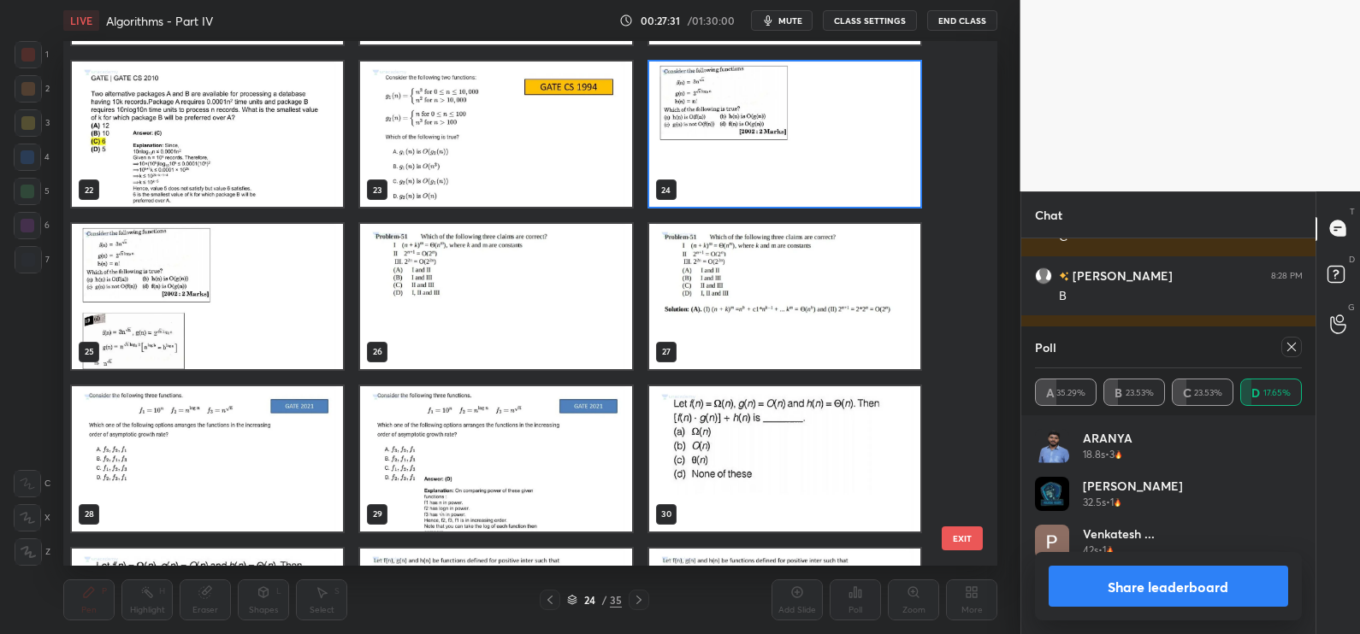
click at [955, 541] on button "EXIT" at bounding box center [961, 539] width 41 height 24
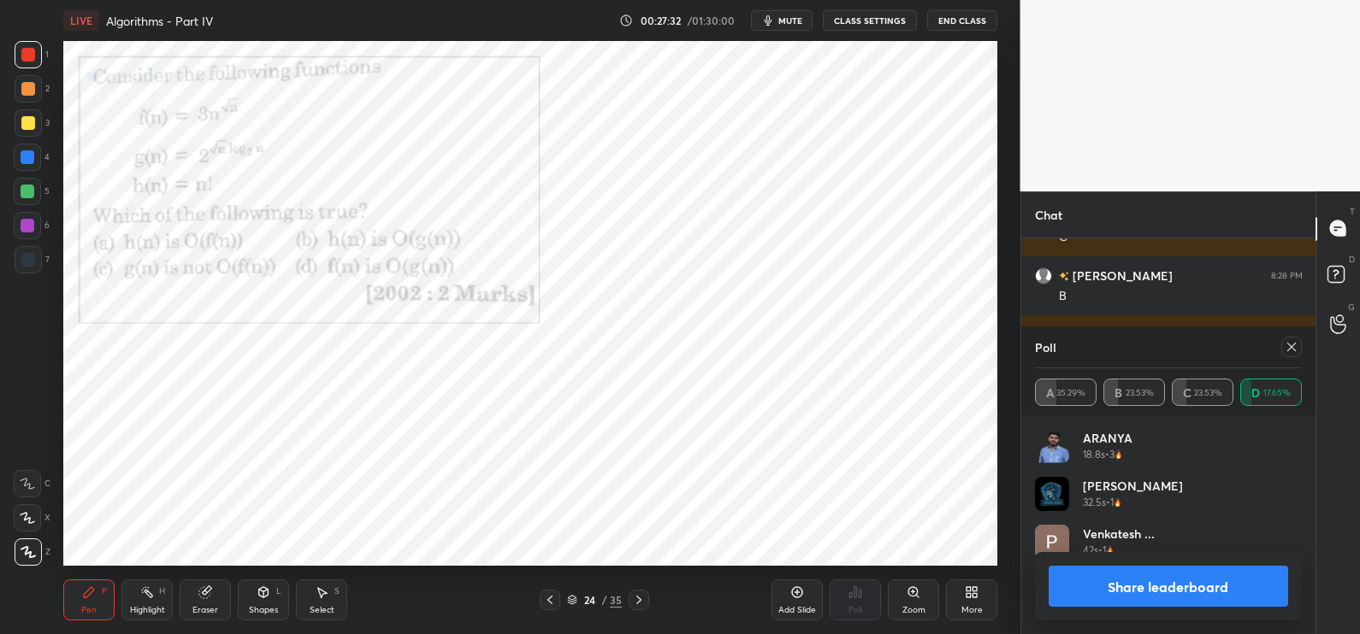
scroll to position [0, 0]
click at [1083, 578] on button "Share leaderboard" at bounding box center [1168, 586] width 240 height 41
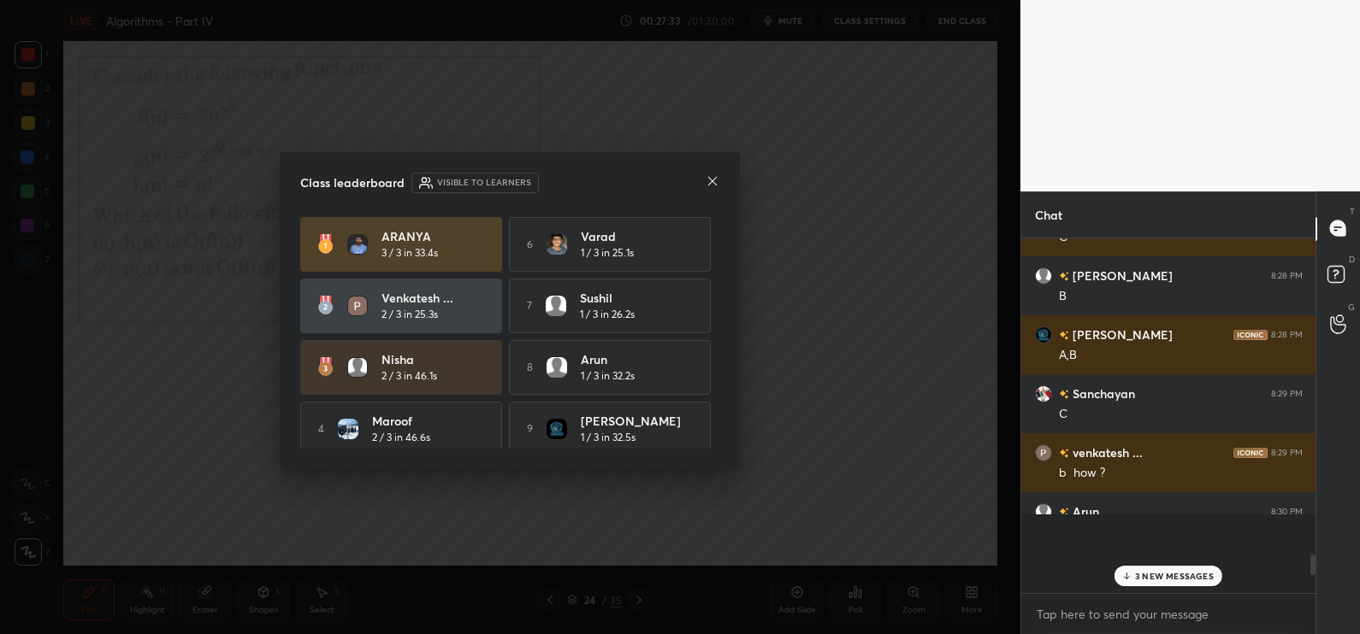
scroll to position [351, 289]
click at [706, 186] on icon at bounding box center [712, 181] width 14 height 14
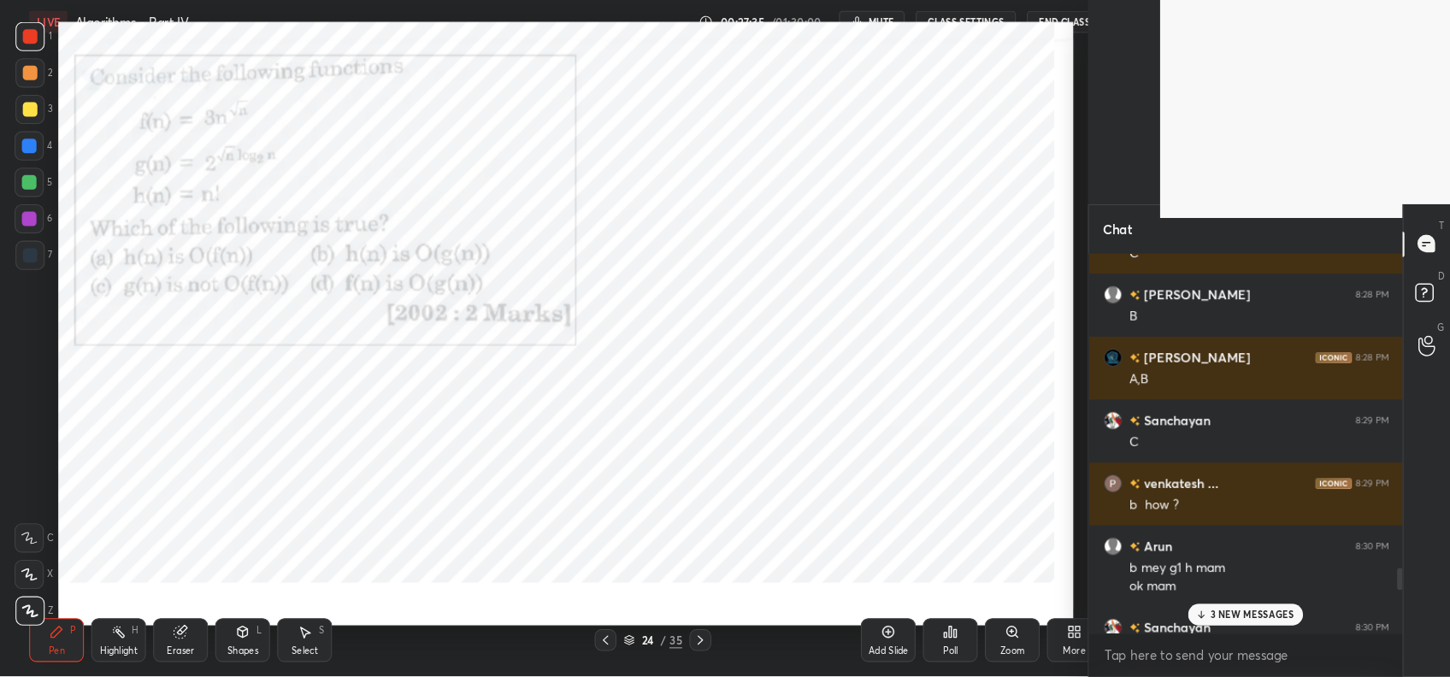
scroll to position [238, 312]
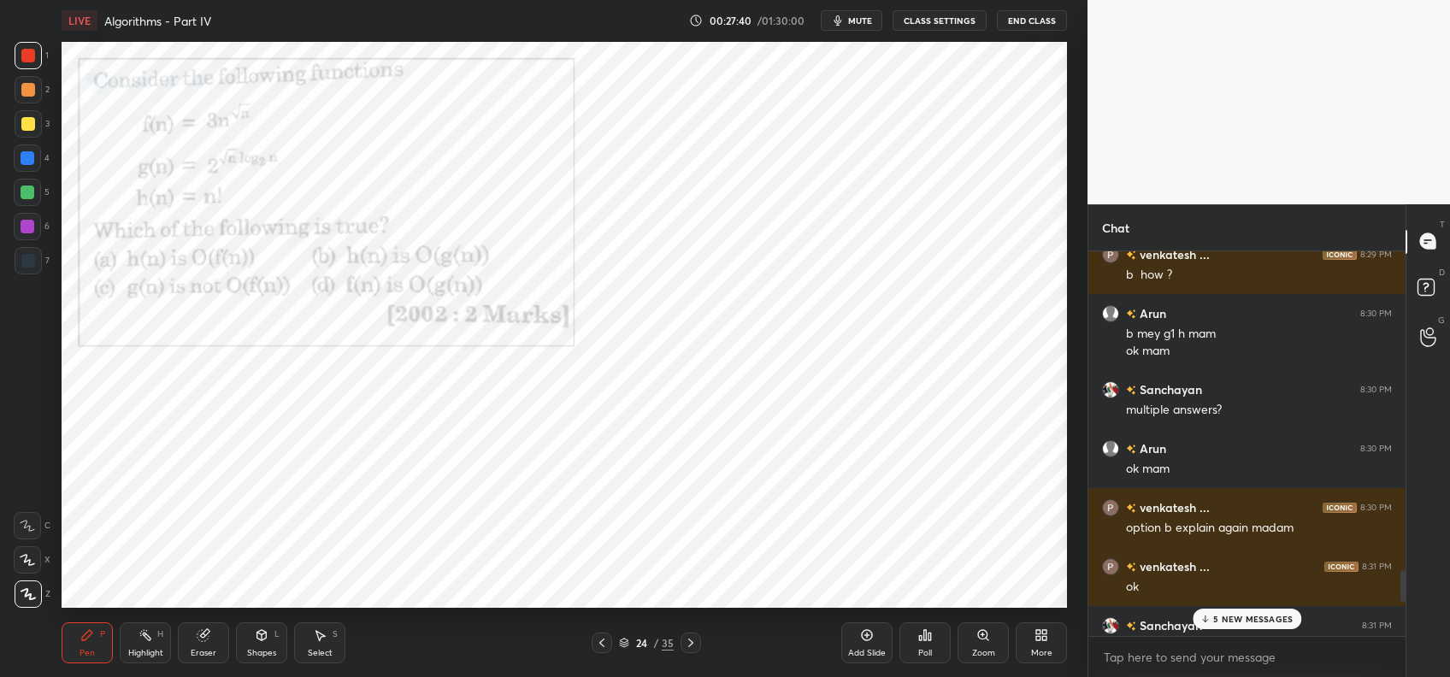
click at [1212, 611] on div "5 NEW MESSAGES" at bounding box center [1247, 619] width 109 height 21
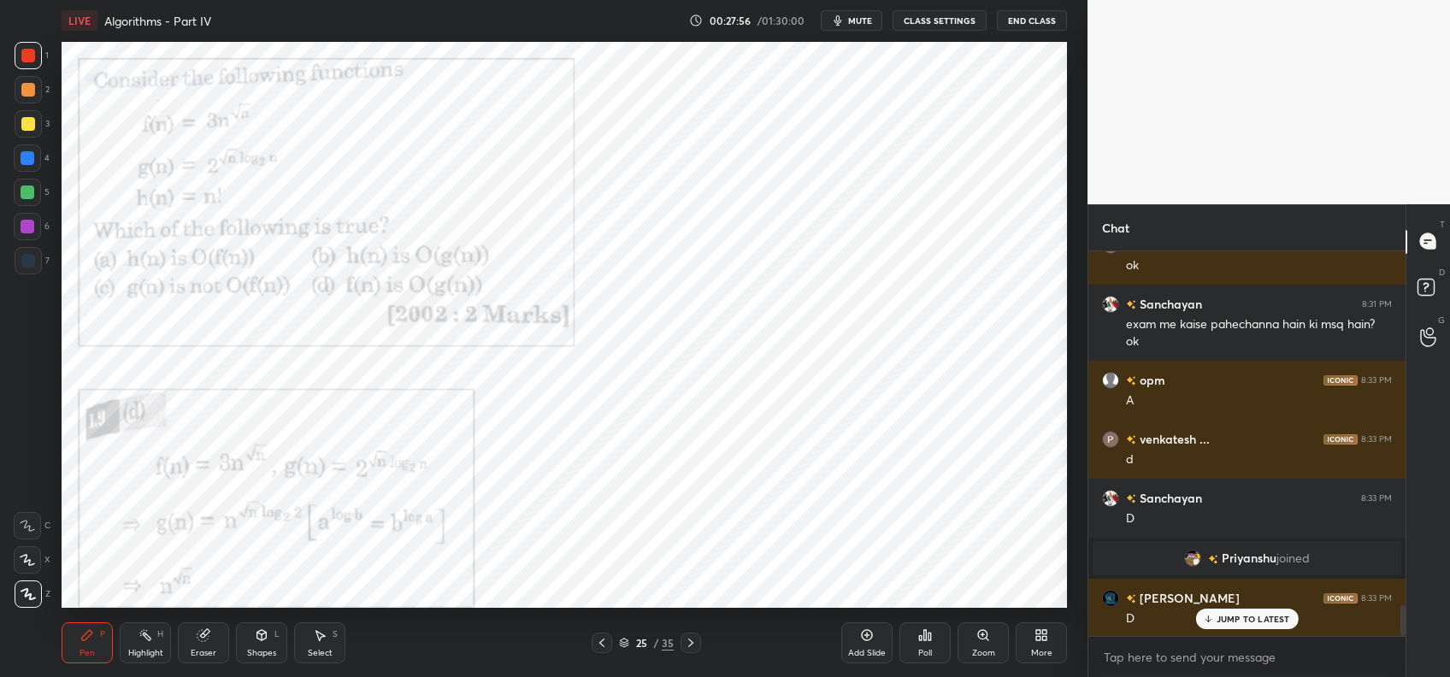
click at [977, 634] on div "Zoom" at bounding box center [983, 642] width 51 height 41
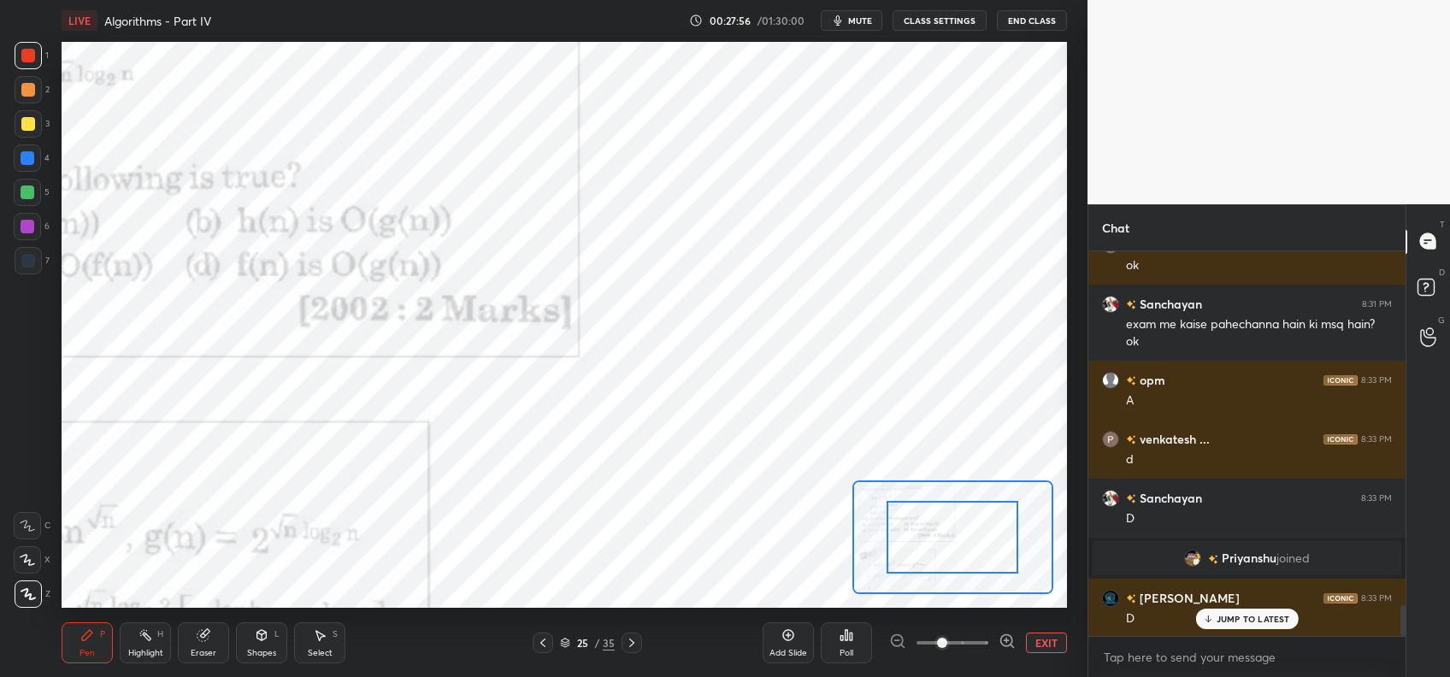
click at [910, 608] on div "LIVE Algorithms - Part IV 00:27:56 / 01:30:00 mute CLASS SETTINGS End Class Set…" at bounding box center [564, 338] width 1019 height 677
click at [889, 599] on div "LIVE Algorithms - Part IV 00:27:56 / 01:30:00 mute CLASS SETTINGS End Class Set…" at bounding box center [564, 338] width 1019 height 677
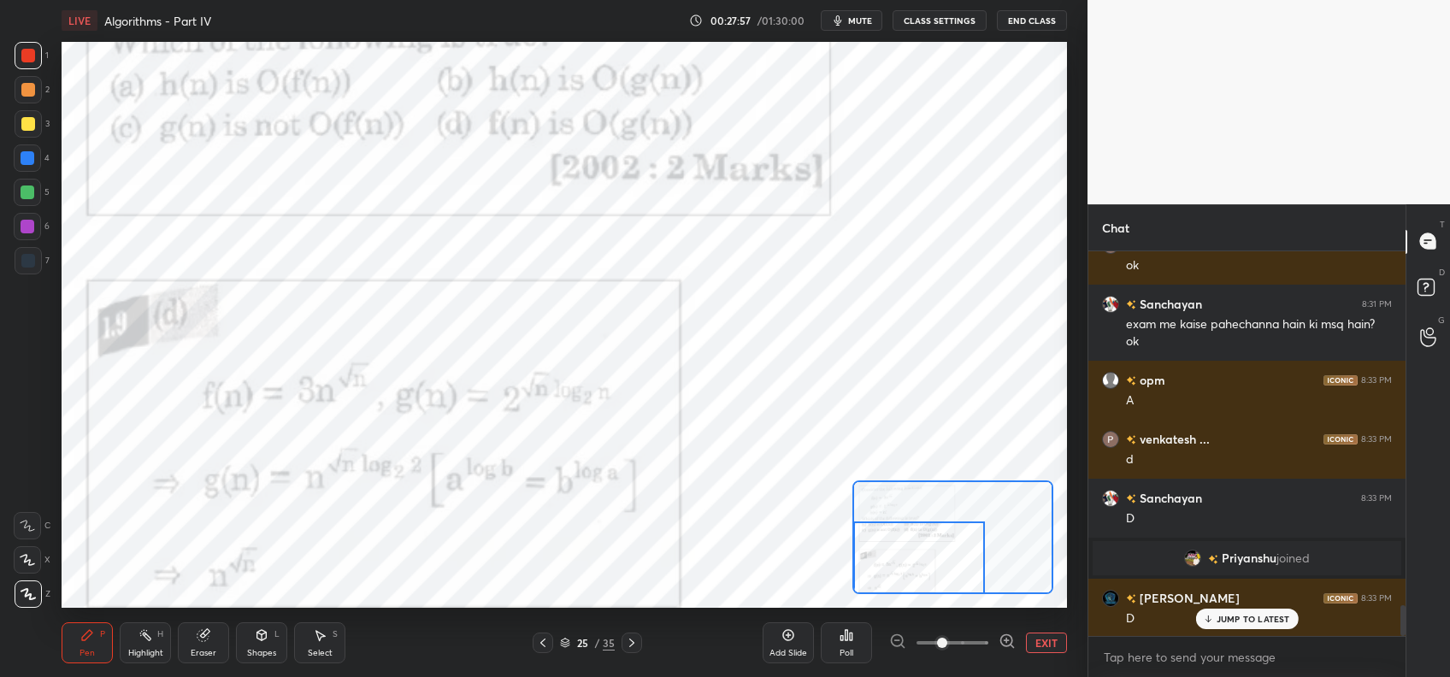
drag, startPoint x: 921, startPoint y: 563, endPoint x: 898, endPoint y: 581, distance: 29.8
click at [894, 587] on div at bounding box center [919, 559] width 132 height 74
drag, startPoint x: 908, startPoint y: 572, endPoint x: 897, endPoint y: 583, distance: 15.7
click at [899, 583] on div at bounding box center [919, 559] width 132 height 74
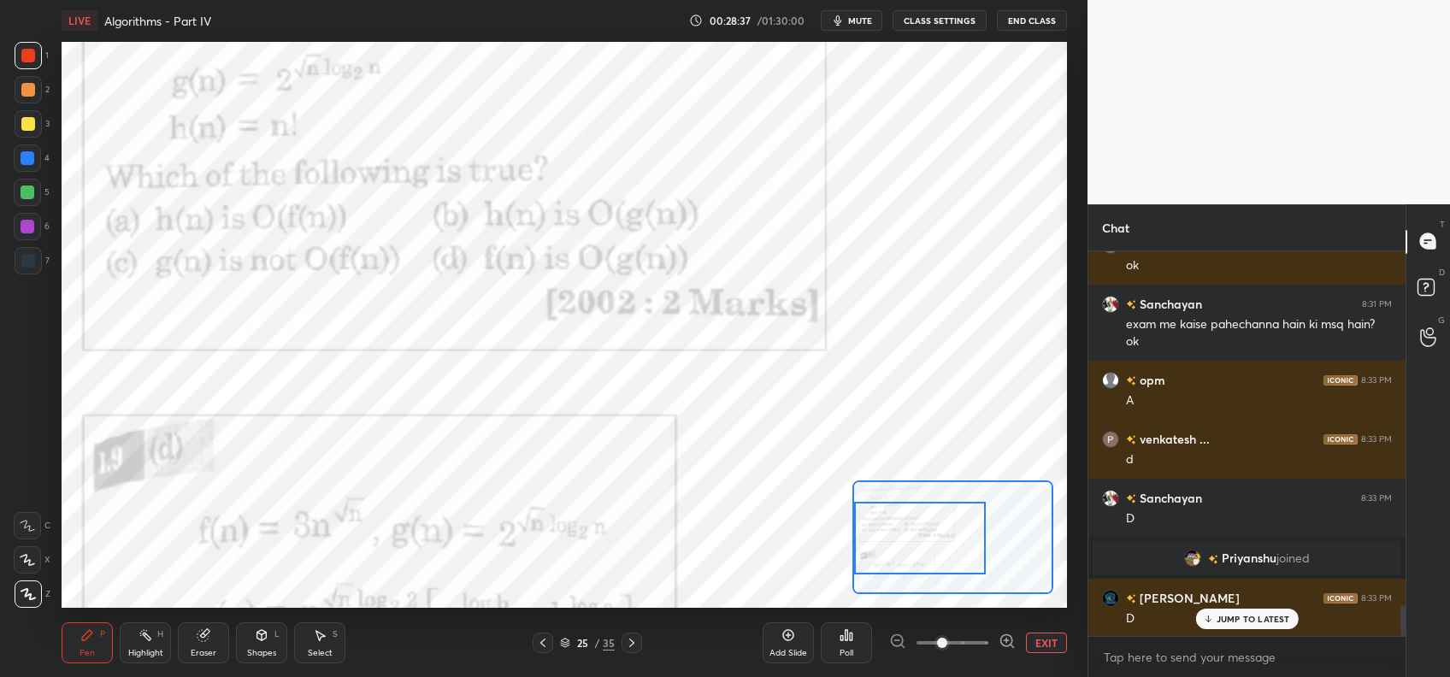
drag, startPoint x: 903, startPoint y: 548, endPoint x: 903, endPoint y: 535, distance: 12.8
click at [903, 535] on div at bounding box center [920, 539] width 132 height 74
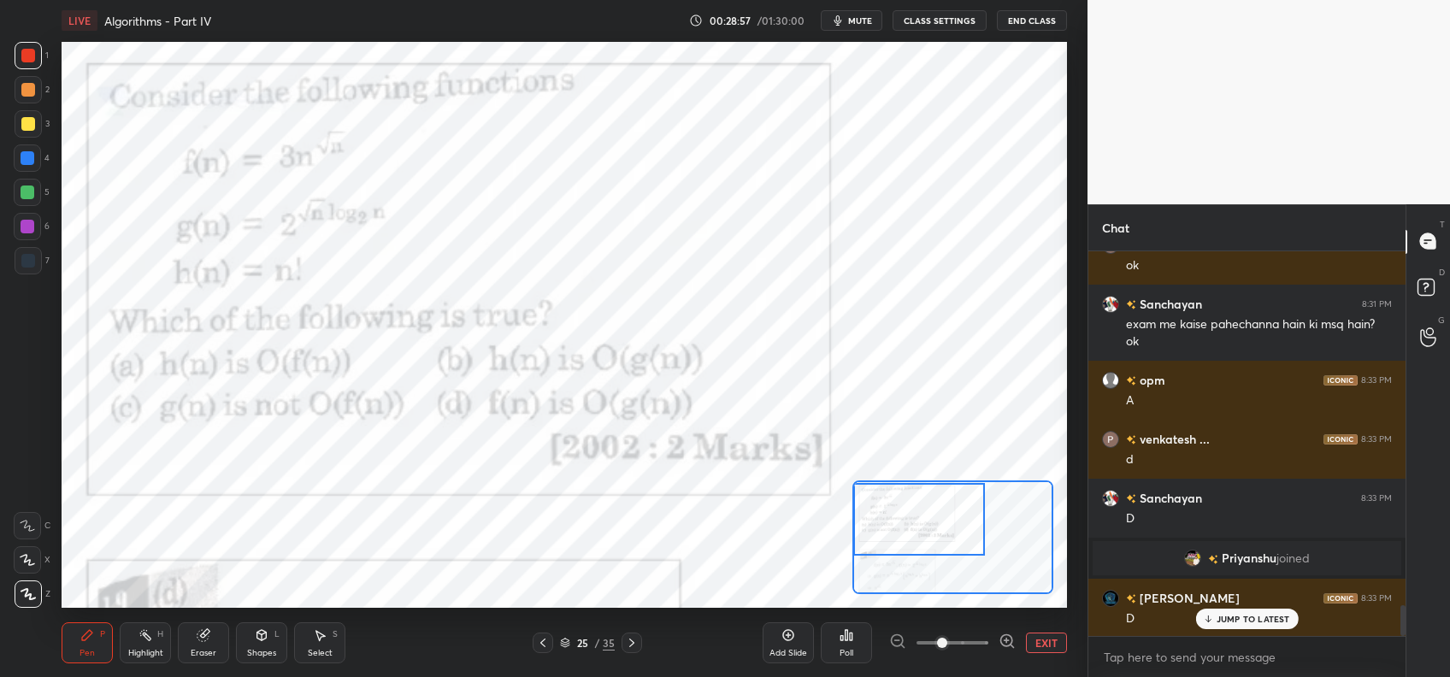
drag, startPoint x: 920, startPoint y: 542, endPoint x: 903, endPoint y: 529, distance: 21.4
click at [911, 526] on div at bounding box center [919, 520] width 132 height 74
drag, startPoint x: 933, startPoint y: 557, endPoint x: 934, endPoint y: 540, distance: 18.0
click at [934, 540] on div at bounding box center [919, 520] width 132 height 74
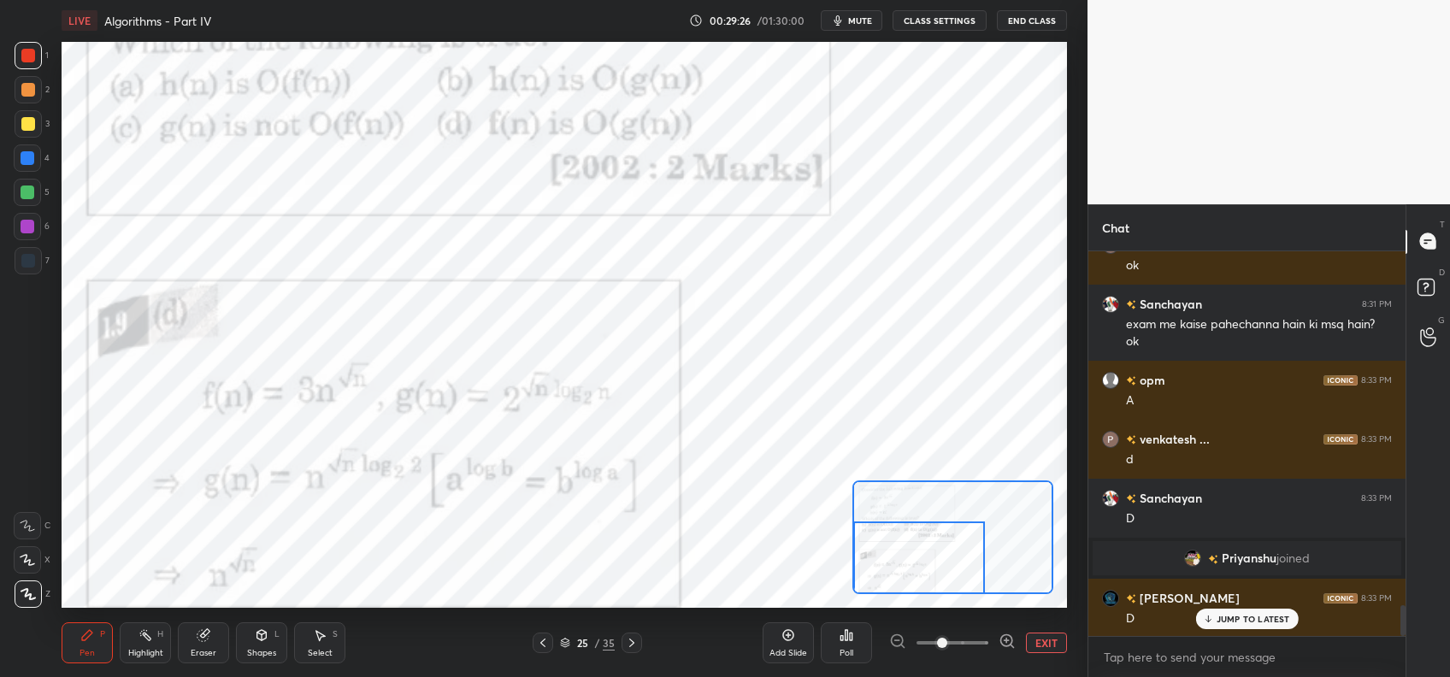
drag, startPoint x: 925, startPoint y: 536, endPoint x: 901, endPoint y: 572, distance: 43.2
click at [917, 577] on div at bounding box center [919, 559] width 132 height 74
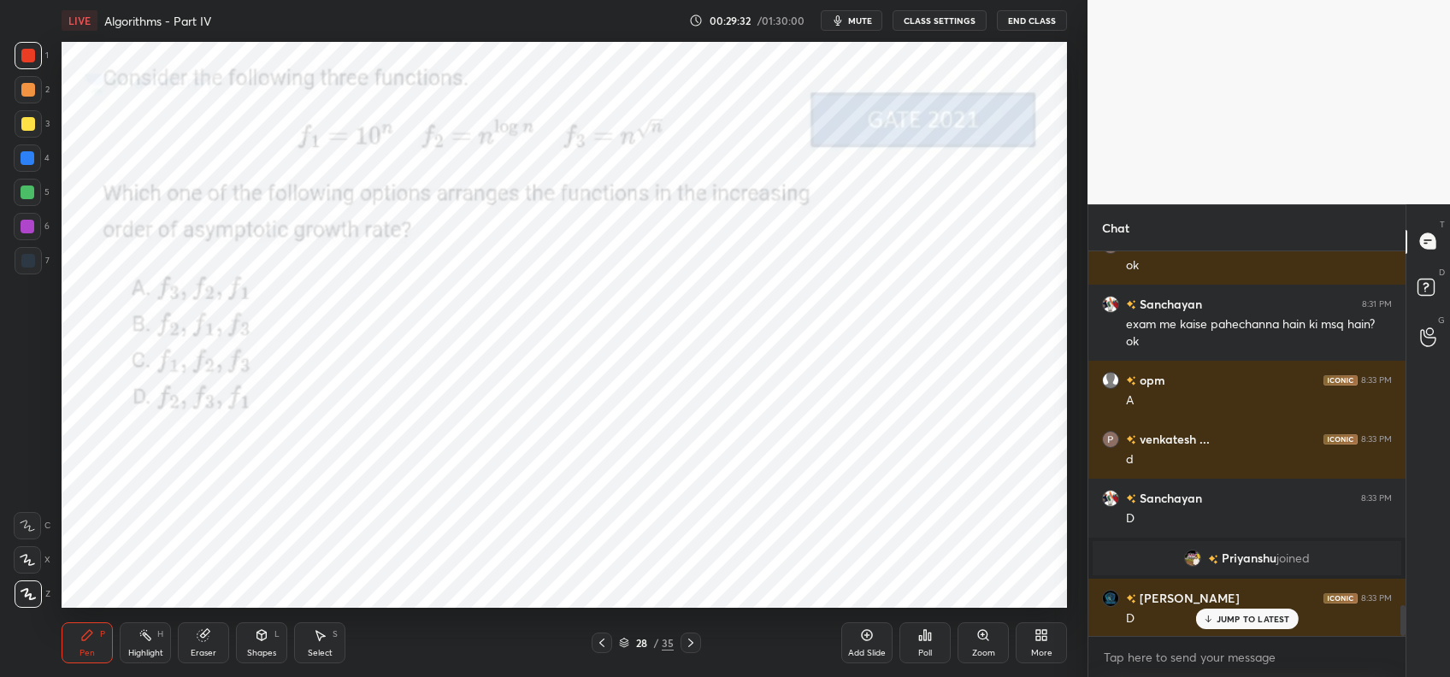
scroll to position [4514, 0]
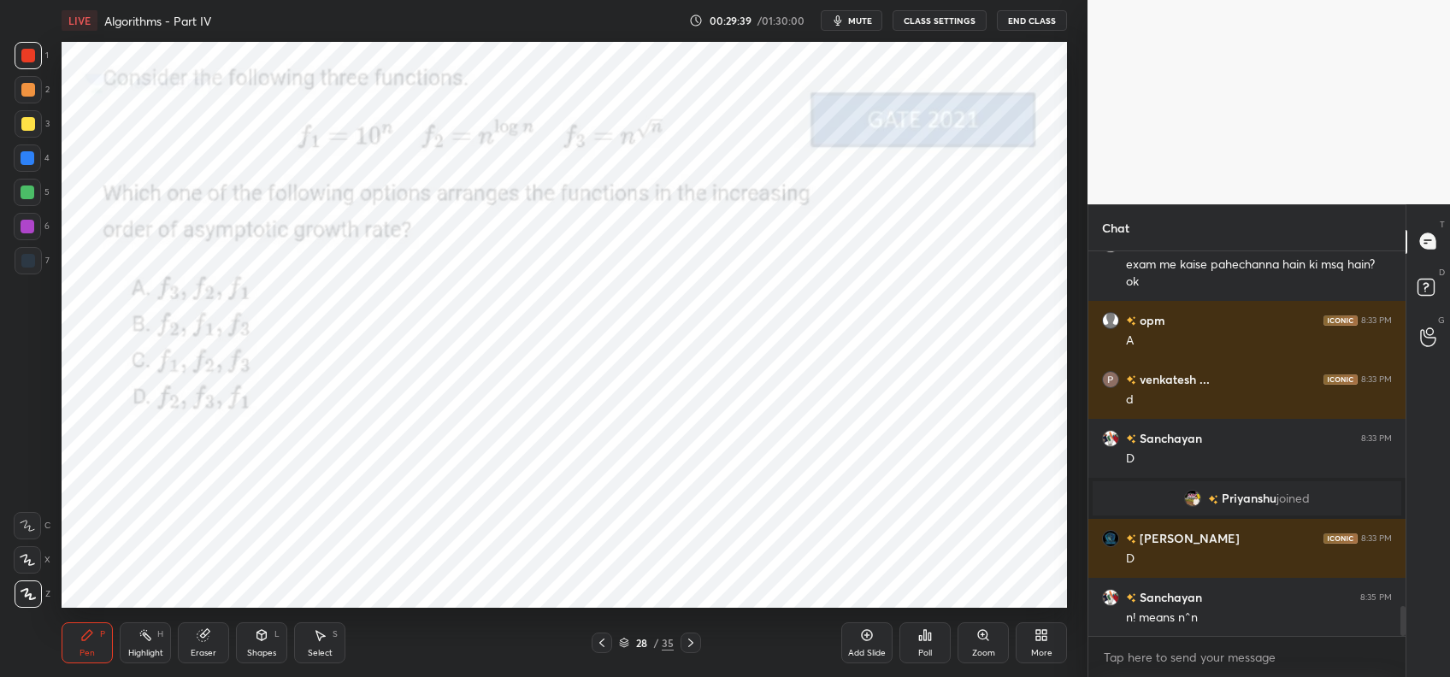
click at [941, 634] on div "Poll" at bounding box center [925, 642] width 51 height 41
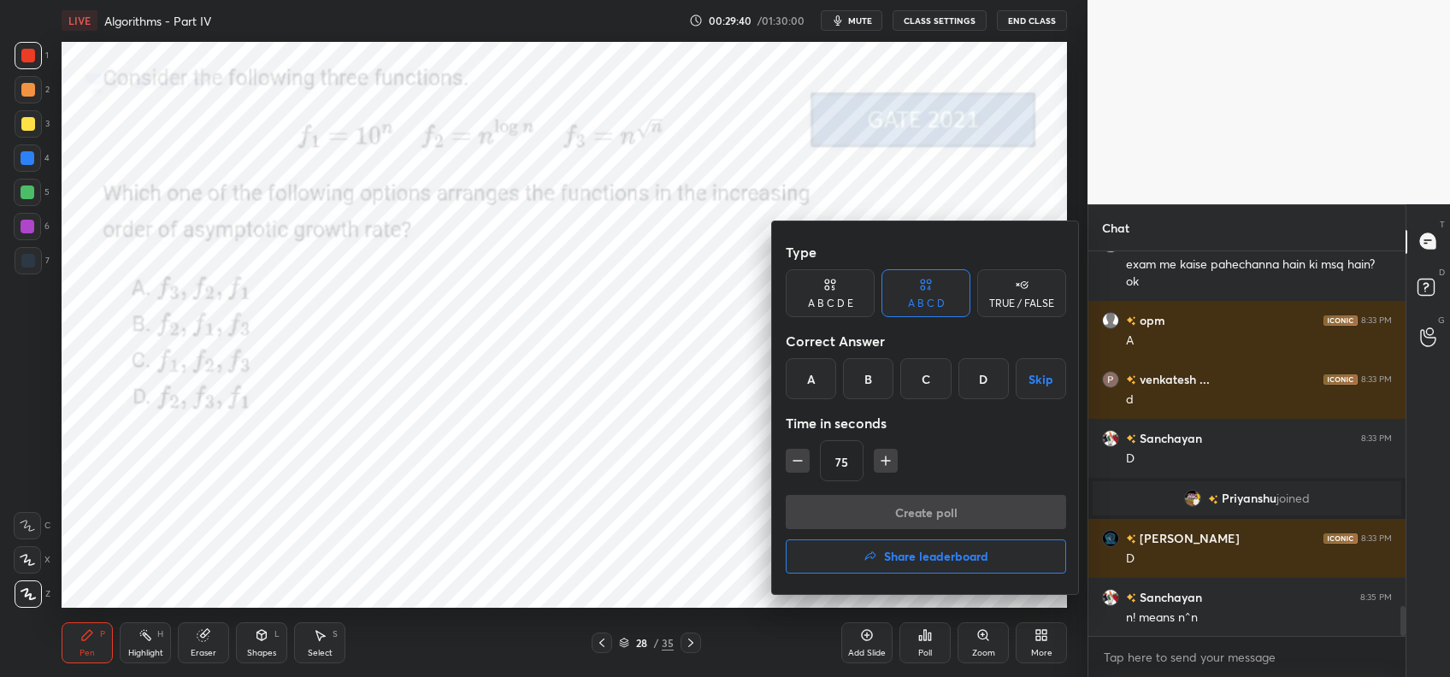
click at [994, 392] on div "D" at bounding box center [984, 378] width 50 height 41
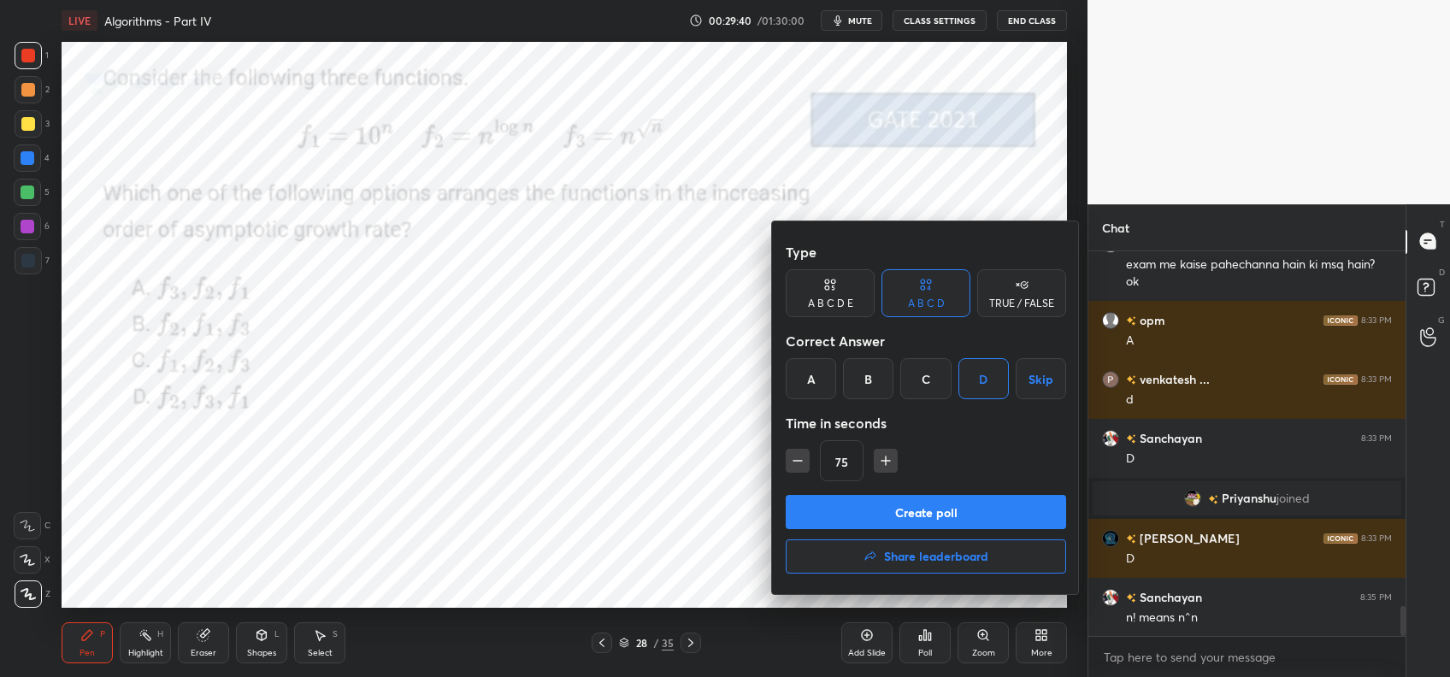
click at [935, 497] on button "Create poll" at bounding box center [926, 512] width 280 height 34
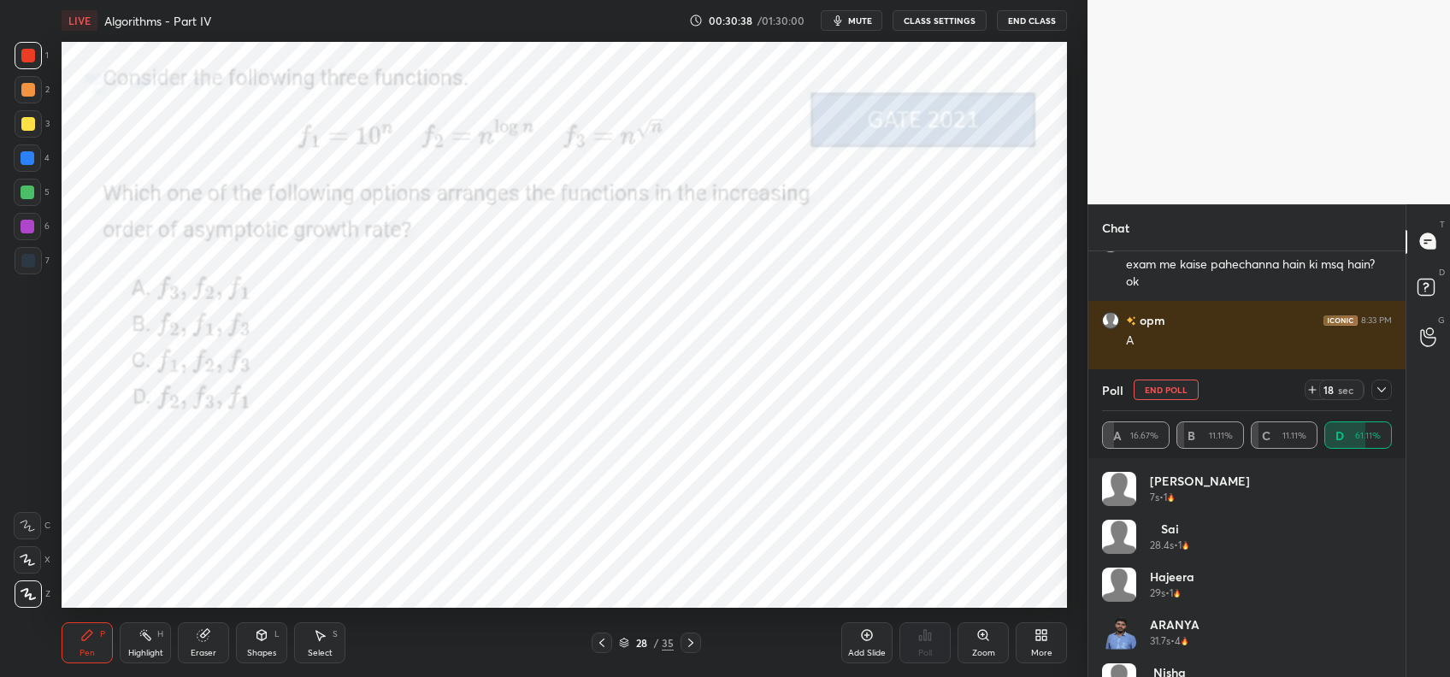
scroll to position [322, 0]
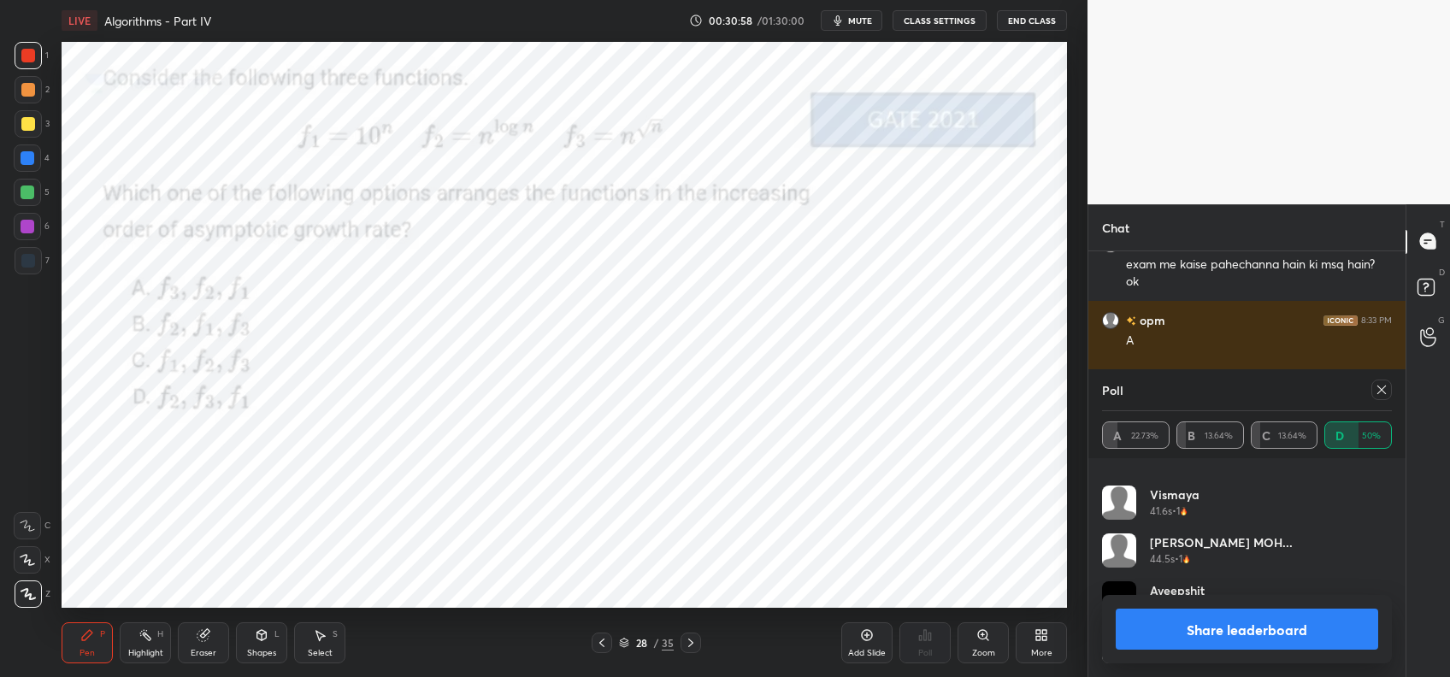
click at [1217, 634] on button "Share leaderboard" at bounding box center [1247, 629] width 263 height 41
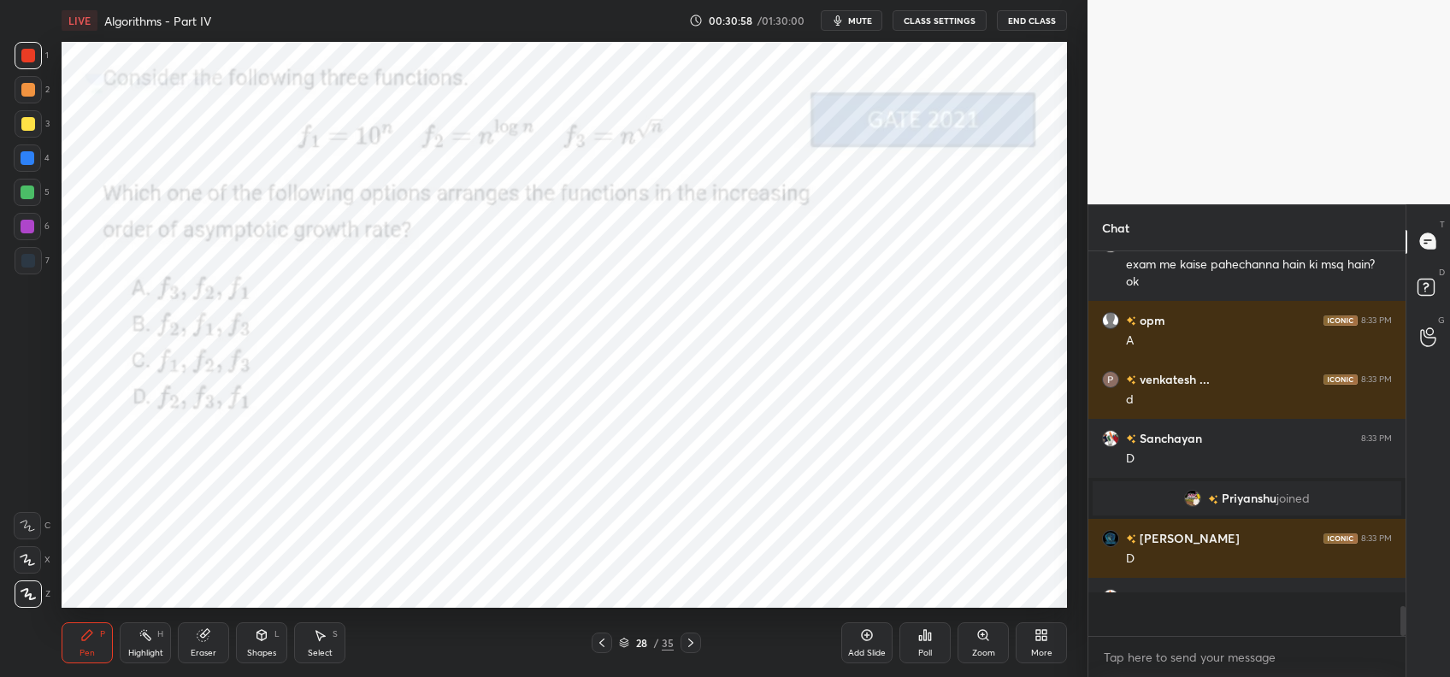
scroll to position [6, 5]
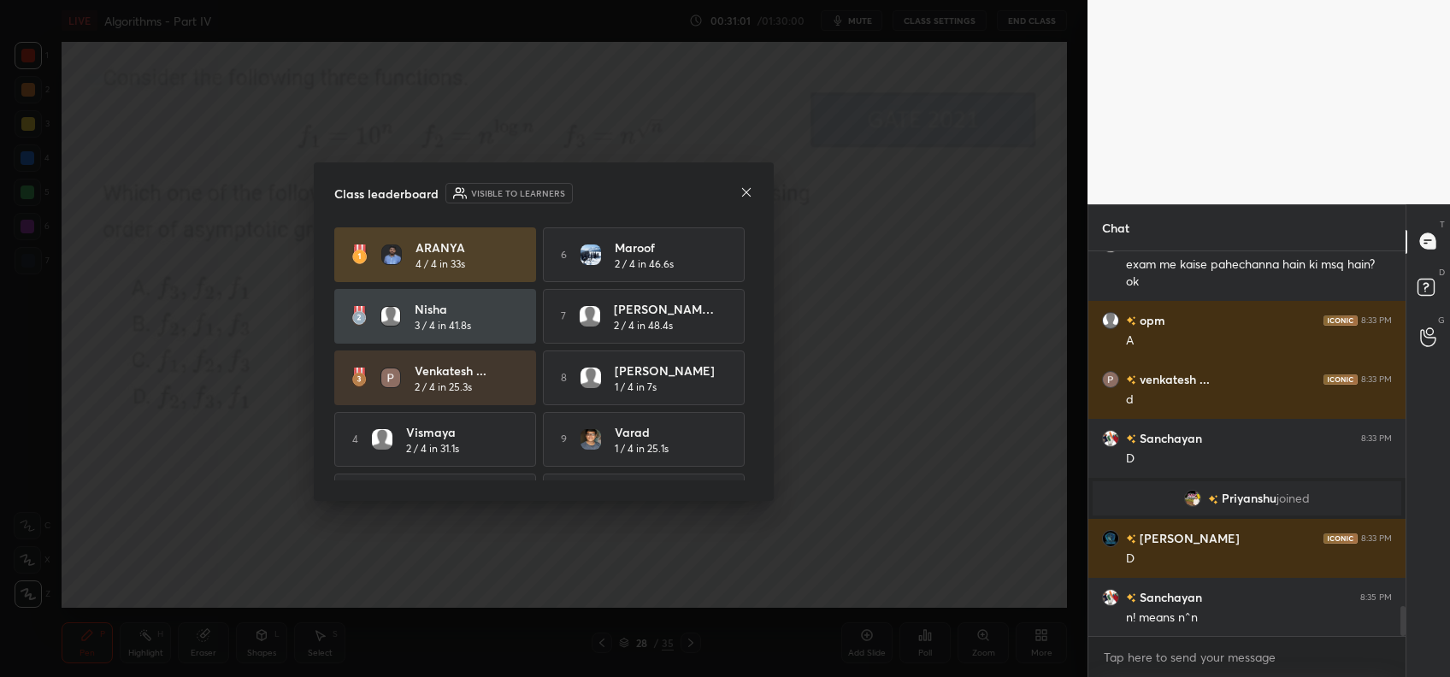
click at [749, 198] on icon at bounding box center [747, 193] width 14 height 14
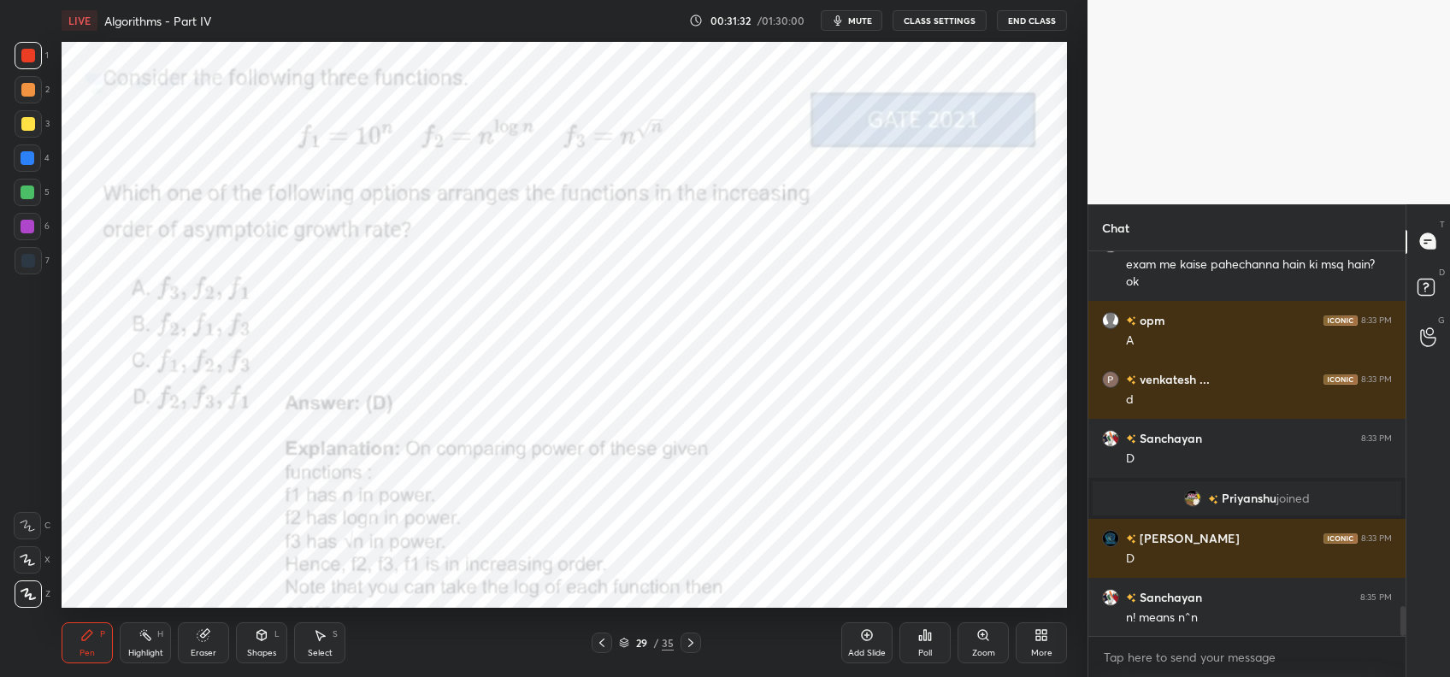
click at [198, 634] on div "Eraser" at bounding box center [204, 653] width 26 height 9
drag, startPoint x: 88, startPoint y: 637, endPoint x: 116, endPoint y: 620, distance: 33.0
click at [91, 634] on icon at bounding box center [87, 635] width 14 height 14
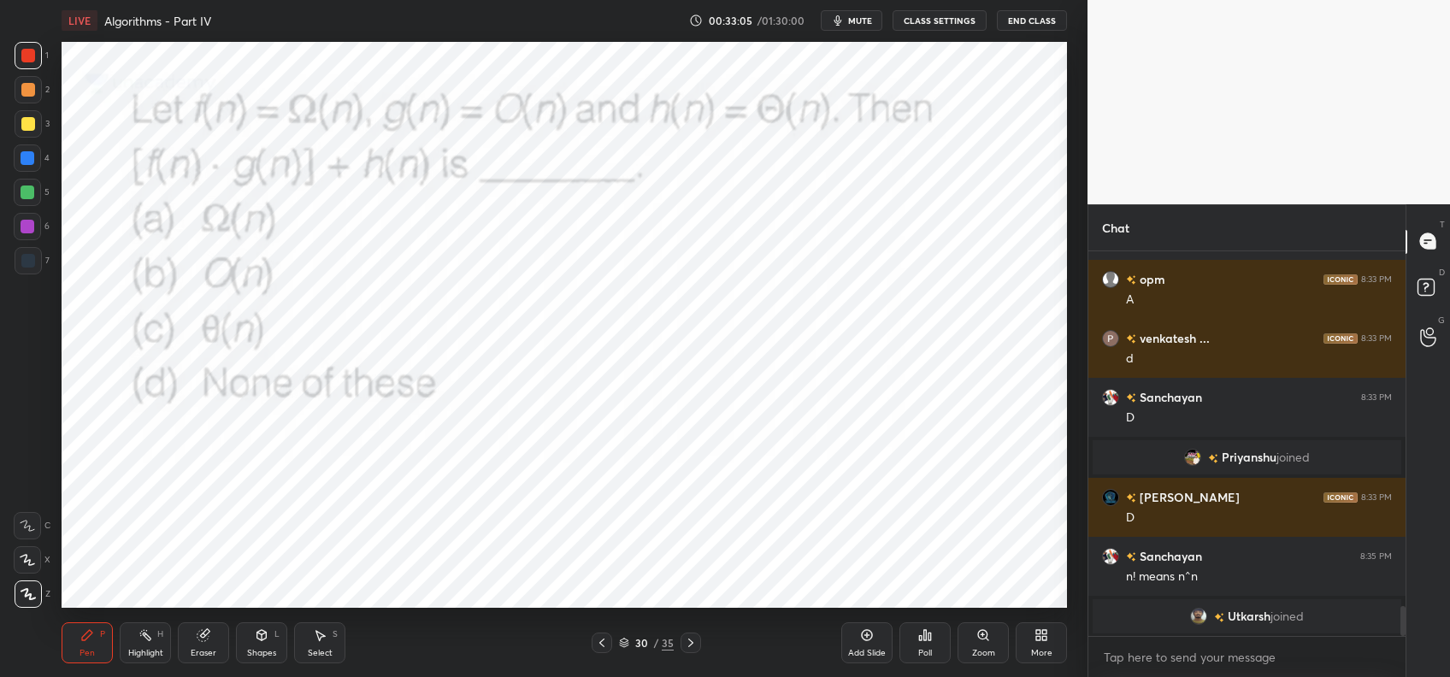
click at [909, 634] on div "Poll" at bounding box center [925, 642] width 51 height 41
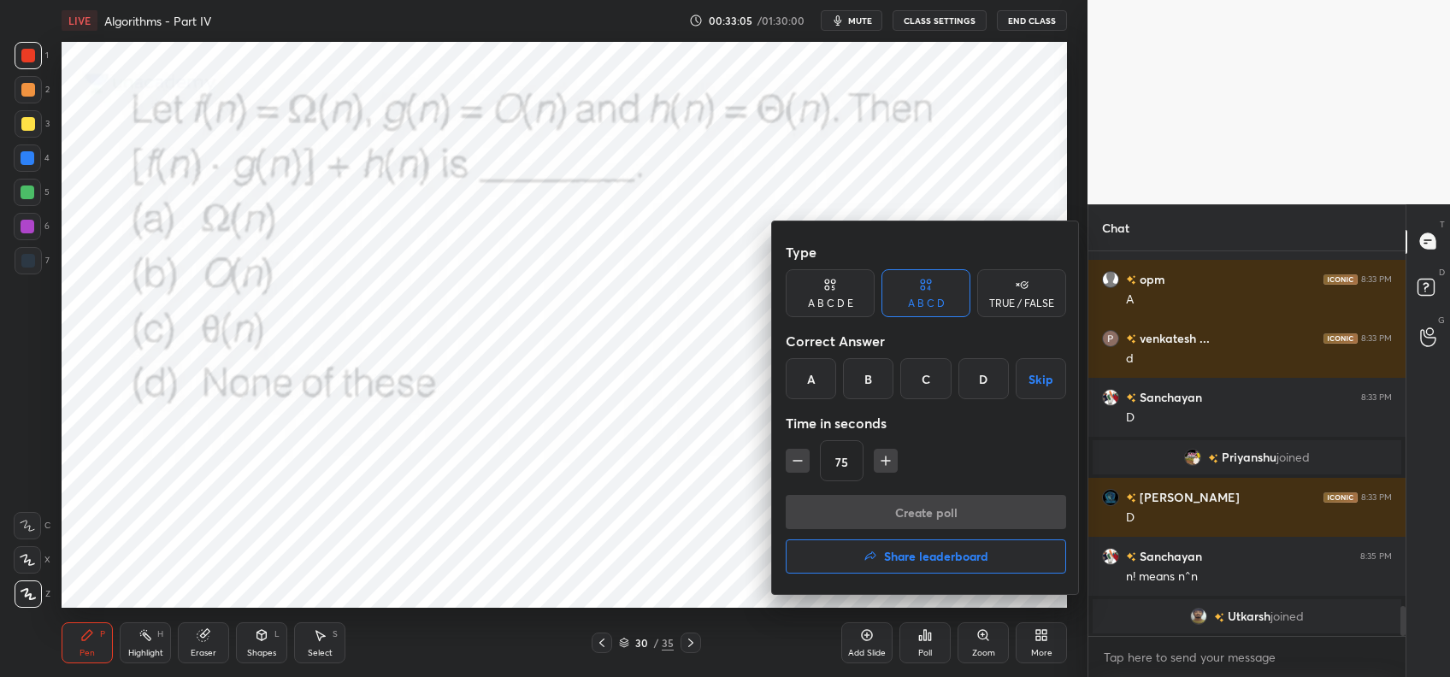
click at [813, 391] on div "A" at bounding box center [811, 378] width 50 height 41
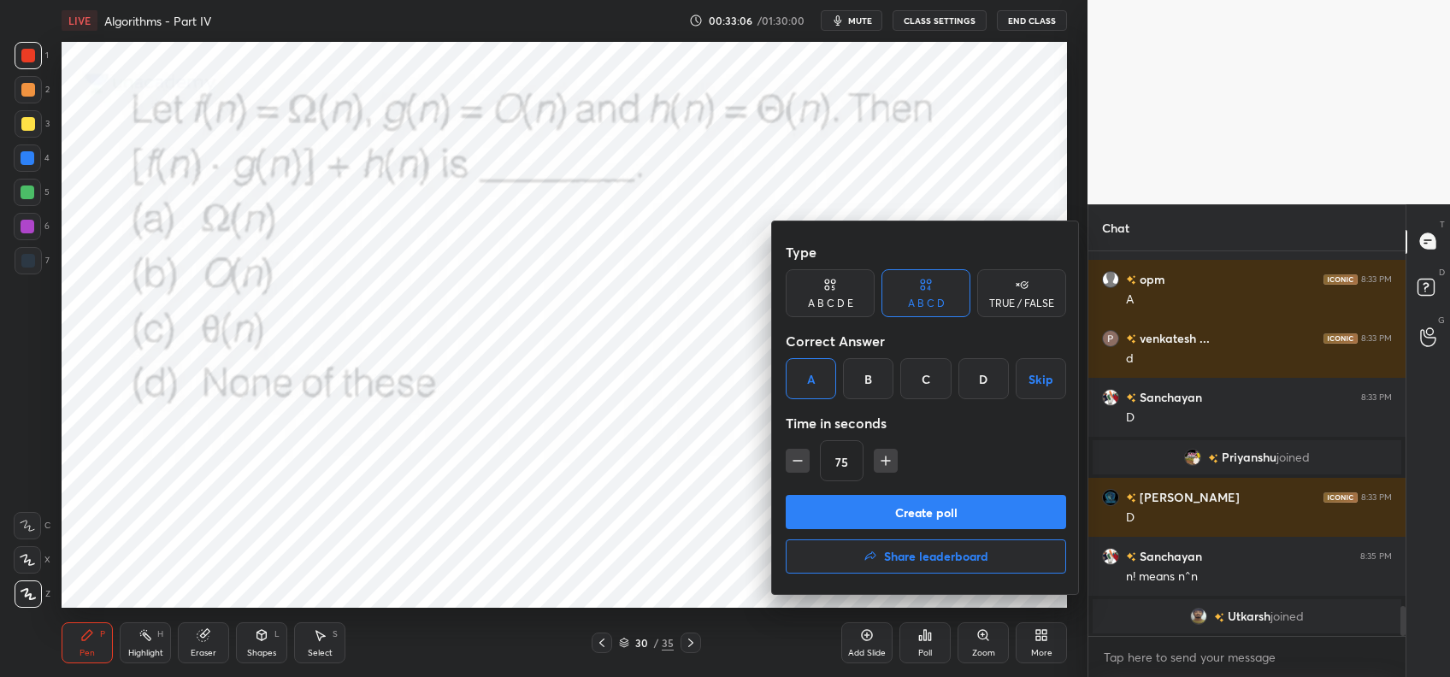
click at [841, 493] on div "Type A B C D E A B C D TRUE / FALSE Correct Answer A B C D Skip Time in seconds…" at bounding box center [926, 365] width 280 height 260
click at [841, 504] on button "Create poll" at bounding box center [926, 512] width 280 height 34
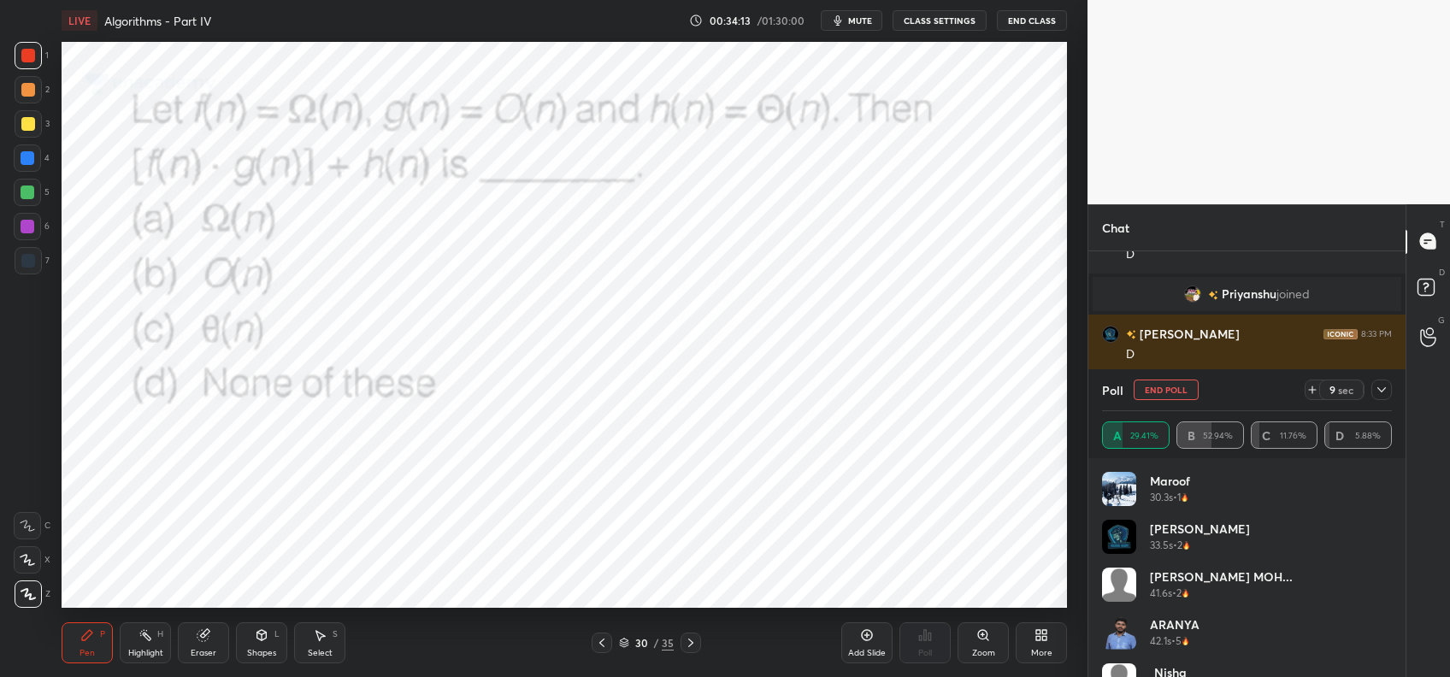
scroll to position [5, 5]
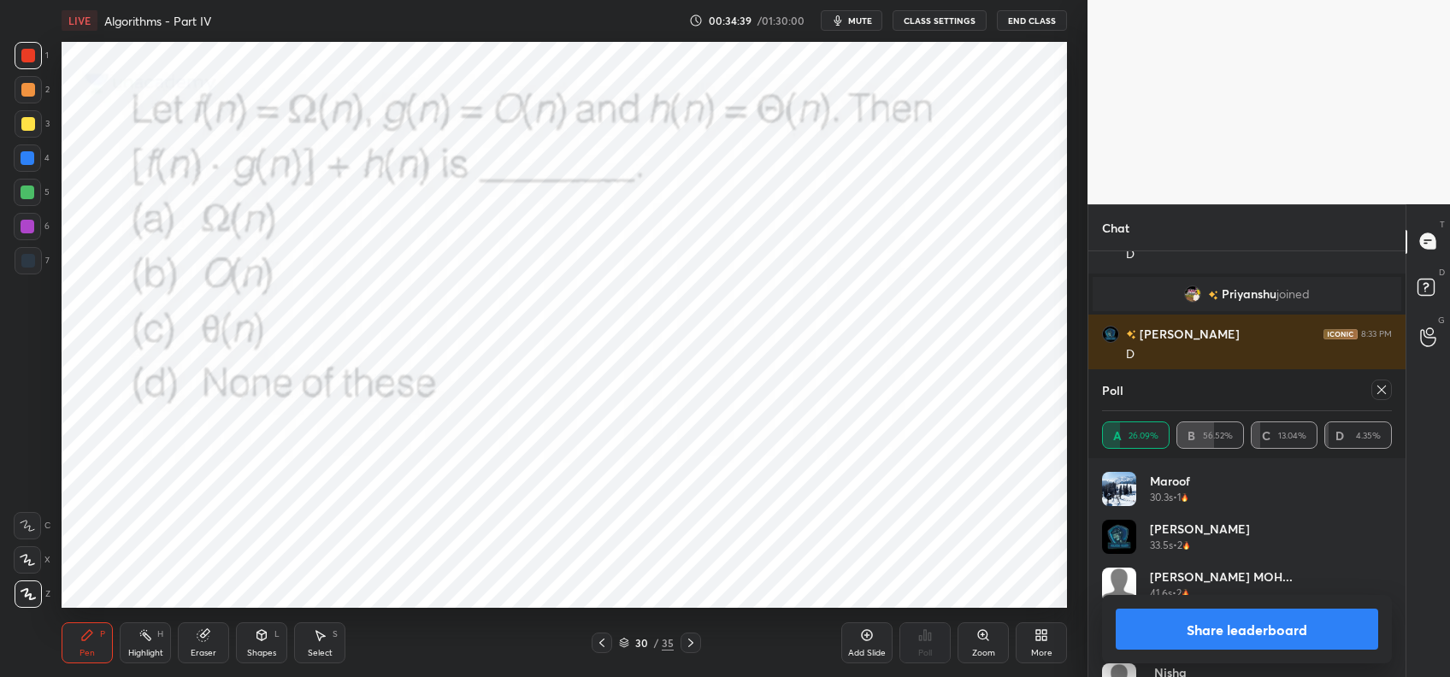
click at [1249, 631] on button "Share leaderboard" at bounding box center [1247, 629] width 263 height 41
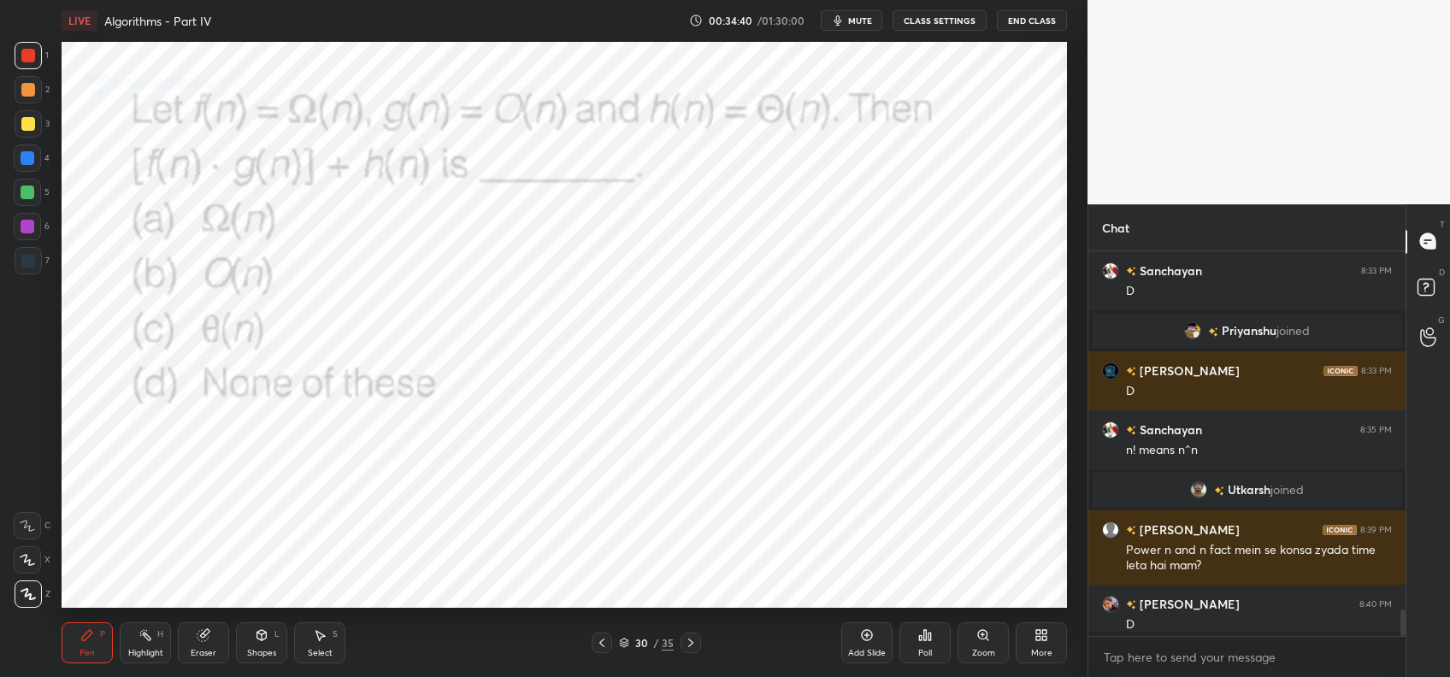
scroll to position [4656, 0]
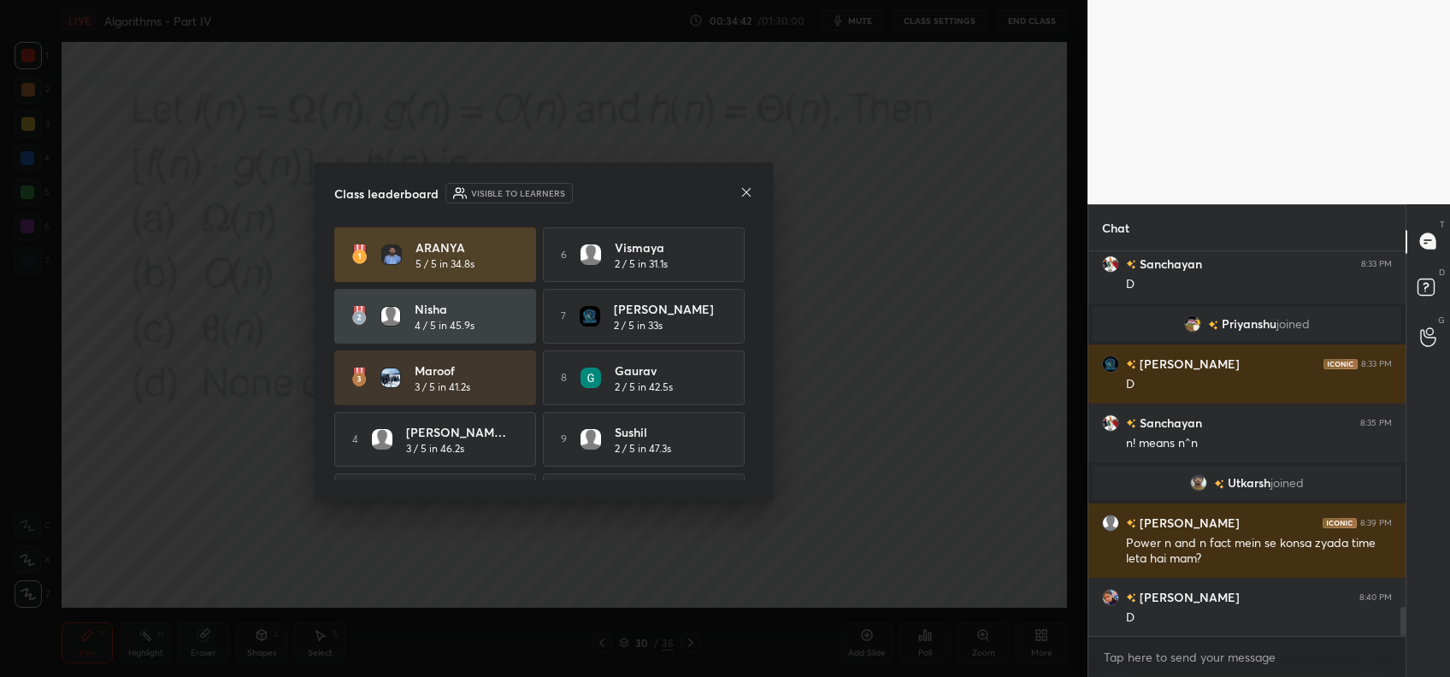
click at [740, 194] on icon at bounding box center [747, 193] width 14 height 14
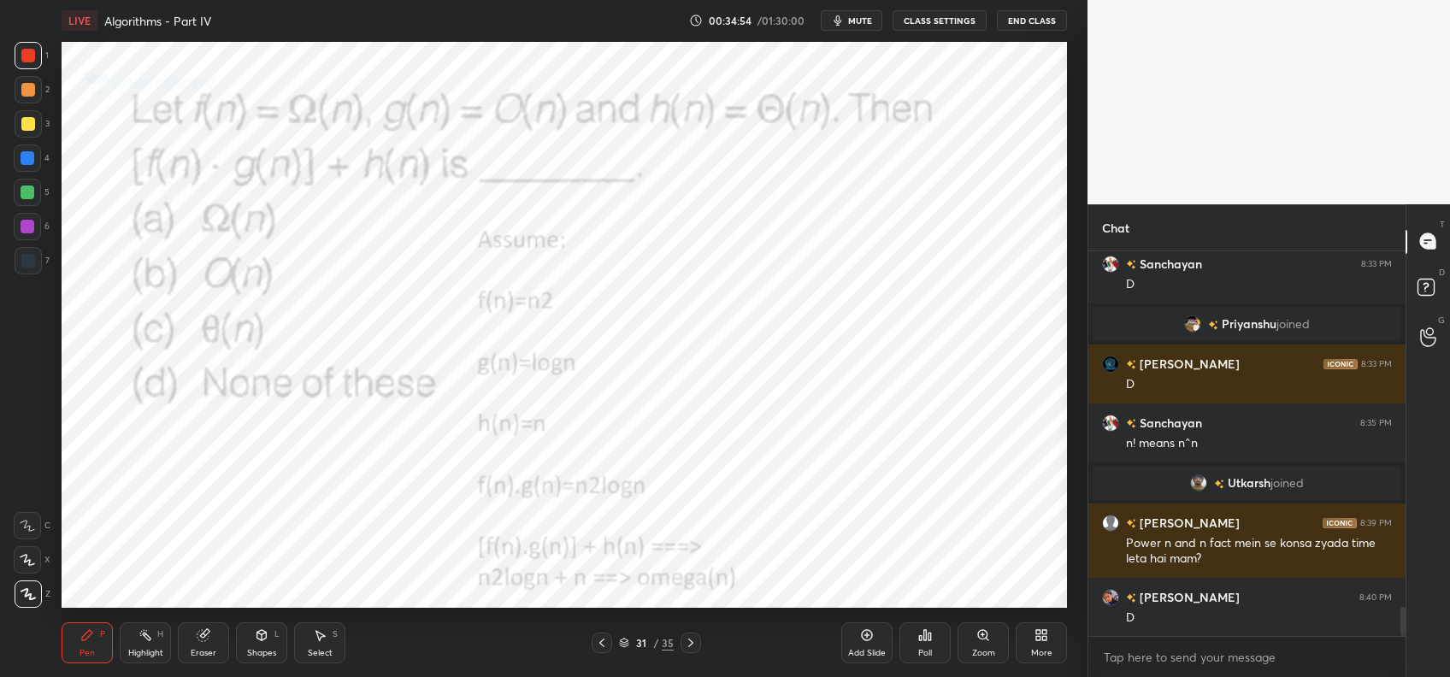
click at [181, 634] on div "Eraser" at bounding box center [203, 642] width 51 height 41
click at [98, 634] on div "Pen P" at bounding box center [87, 642] width 51 height 41
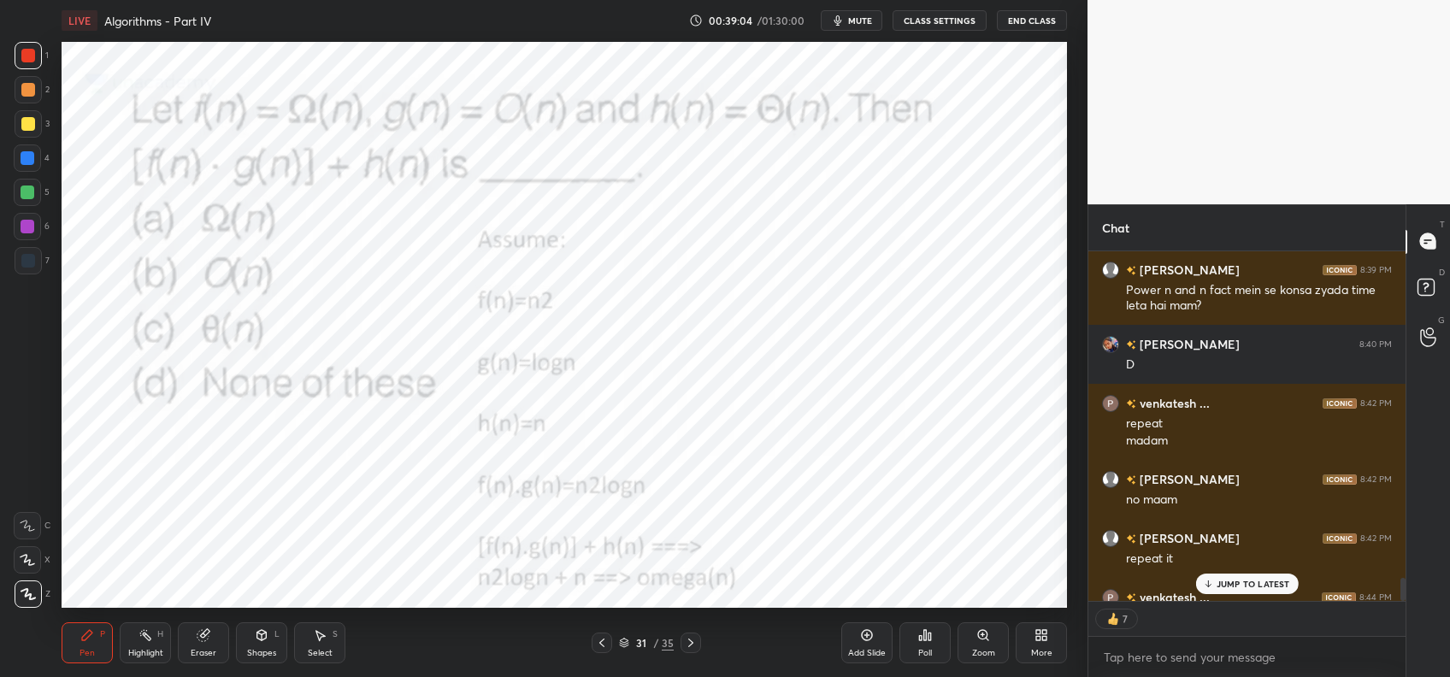
scroll to position [5002, 0]
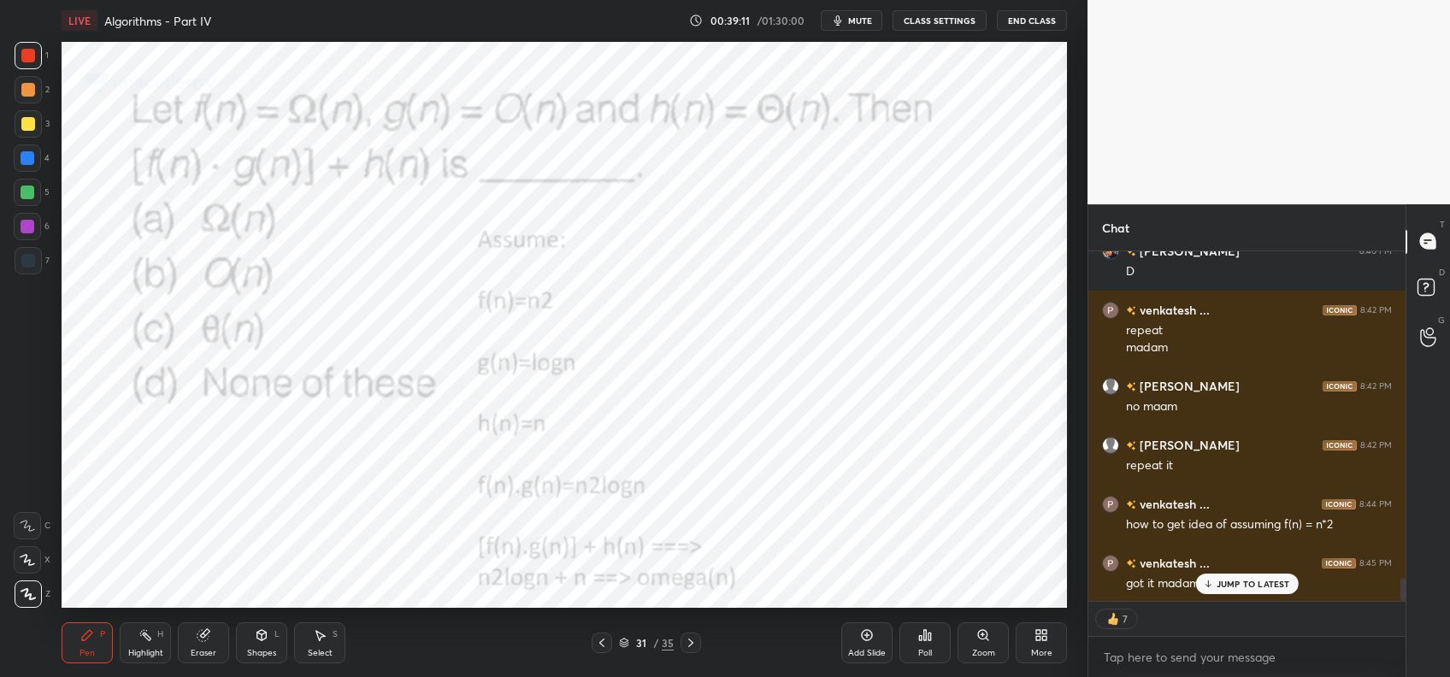
type textarea "x"
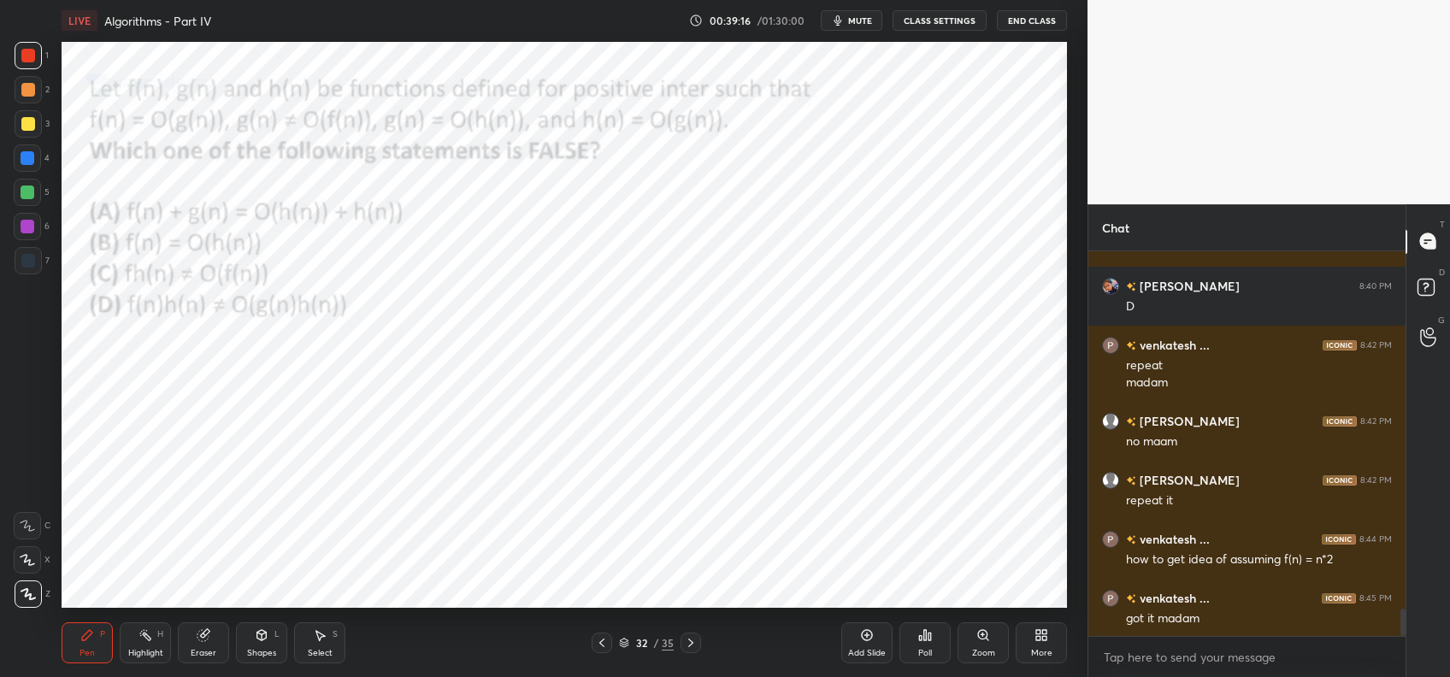
scroll to position [5027, 0]
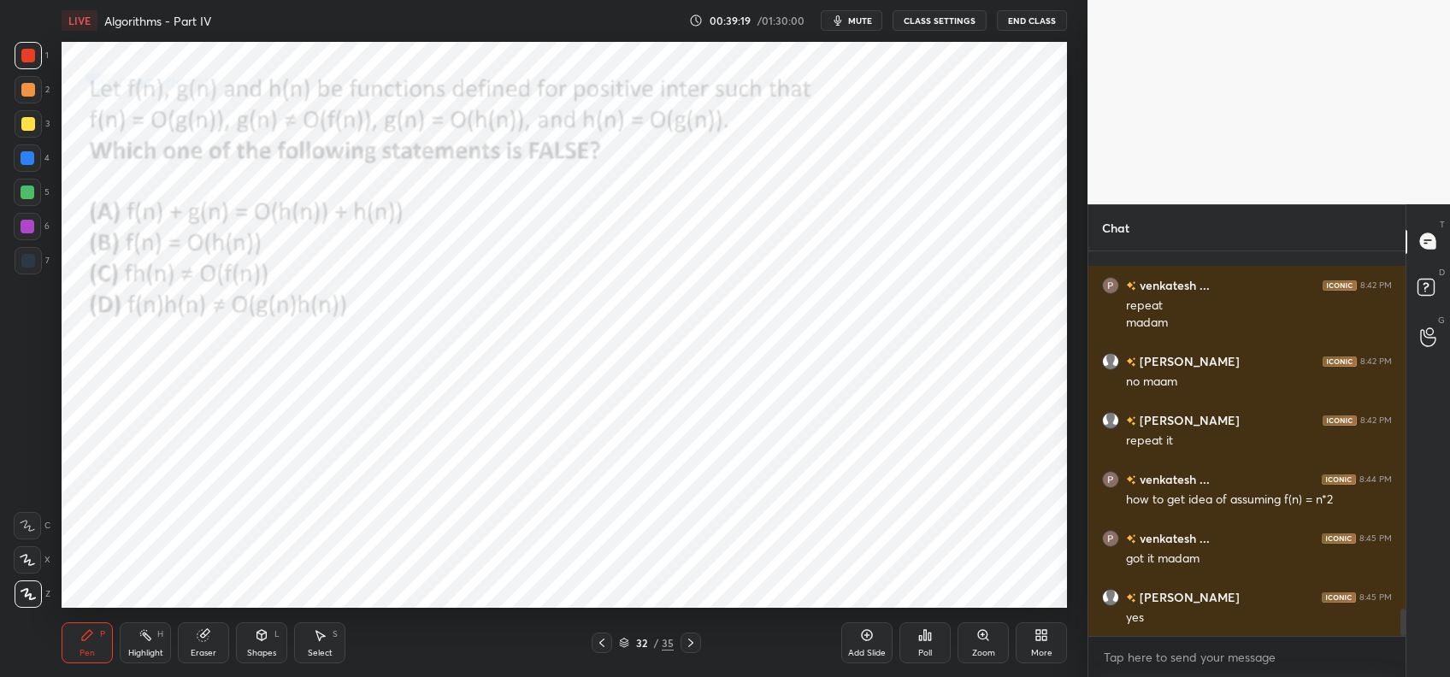
click at [939, 629] on div "Poll" at bounding box center [925, 642] width 51 height 41
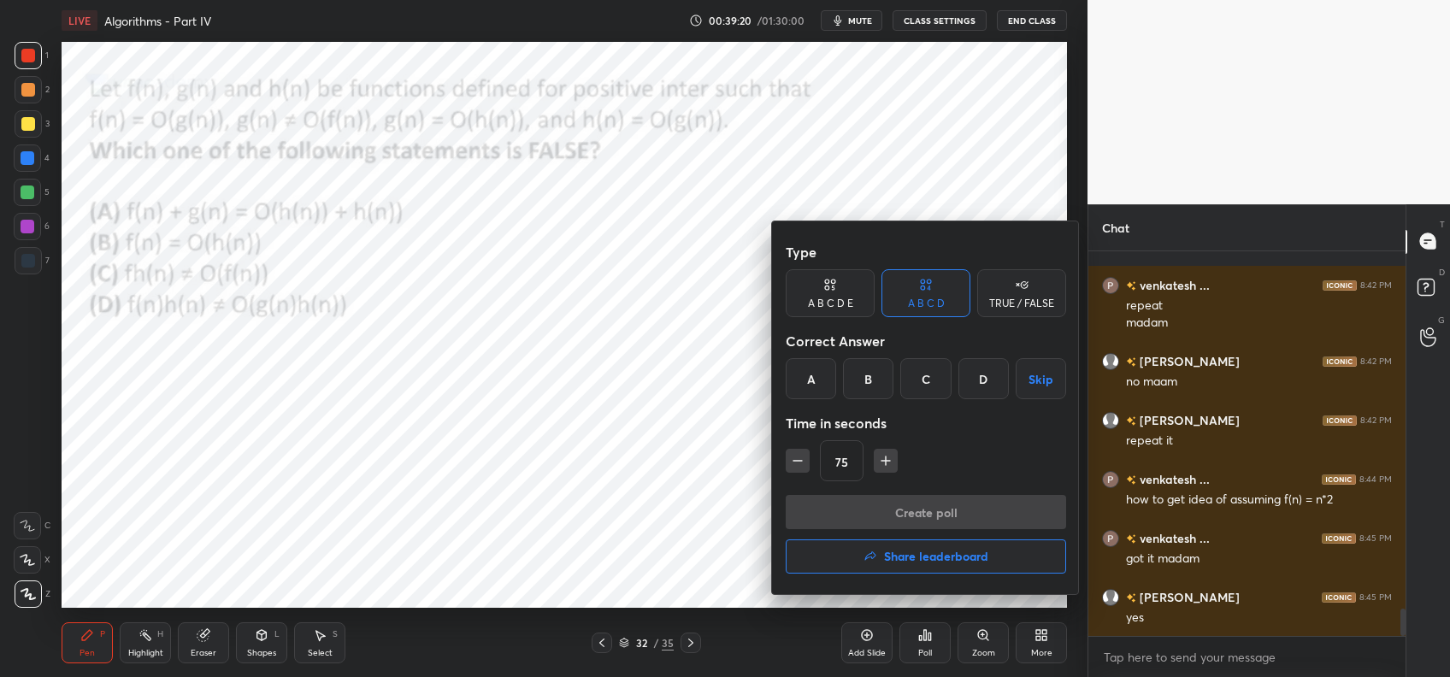
click at [993, 387] on div "D" at bounding box center [984, 378] width 50 height 41
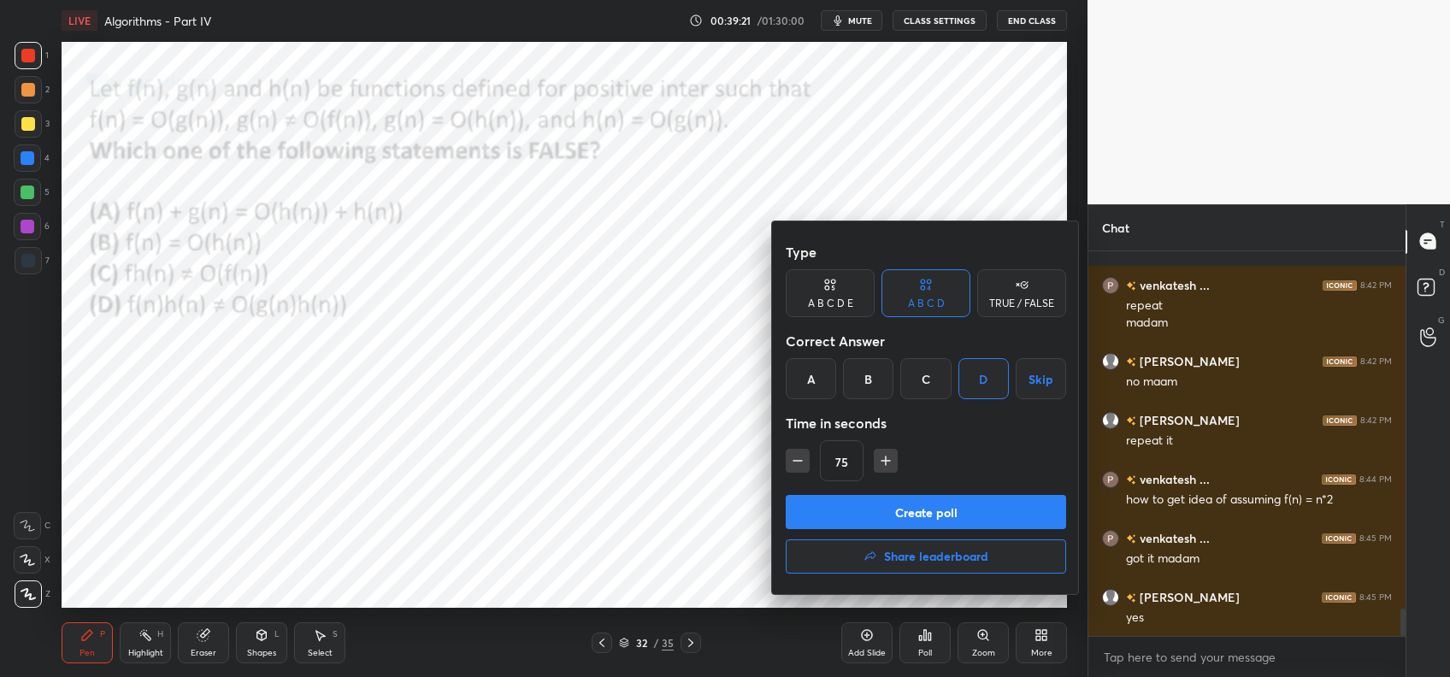
drag, startPoint x: 888, startPoint y: 463, endPoint x: 890, endPoint y: 500, distance: 37.7
click at [889, 463] on icon "button" at bounding box center [885, 460] width 17 height 17
type input "90"
click at [893, 509] on button "Create poll" at bounding box center [926, 512] width 280 height 34
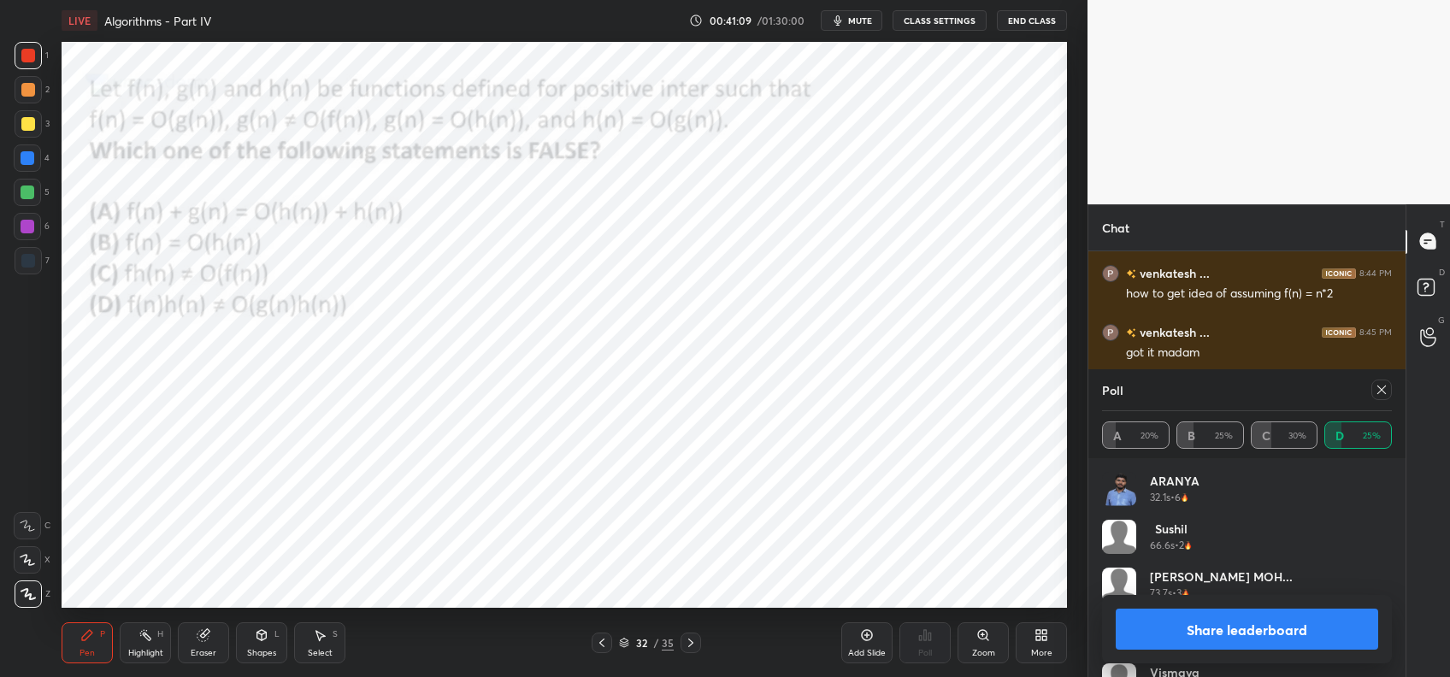
scroll to position [5293, 0]
click at [1209, 605] on div "Share leaderboard" at bounding box center [1247, 629] width 290 height 68
click at [1206, 612] on button "Share leaderboard" at bounding box center [1247, 629] width 263 height 41
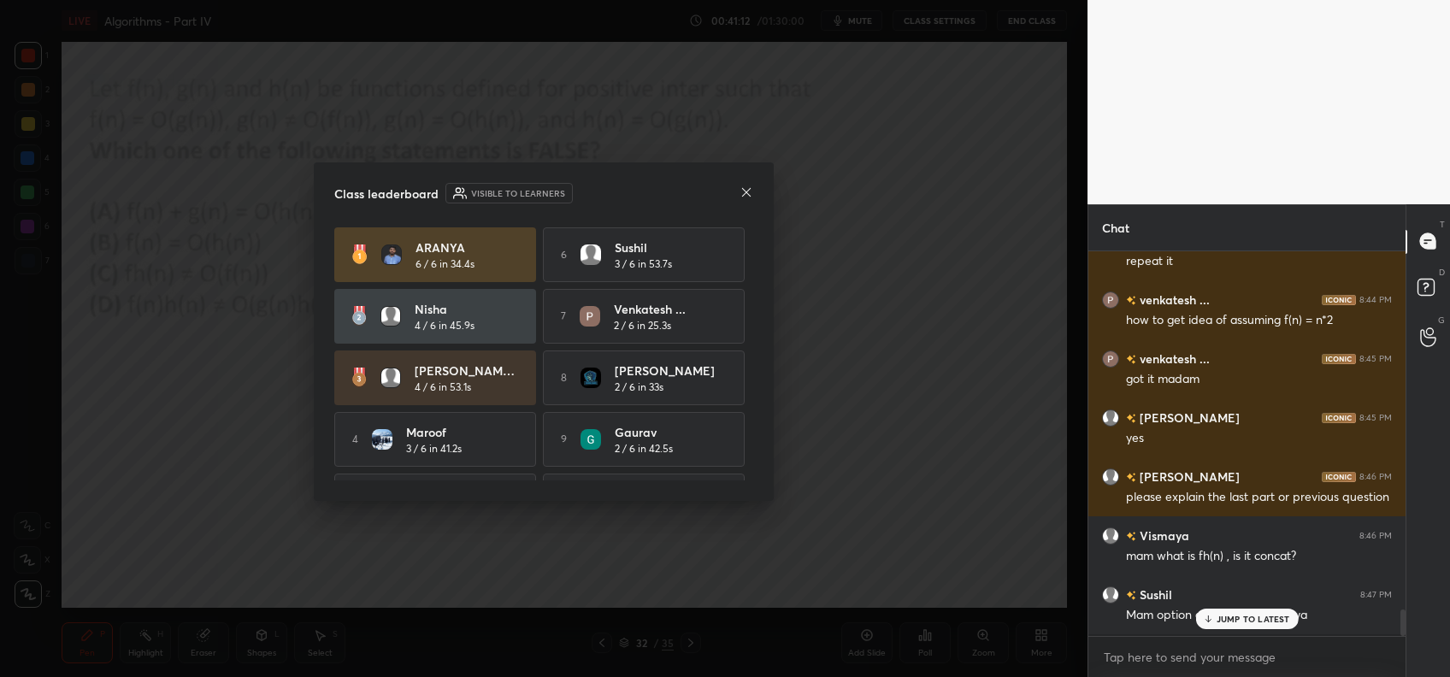
scroll to position [380, 312]
click at [744, 186] on icon at bounding box center [747, 193] width 14 height 14
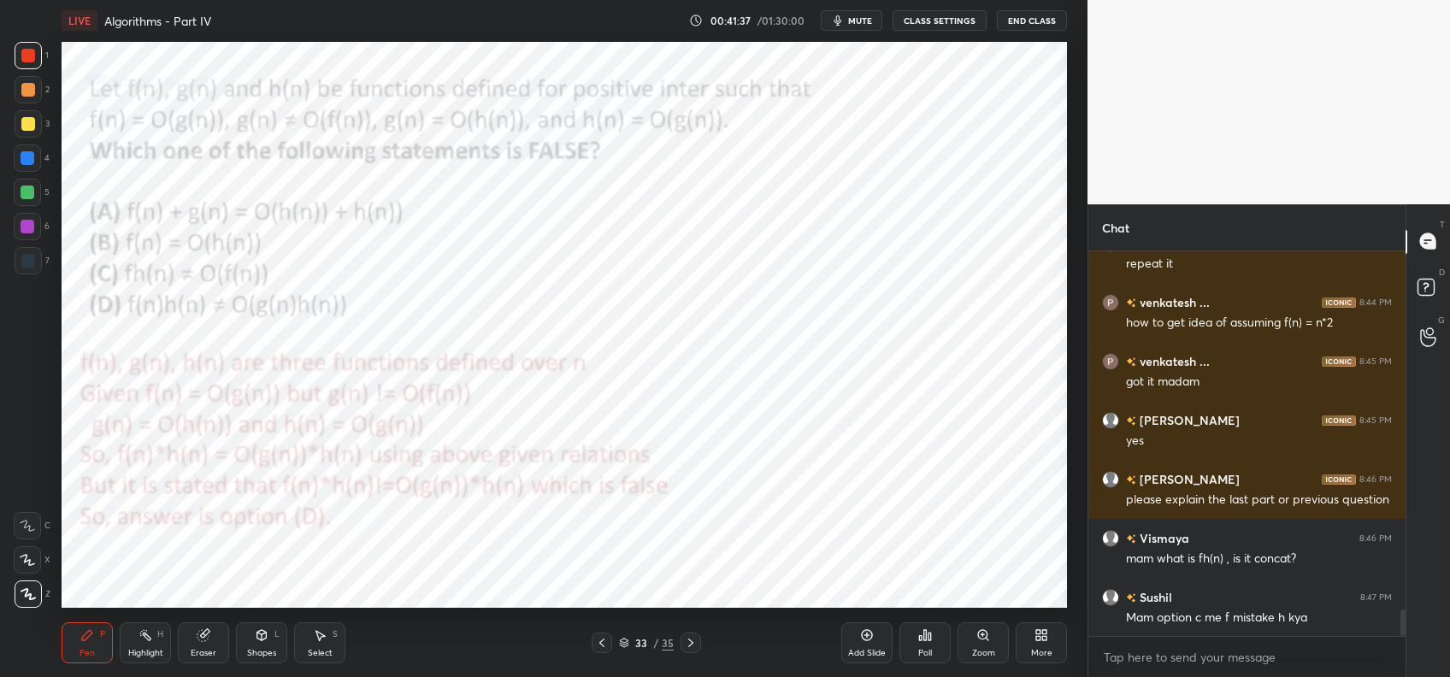
scroll to position [5245, 0]
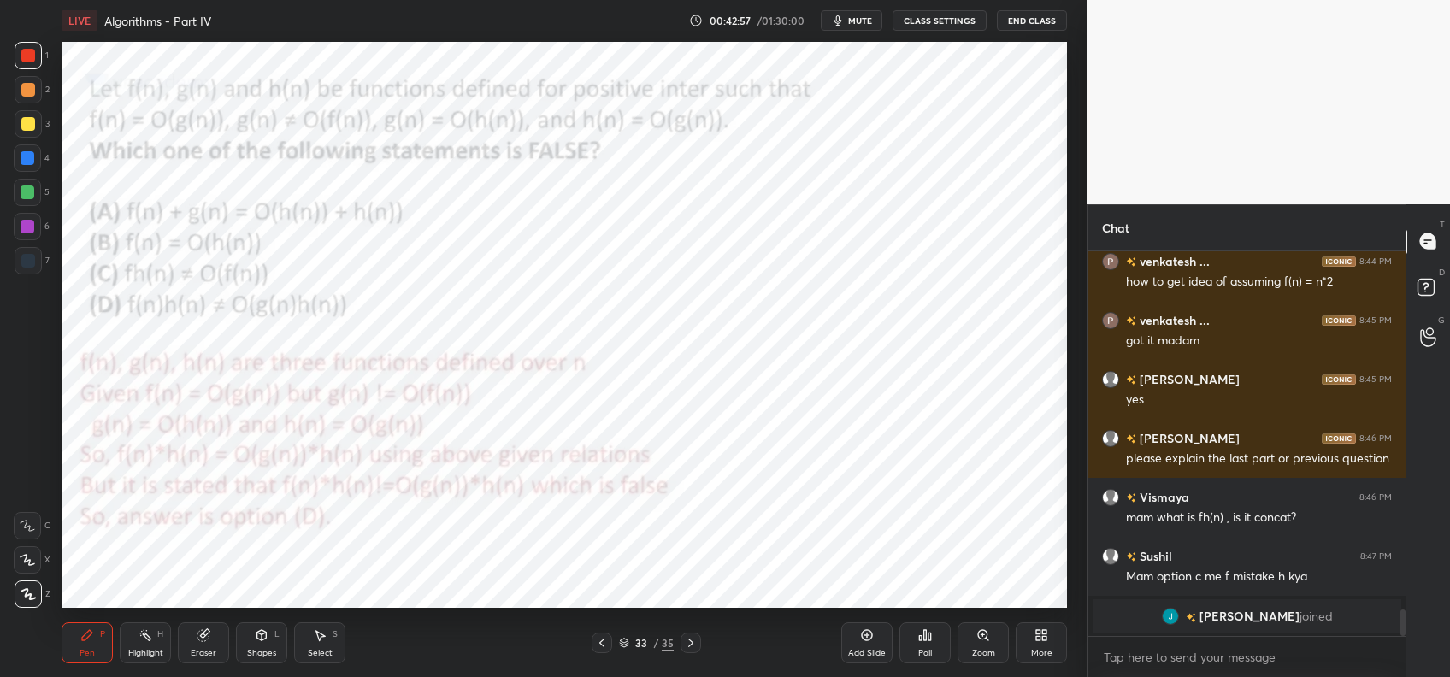
click at [312, 634] on div "Select S" at bounding box center [319, 642] width 51 height 41
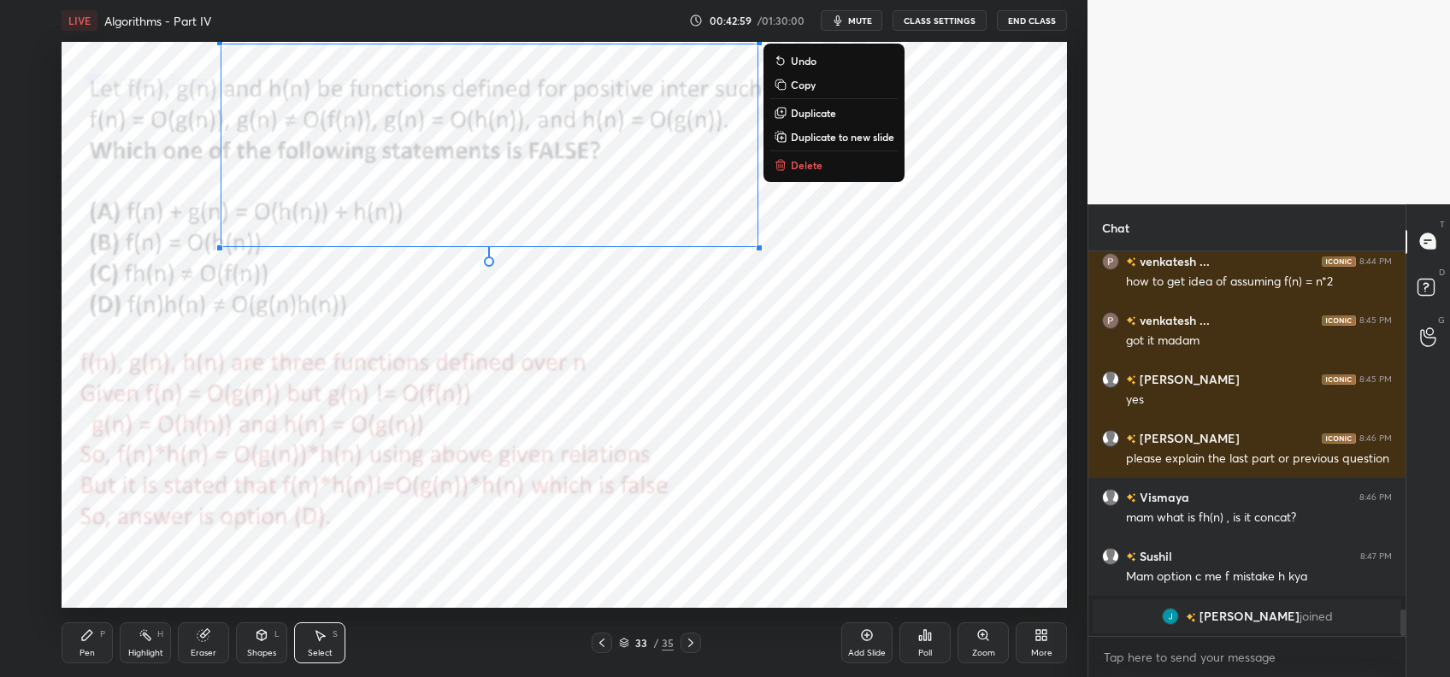
drag, startPoint x: 793, startPoint y: 279, endPoint x: 179, endPoint y: -28, distance: 687.2
click at [179, 0] on html "1 2 3 4 5 6 7 C X Z C X Z E E Erase all H H LIVE Algorithms - Part IV 00:42:59 …" at bounding box center [725, 0] width 1450 height 0
click at [794, 162] on p "Delete" at bounding box center [807, 165] width 32 height 14
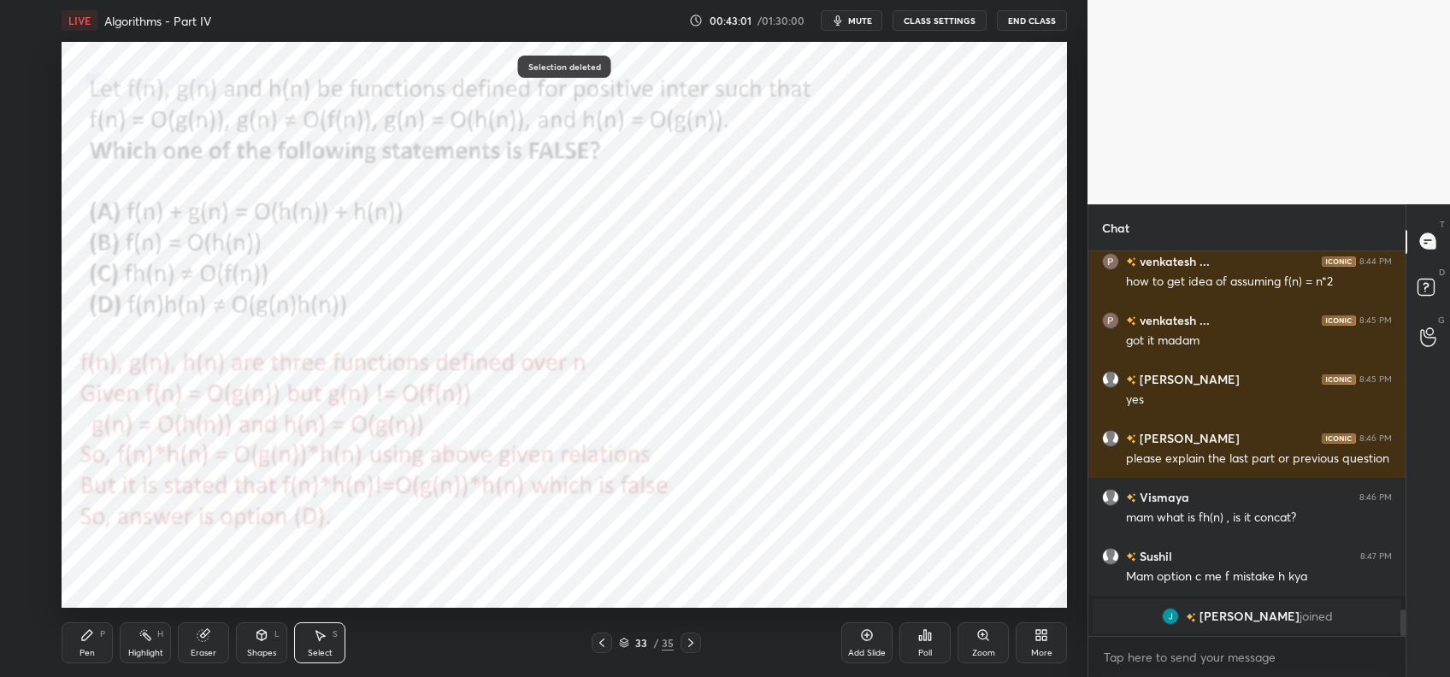
click at [102, 634] on div "Pen P" at bounding box center [87, 642] width 51 height 41
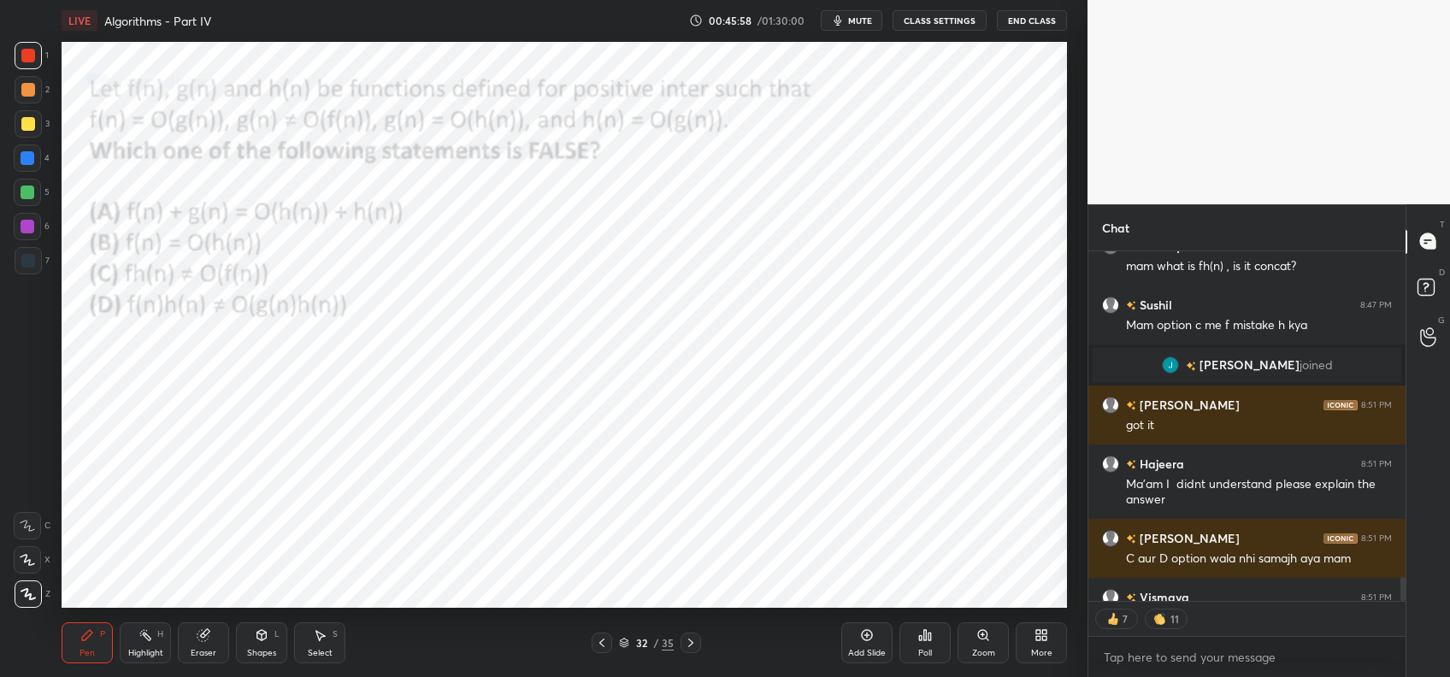
scroll to position [5361, 0]
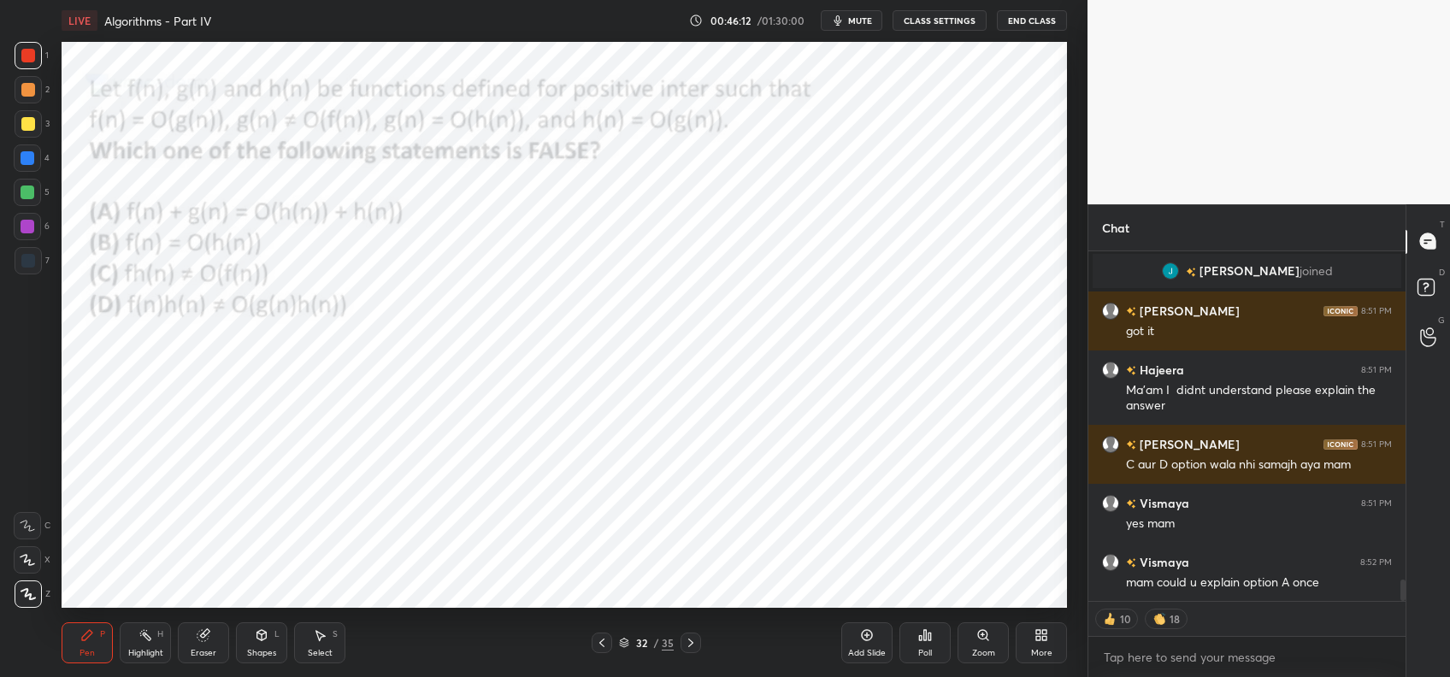
drag, startPoint x: 199, startPoint y: 643, endPoint x: 215, endPoint y: 616, distance: 30.7
click at [198, 634] on div "Eraser" at bounding box center [203, 642] width 51 height 41
drag, startPoint x: 73, startPoint y: 639, endPoint x: 118, endPoint y: 609, distance: 54.3
click at [75, 634] on div "Pen P" at bounding box center [87, 642] width 51 height 41
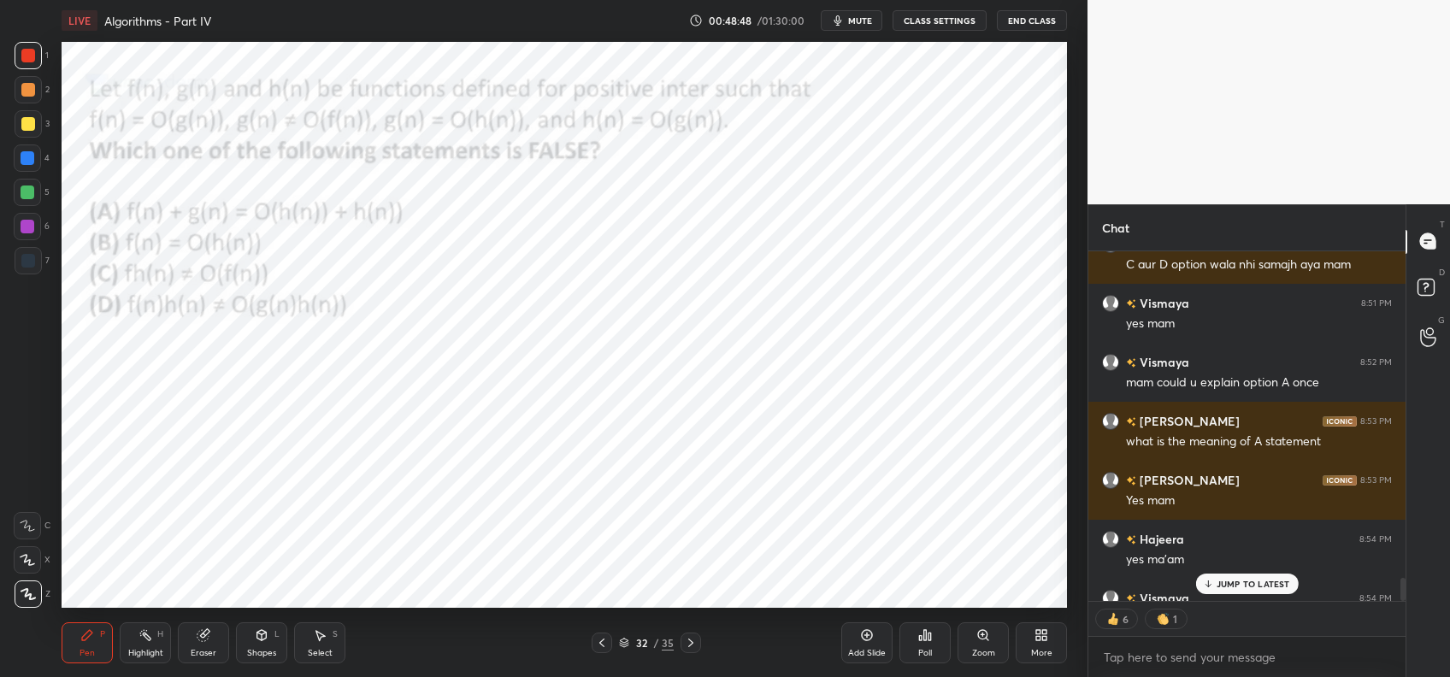
scroll to position [5656, 0]
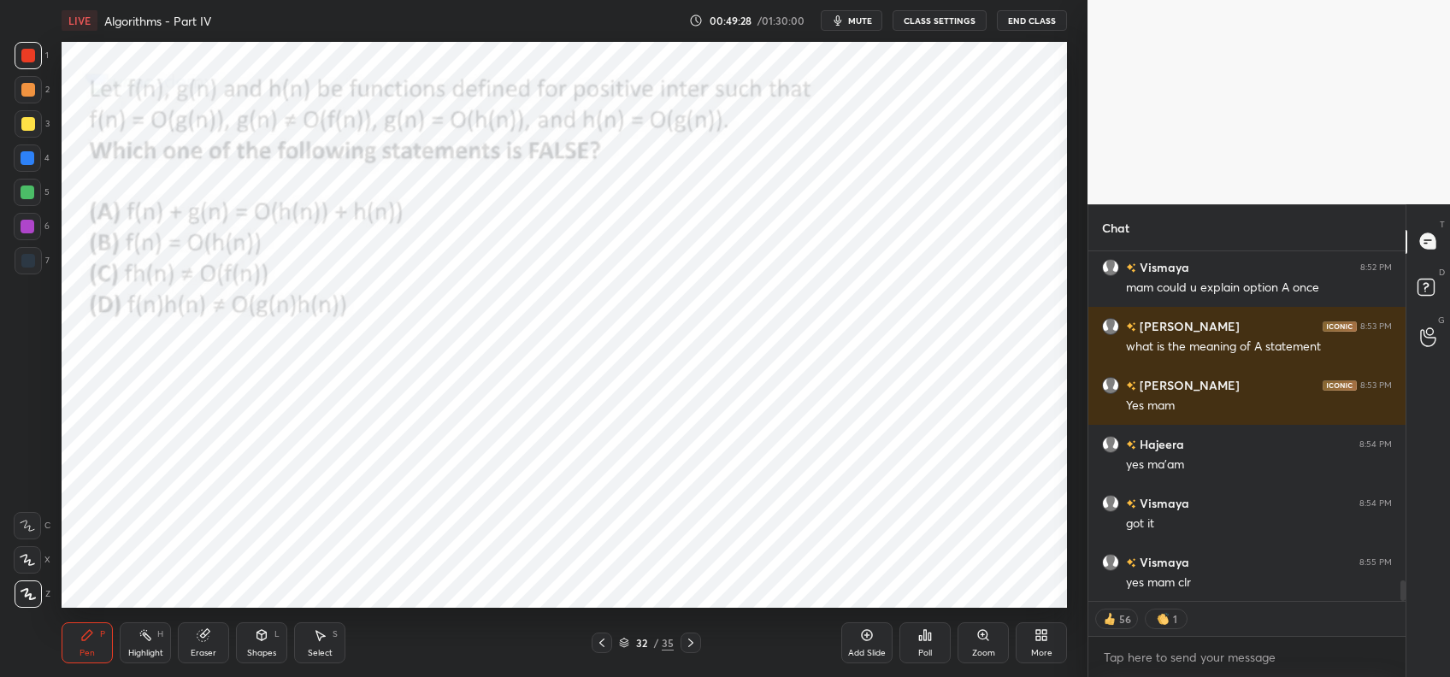
drag, startPoint x: 855, startPoint y: 638, endPoint x: 856, endPoint y: 621, distance: 17.1
click at [855, 634] on div "Add Slide" at bounding box center [866, 642] width 51 height 41
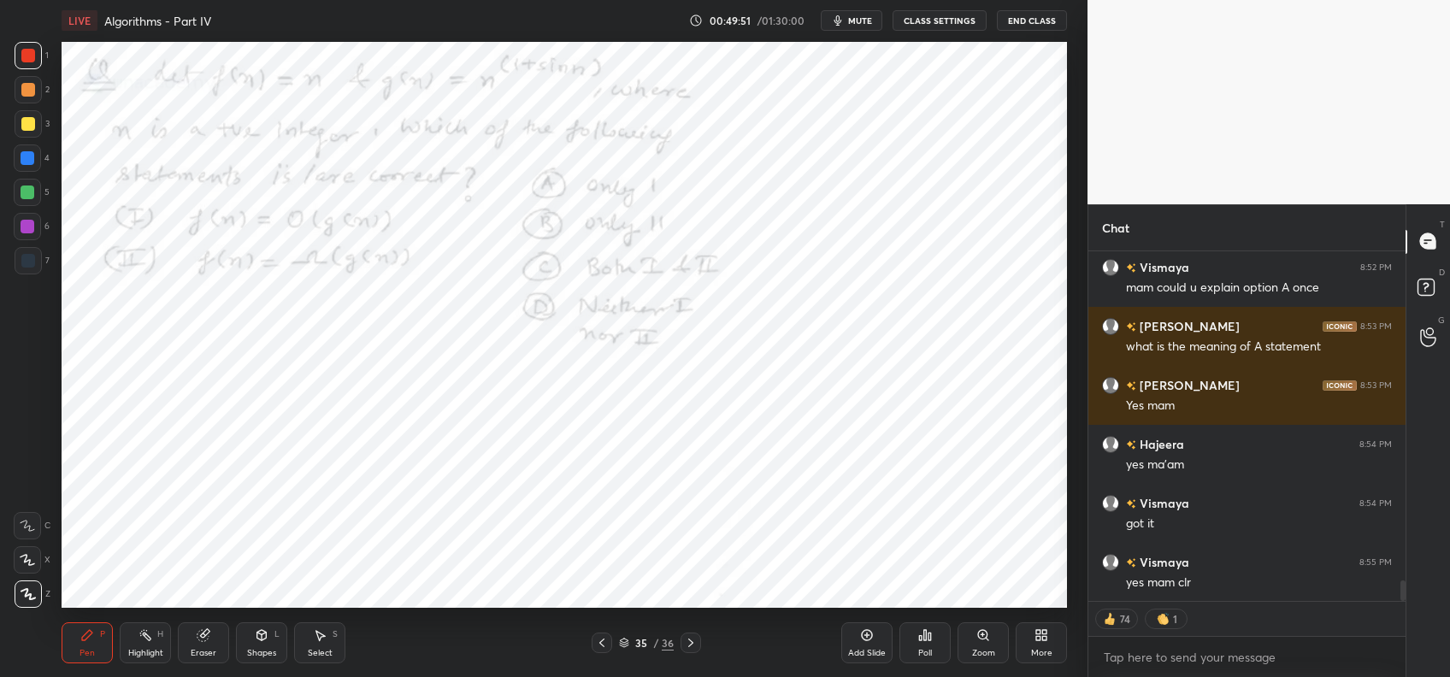
click at [918, 633] on icon at bounding box center [925, 635] width 14 height 14
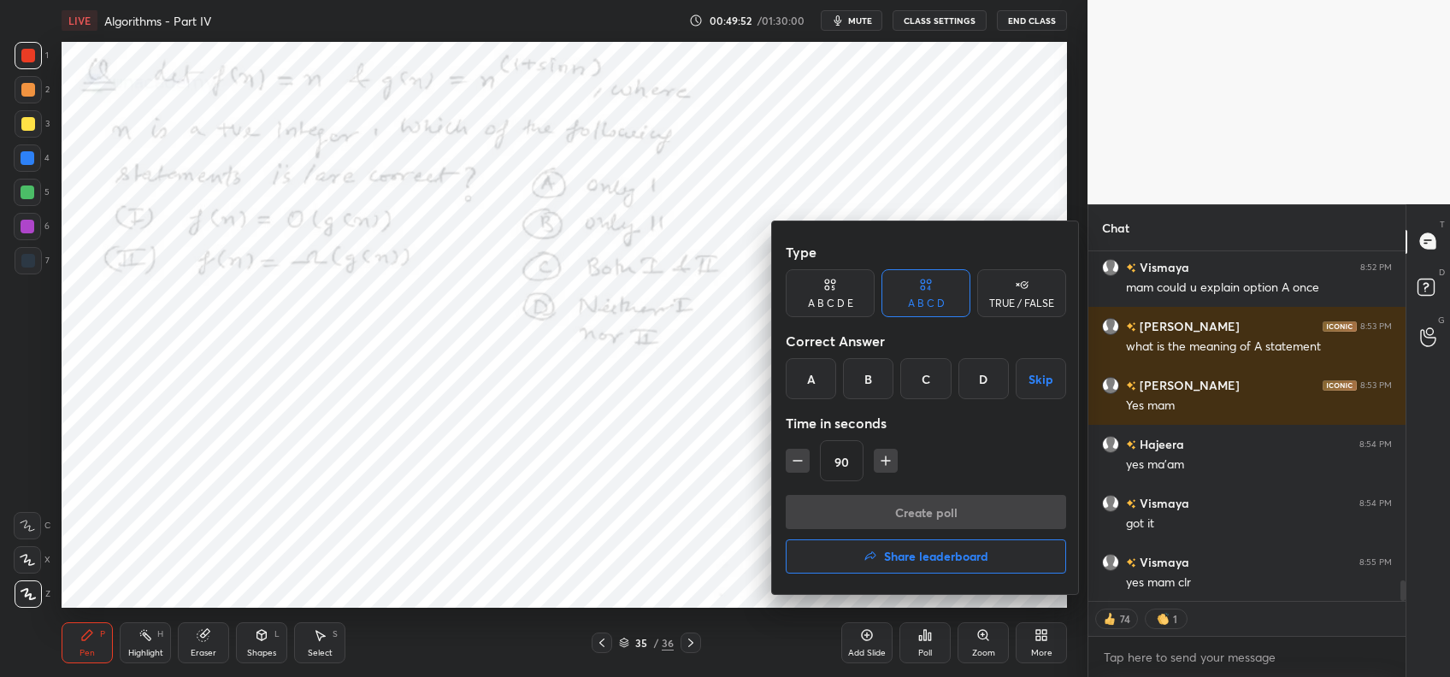
click at [980, 396] on div "D" at bounding box center [984, 378] width 50 height 41
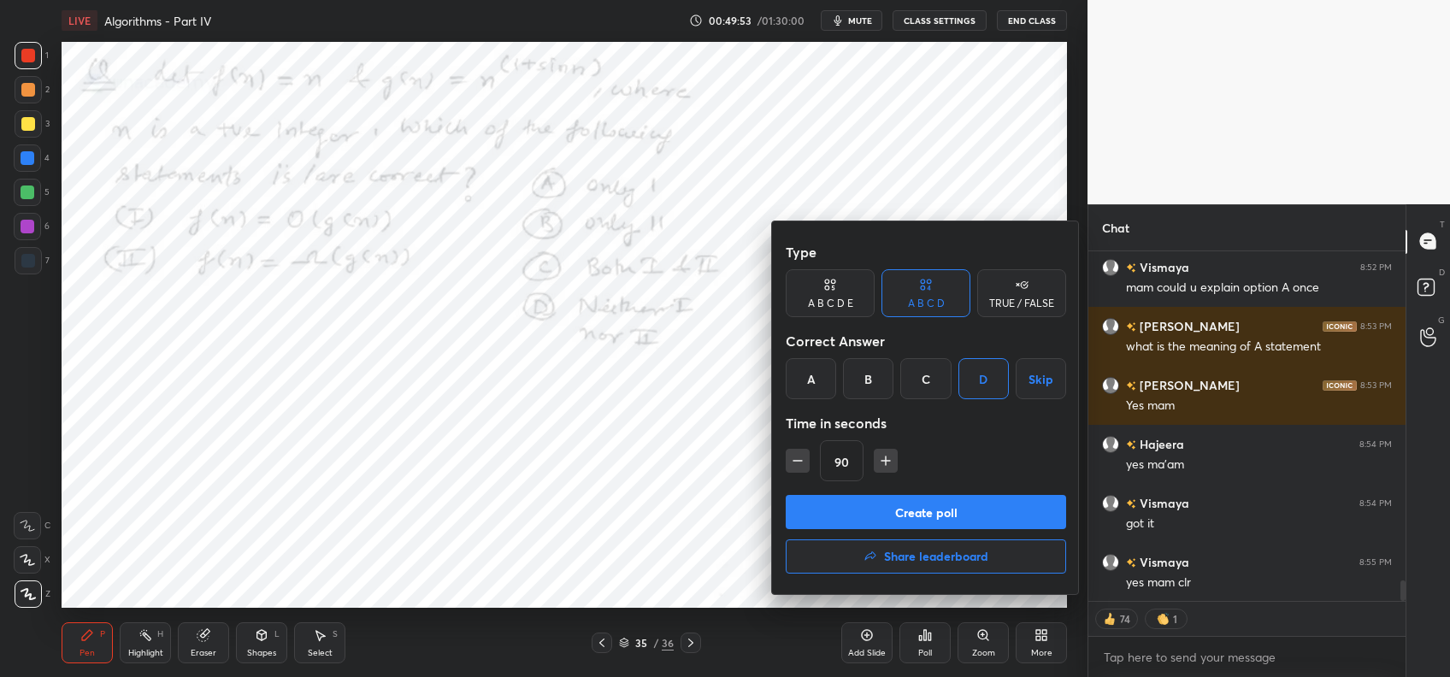
click at [924, 508] on button "Create poll" at bounding box center [926, 512] width 280 height 34
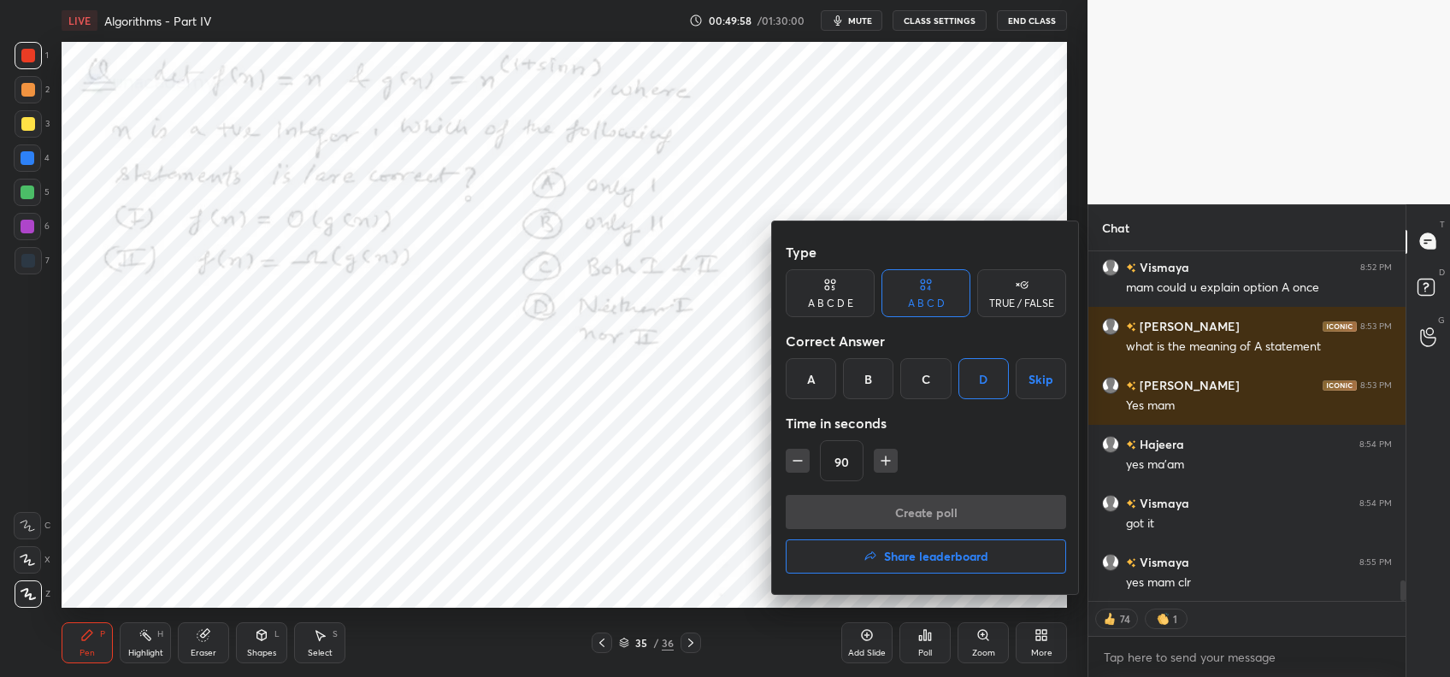
click at [978, 376] on div "D" at bounding box center [984, 378] width 50 height 41
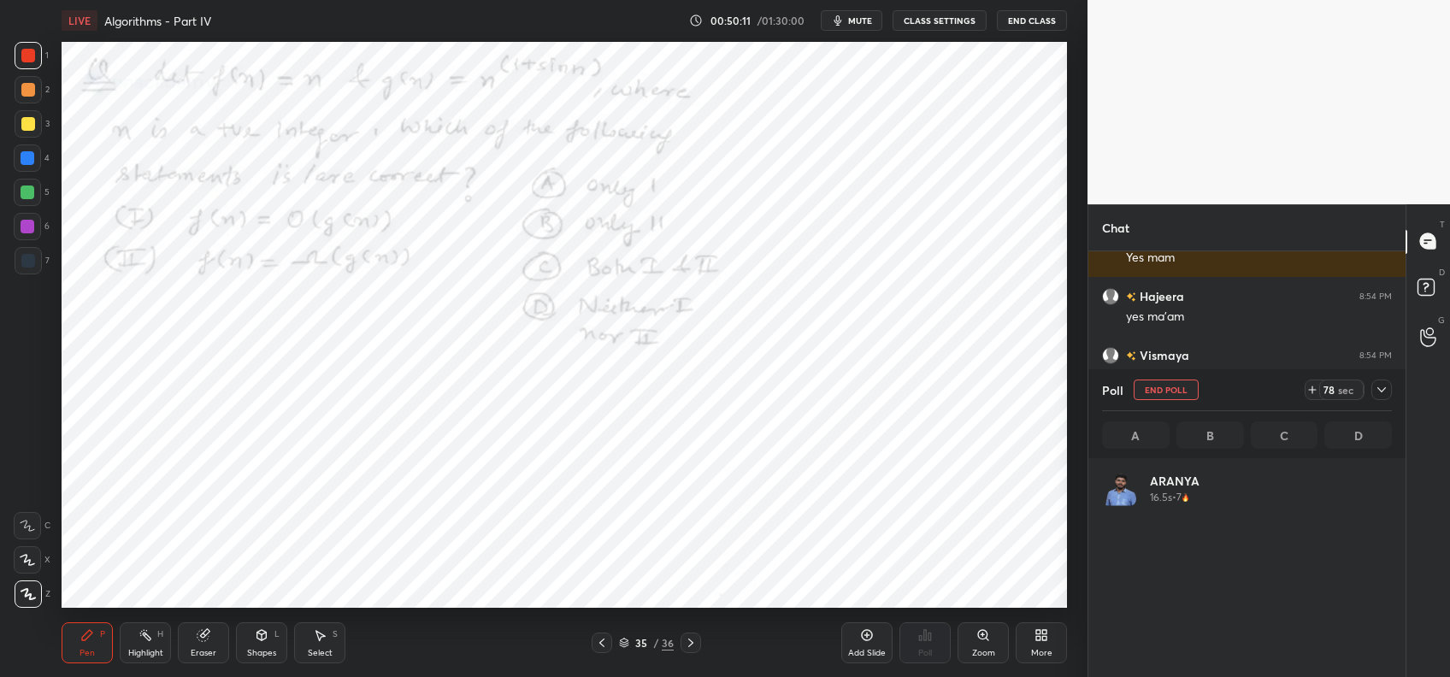
scroll to position [200, 285]
click at [194, 634] on div "Eraser" at bounding box center [203, 642] width 51 height 41
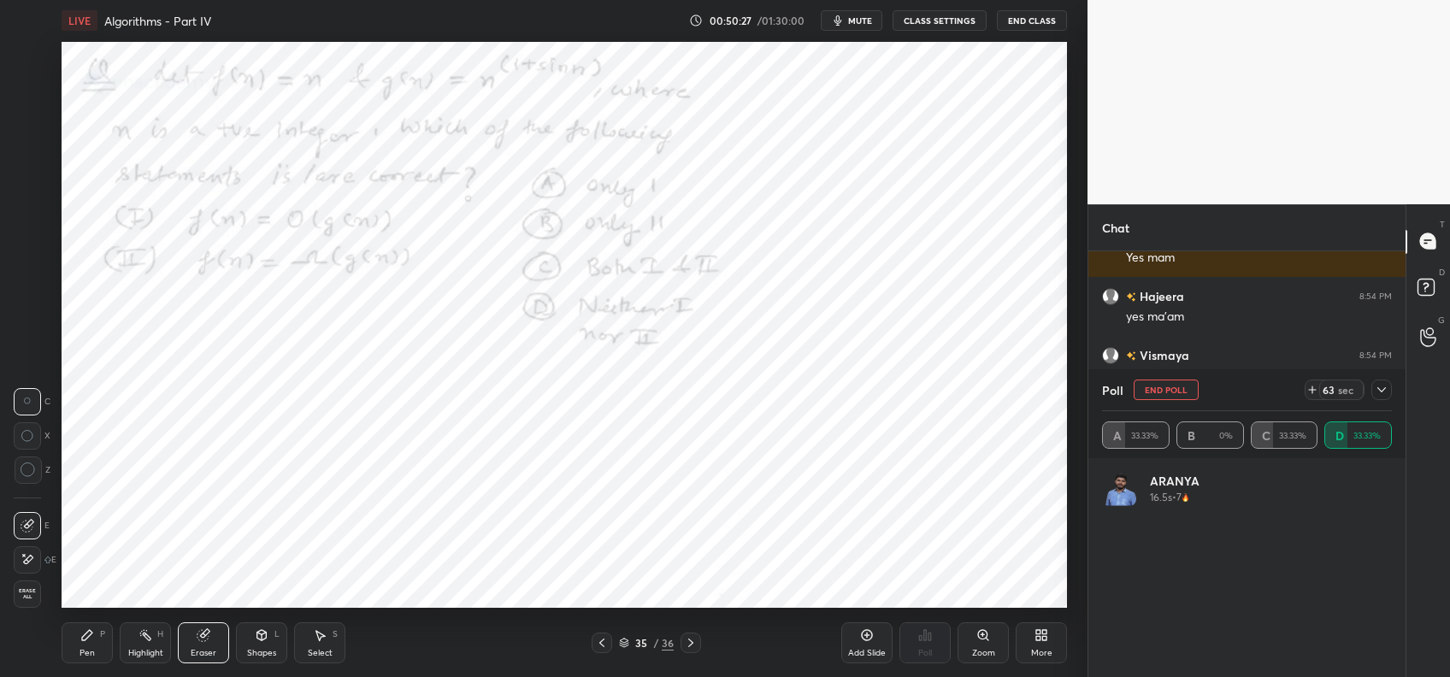
click at [89, 634] on div "Pen P" at bounding box center [87, 642] width 51 height 41
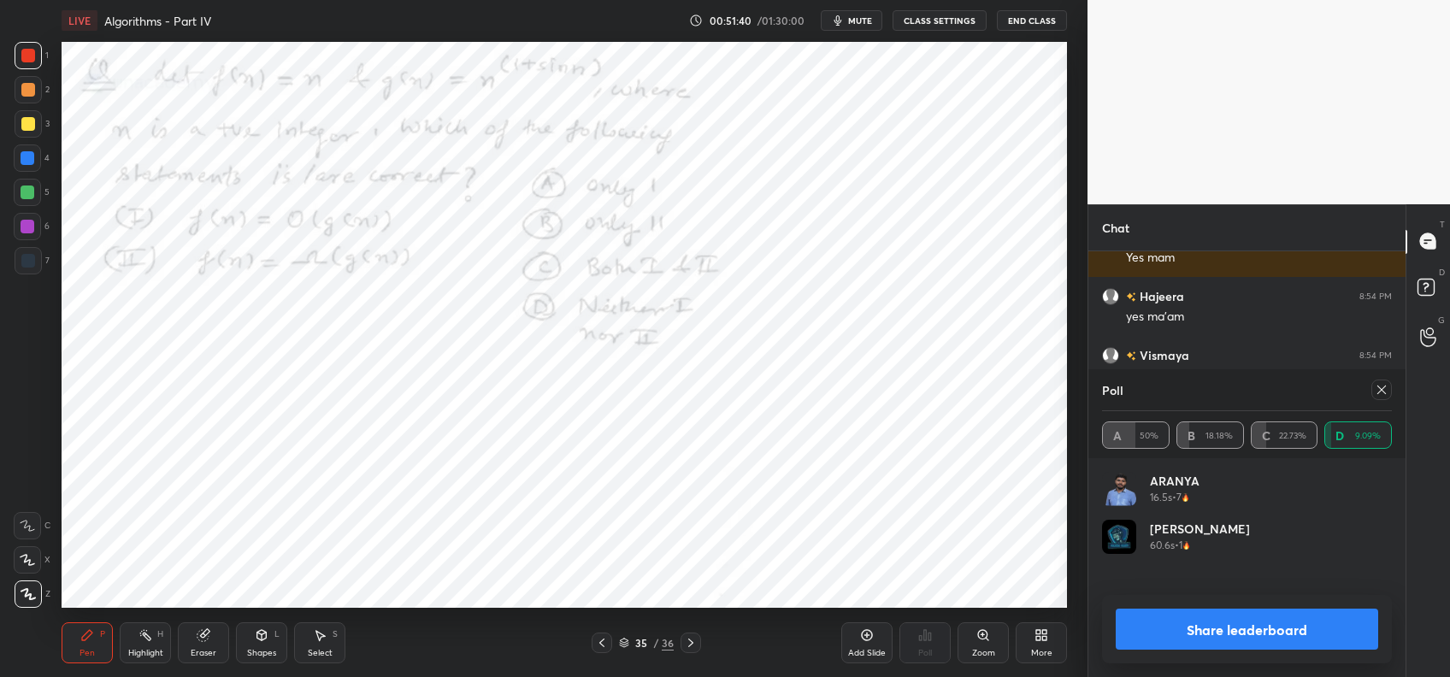
click at [1215, 609] on button "Share leaderboard" at bounding box center [1247, 629] width 263 height 41
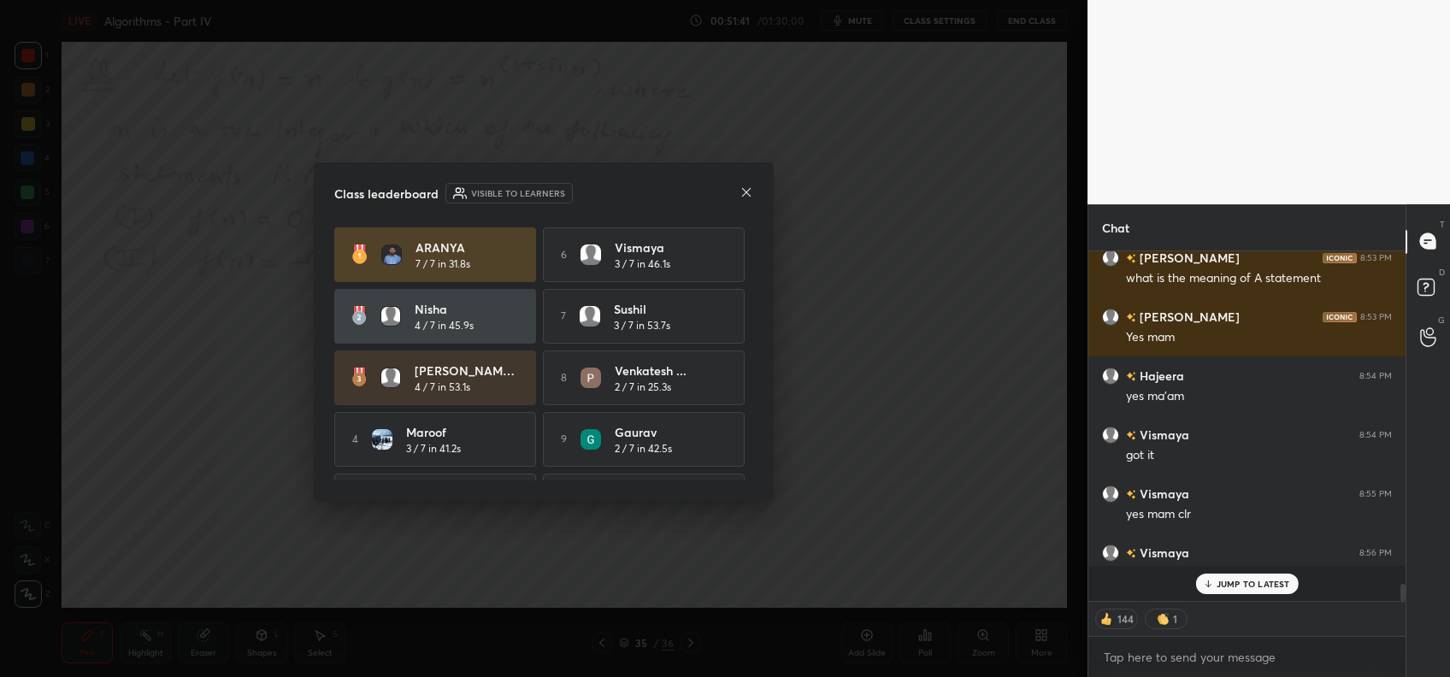
scroll to position [345, 312]
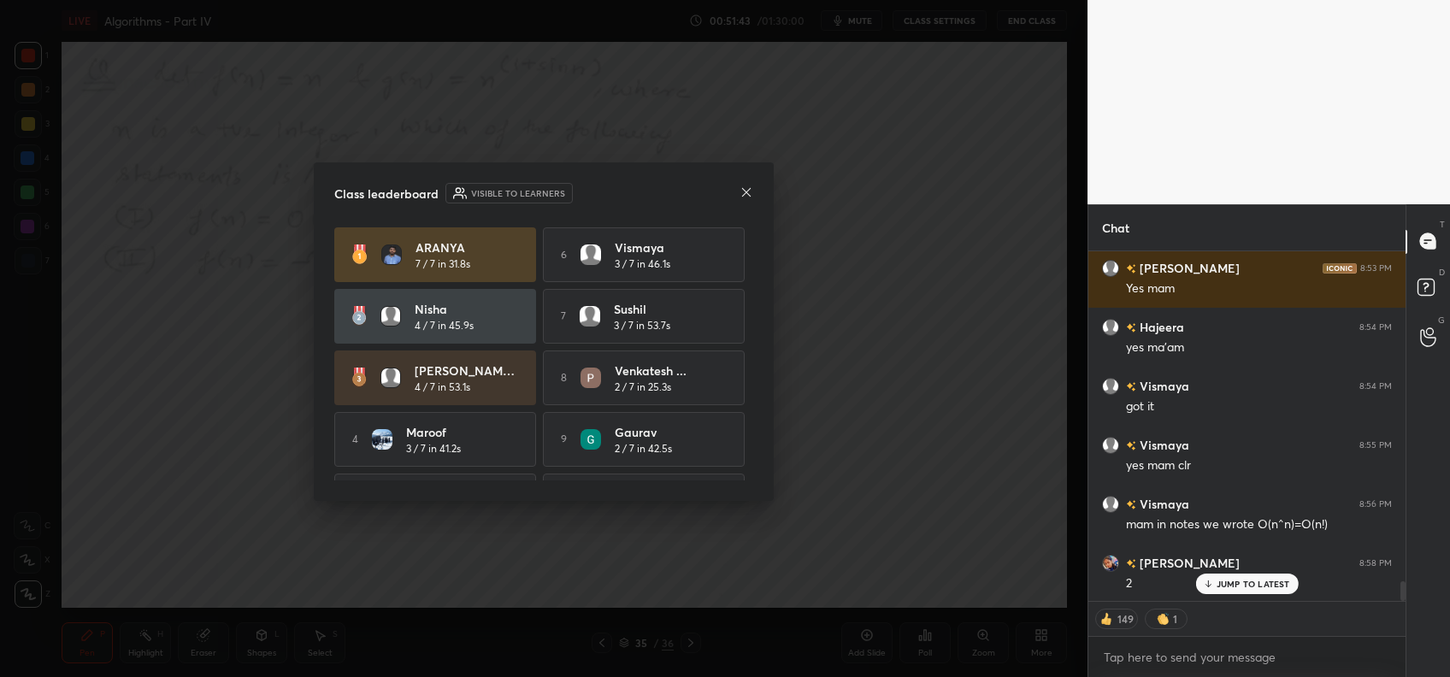
click at [746, 196] on icon at bounding box center [747, 193] width 14 height 14
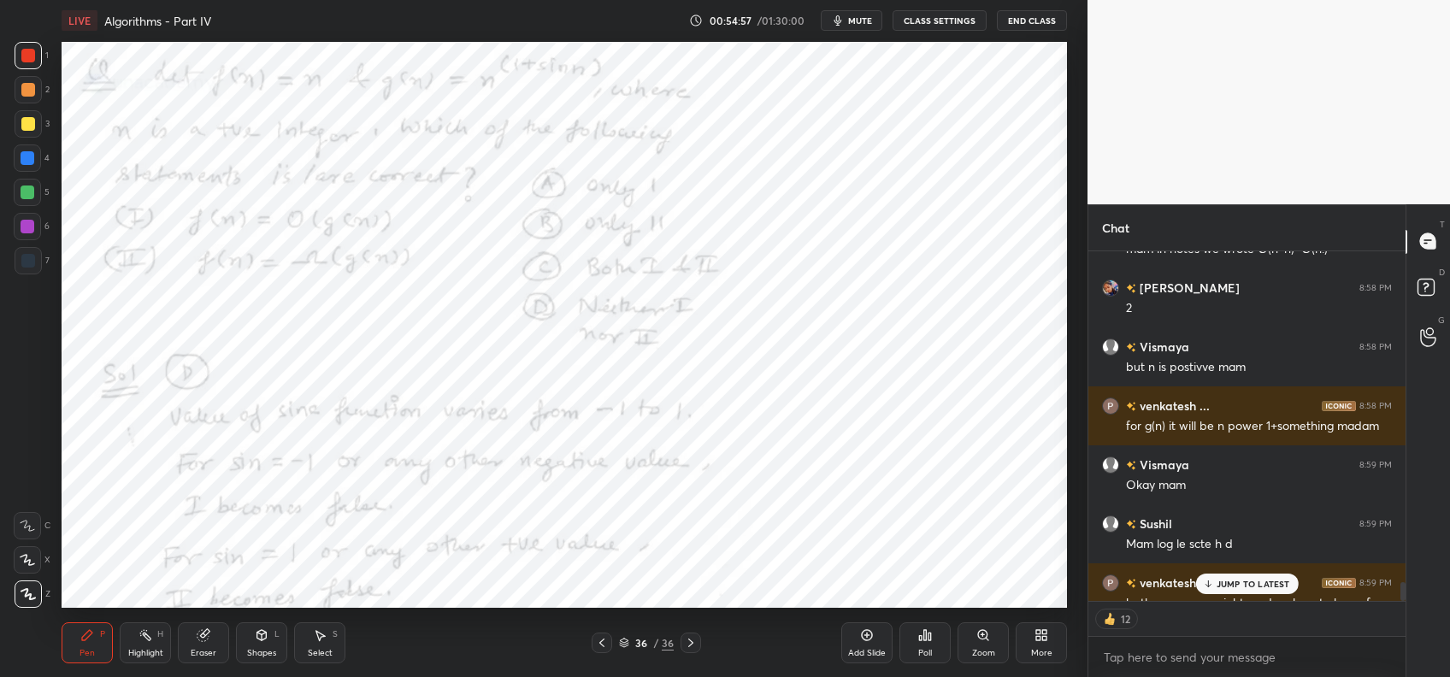
scroll to position [6143, 0]
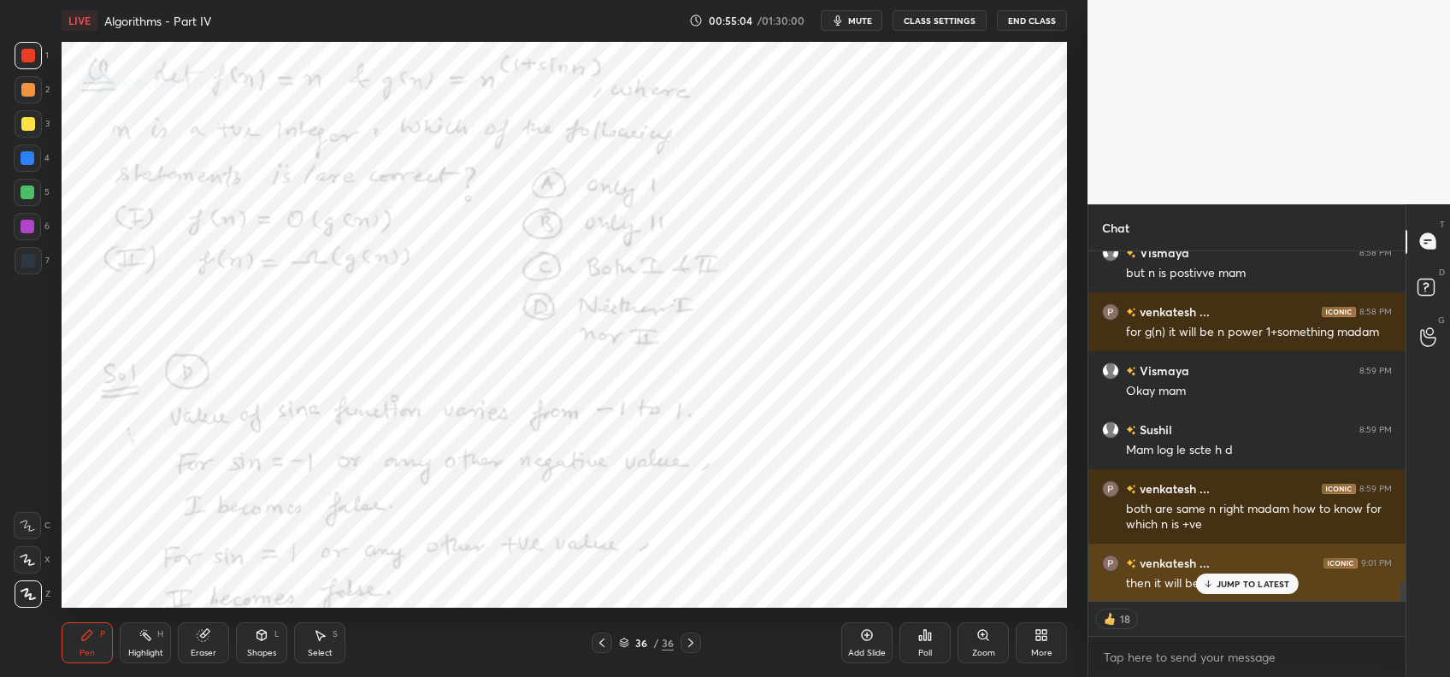
drag, startPoint x: 1236, startPoint y: 582, endPoint x: 1224, endPoint y: 589, distance: 13.1
click at [1234, 582] on p "JUMP TO LATEST" at bounding box center [1254, 584] width 74 height 10
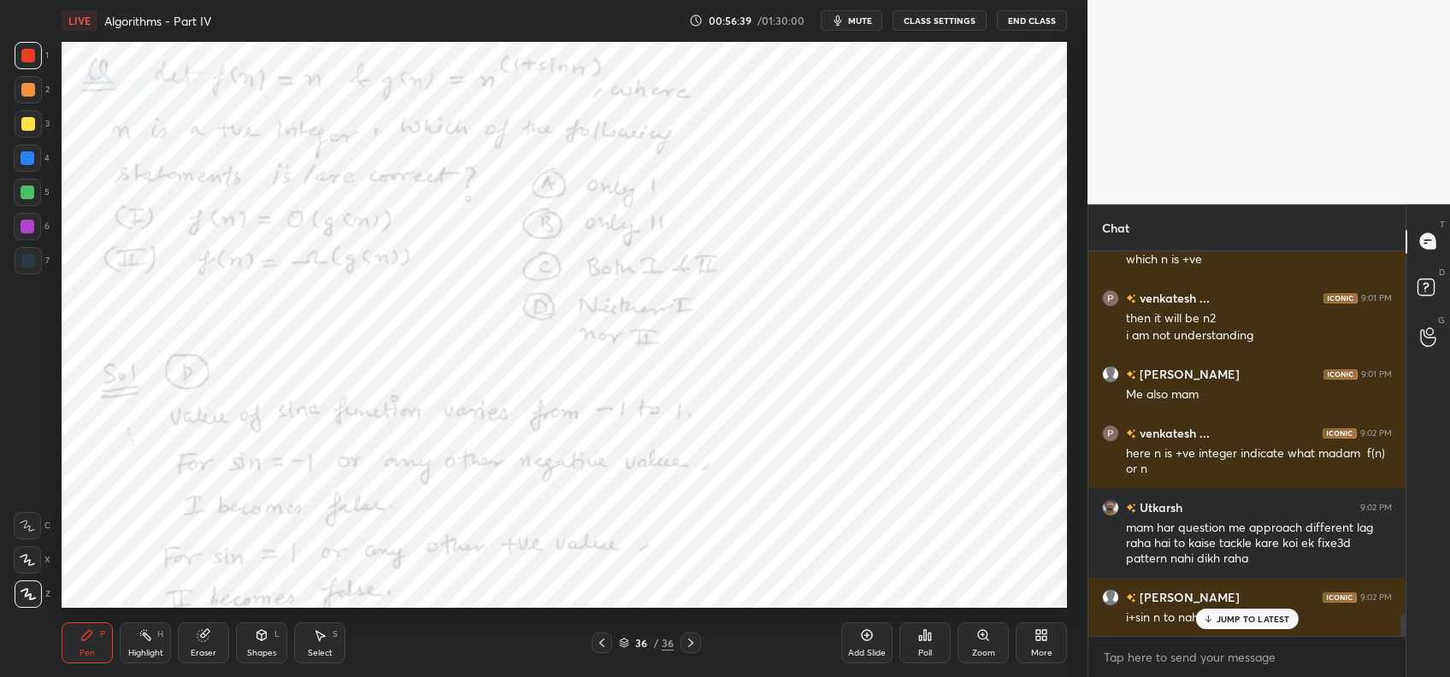
scroll to position [6466, 0]
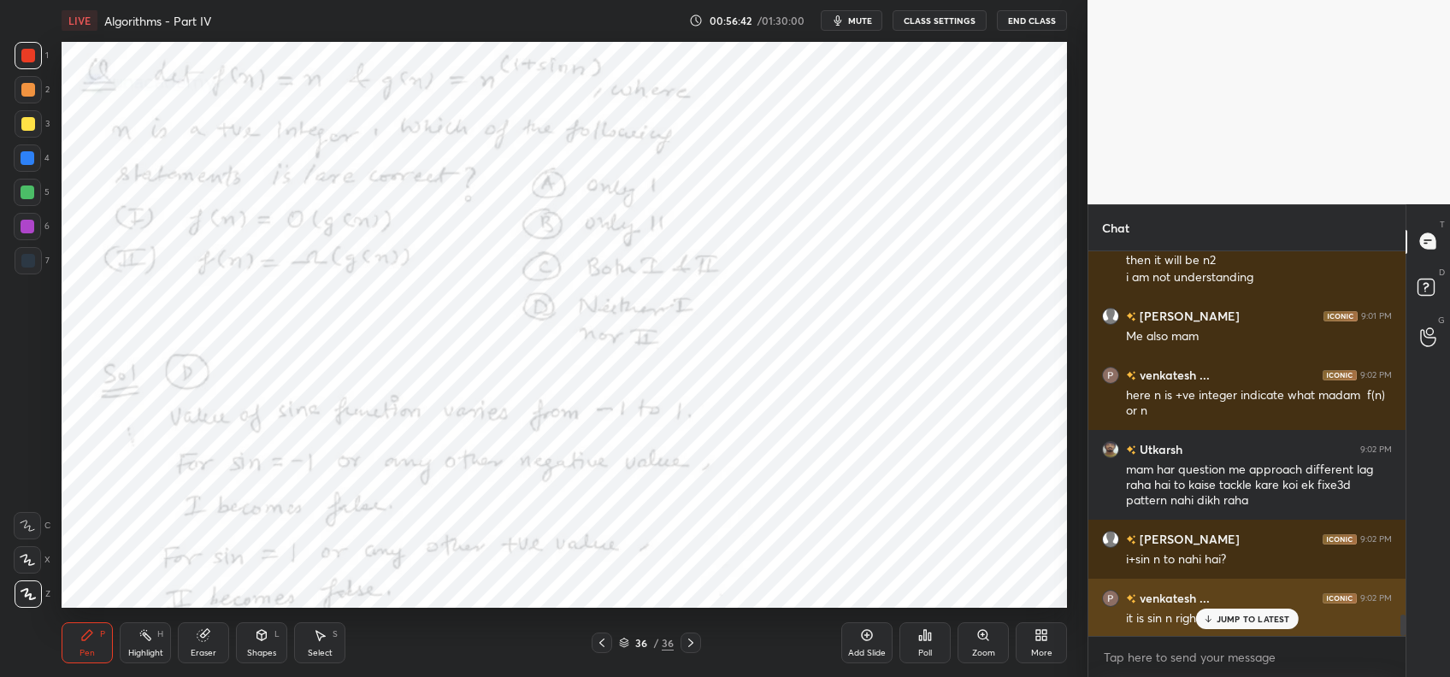
click at [1231, 622] on p "JUMP TO LATEST" at bounding box center [1254, 619] width 74 height 10
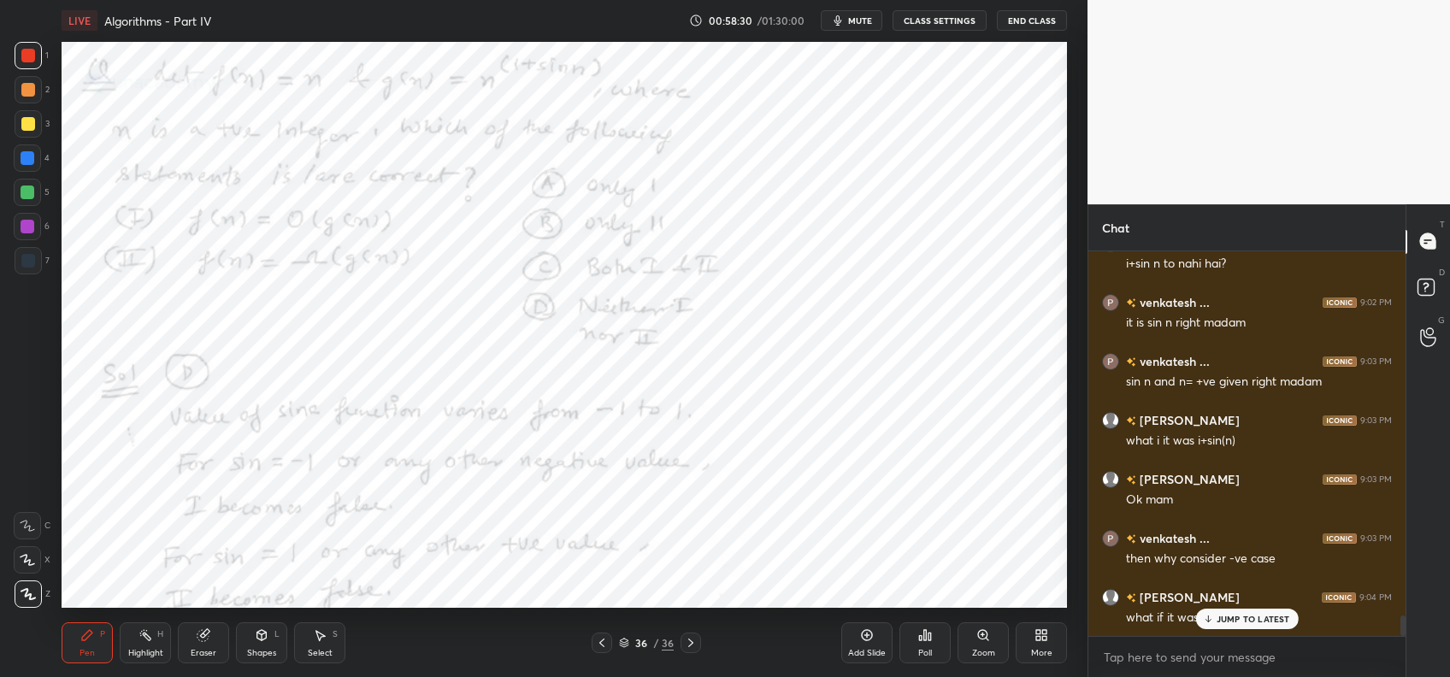
scroll to position [6835, 0]
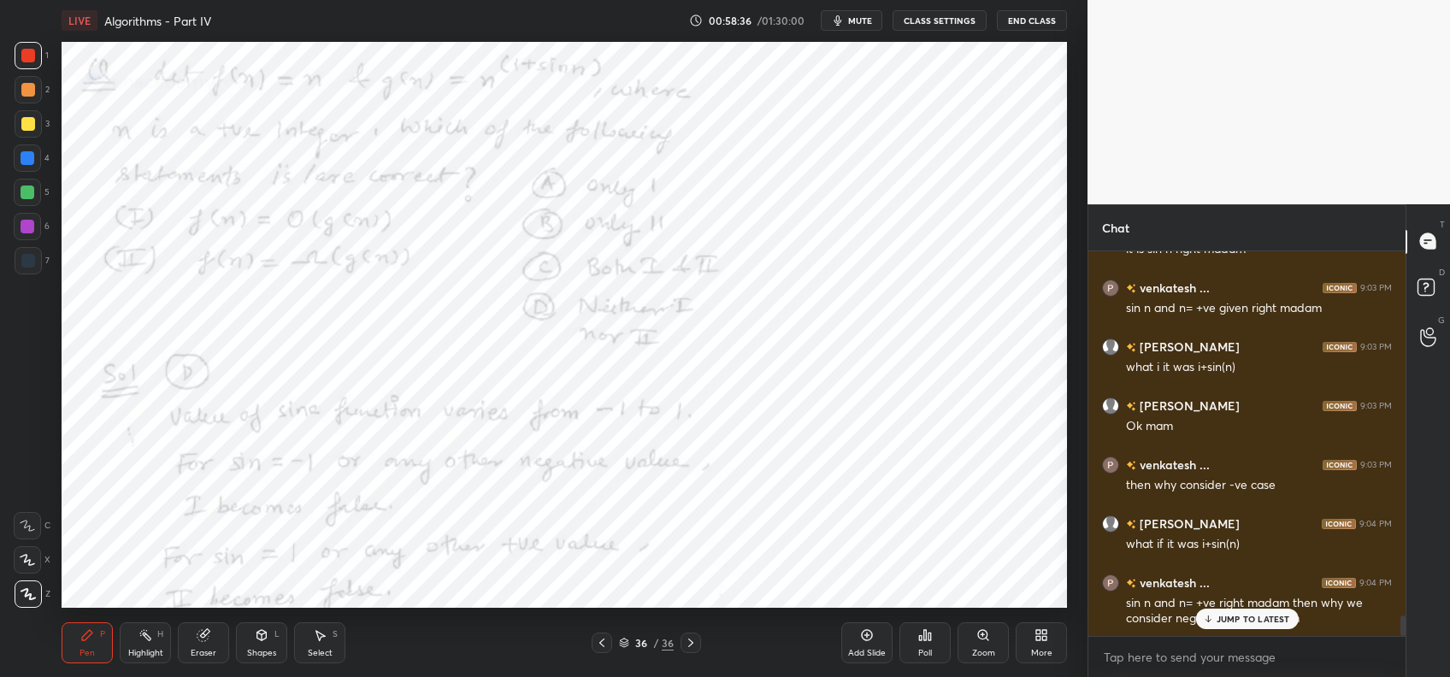
click at [1272, 612] on div "JUMP TO LATEST" at bounding box center [1246, 619] width 103 height 21
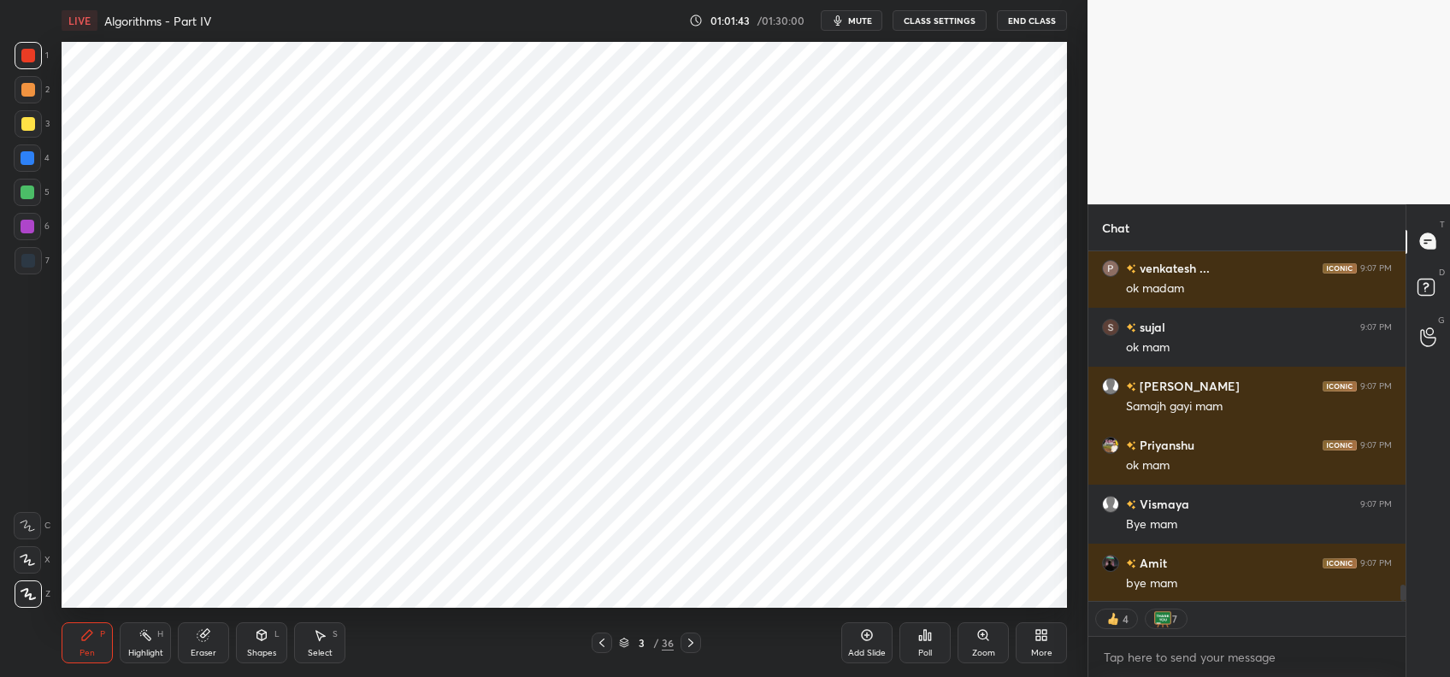
scroll to position [7154, 0]
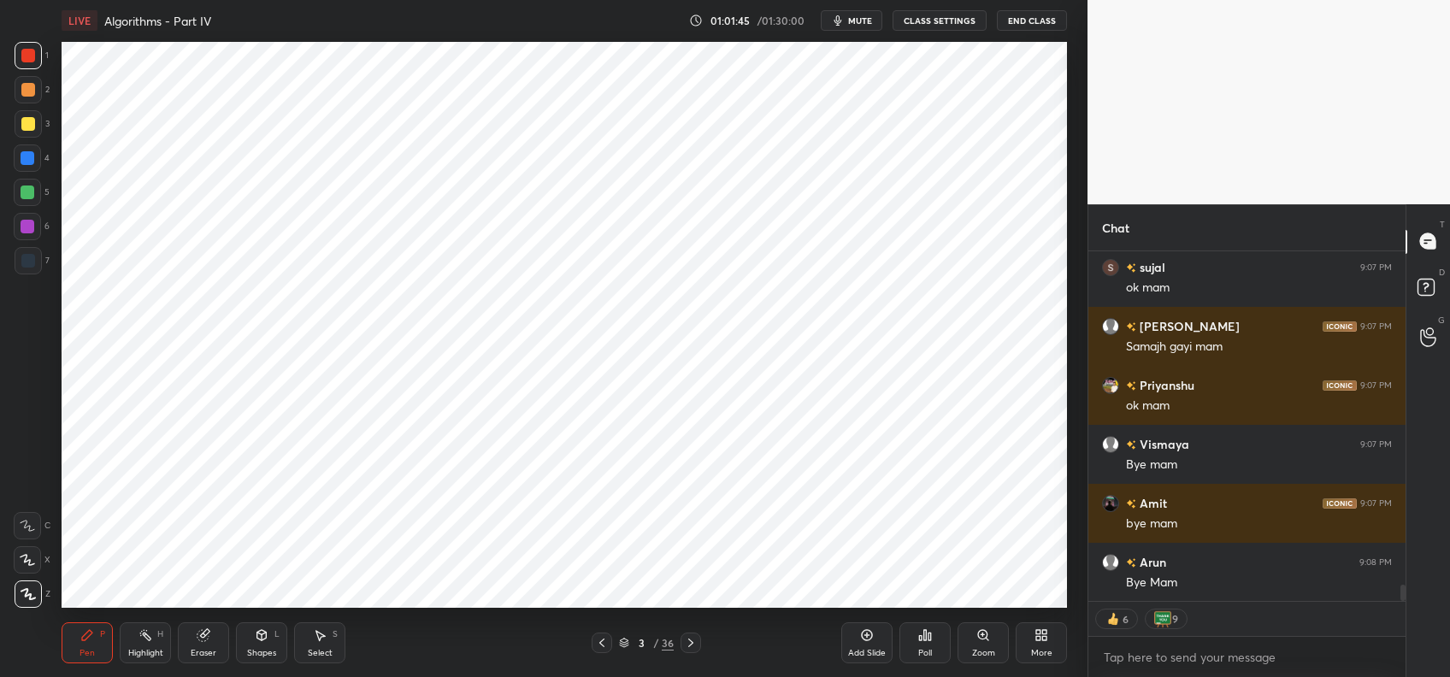
click at [1029, 21] on button "End Class" at bounding box center [1032, 20] width 70 height 21
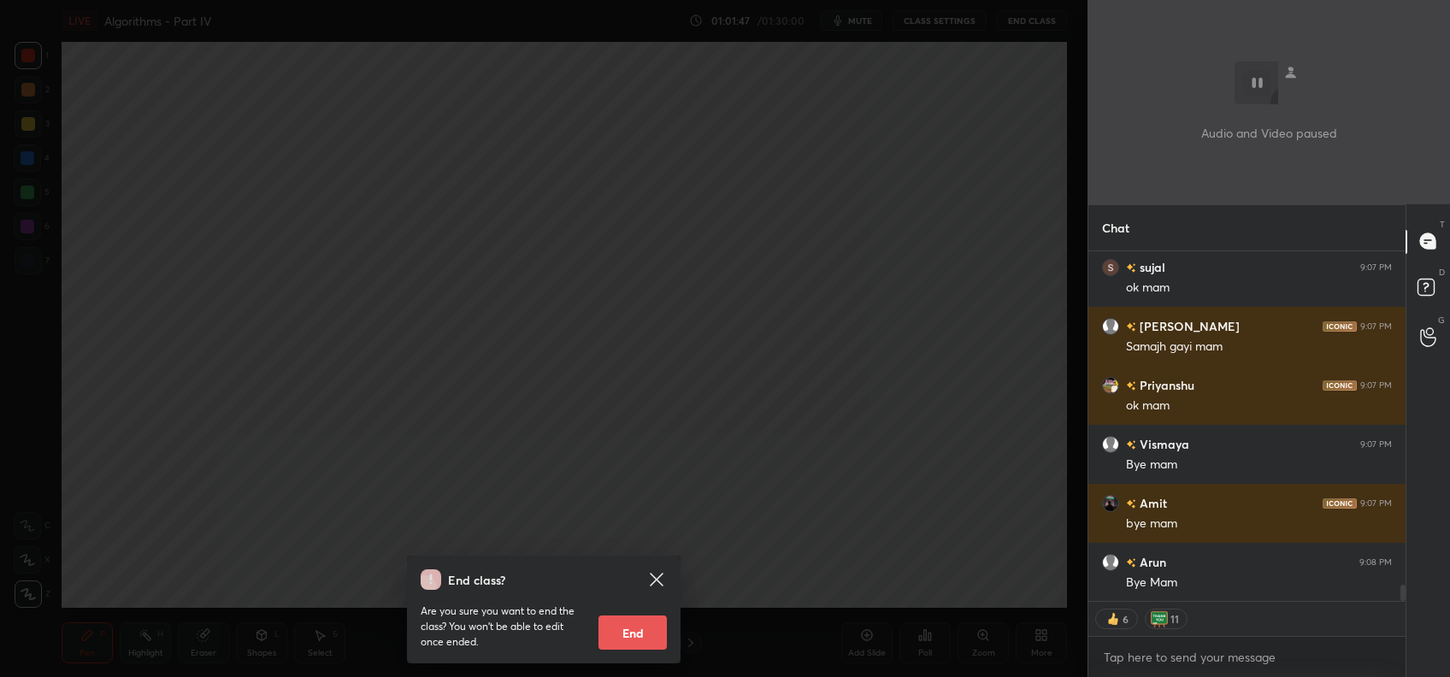
scroll to position [7213, 0]
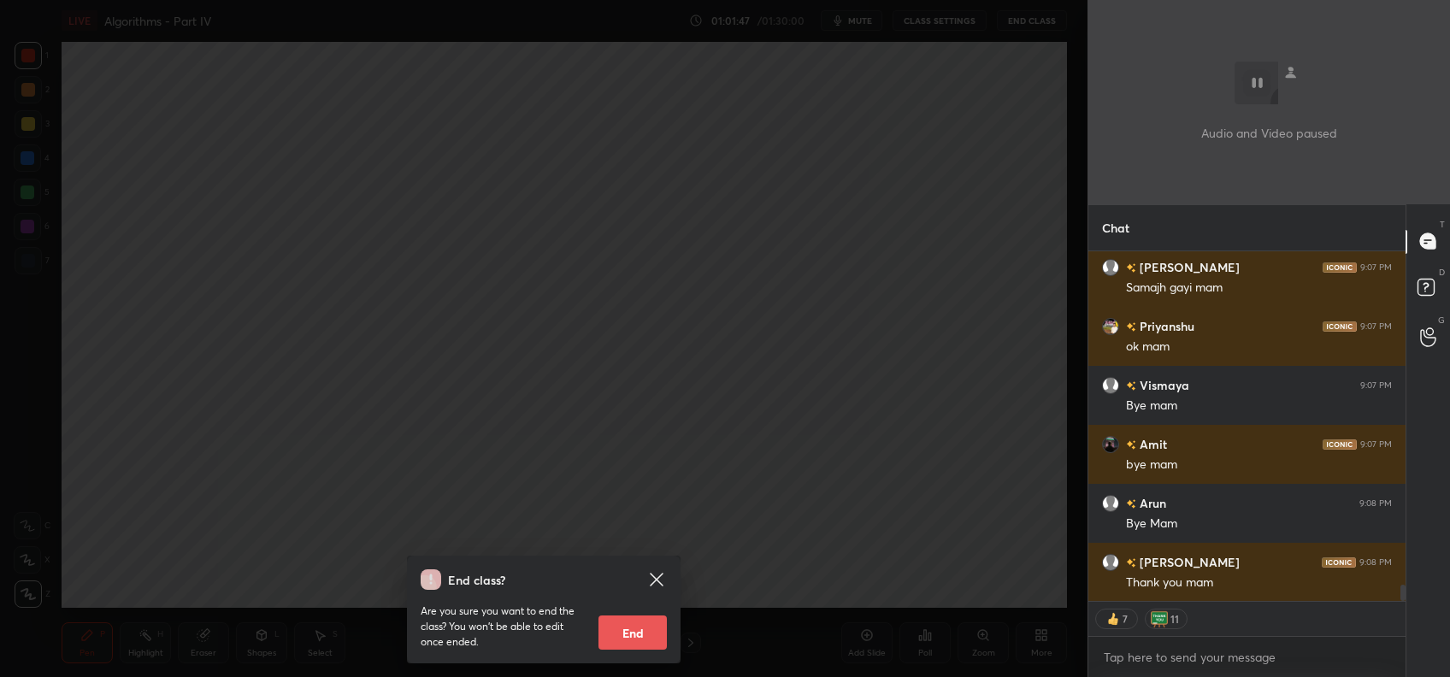
click at [636, 622] on button "End" at bounding box center [633, 633] width 68 height 34
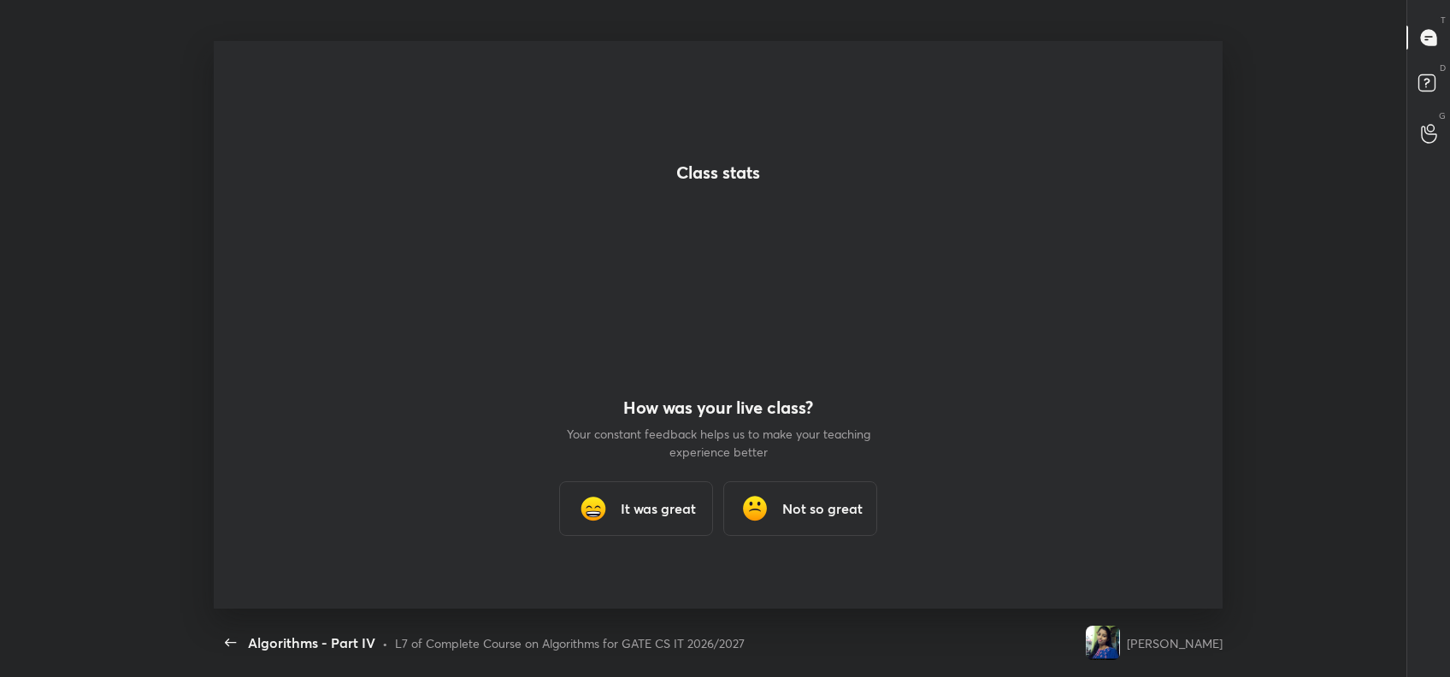
scroll to position [0, 0]
type textarea "x"
